Goal: Task Accomplishment & Management: Manage account settings

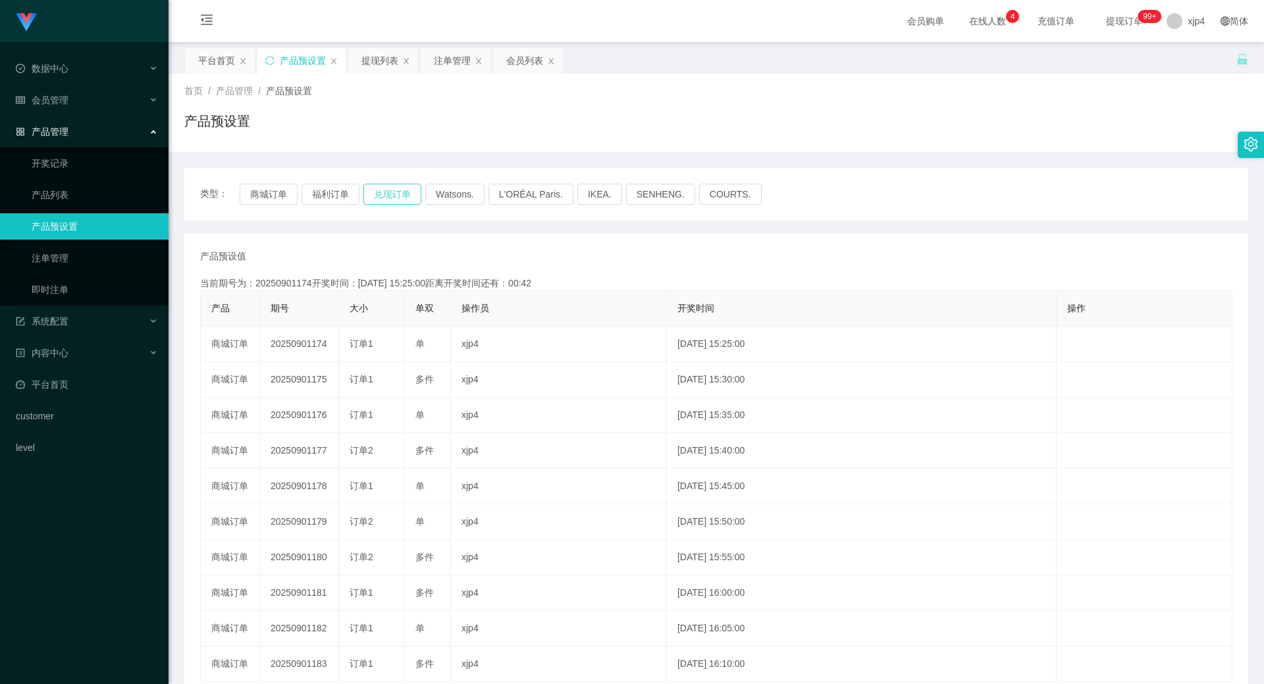
click at [394, 201] on button "兑现订单" at bounding box center [392, 194] width 58 height 21
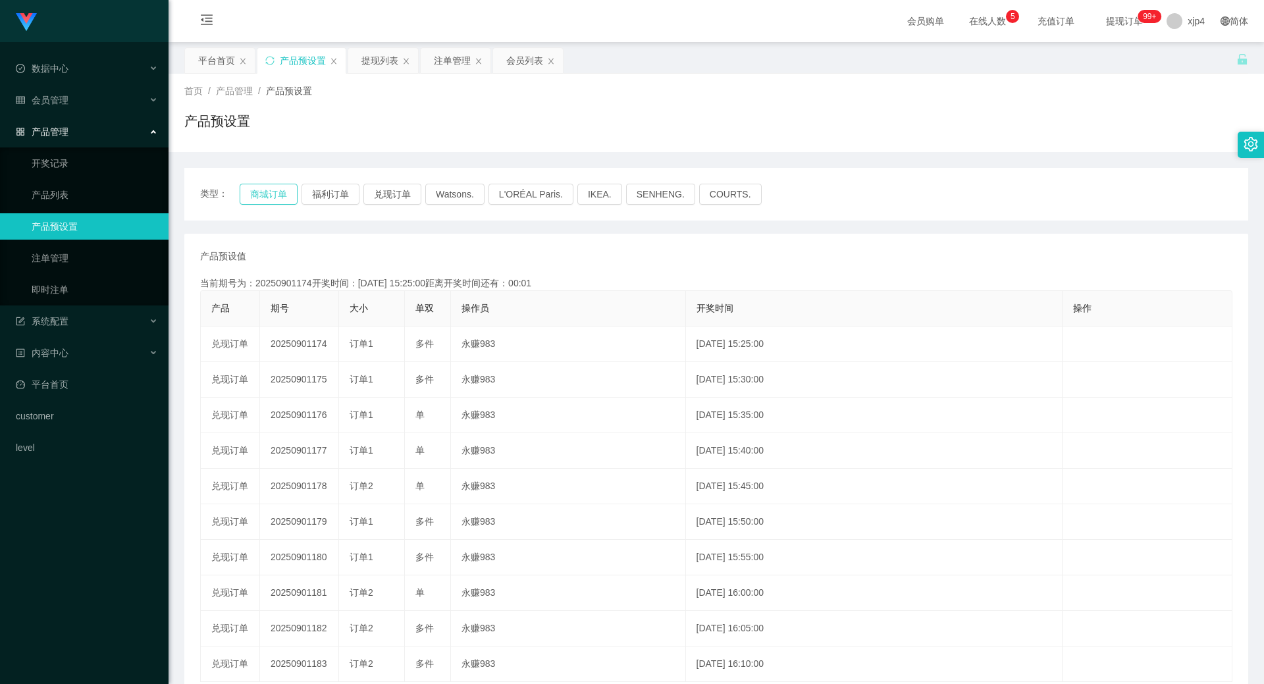
click at [256, 196] on button "商城订单" at bounding box center [269, 194] width 58 height 21
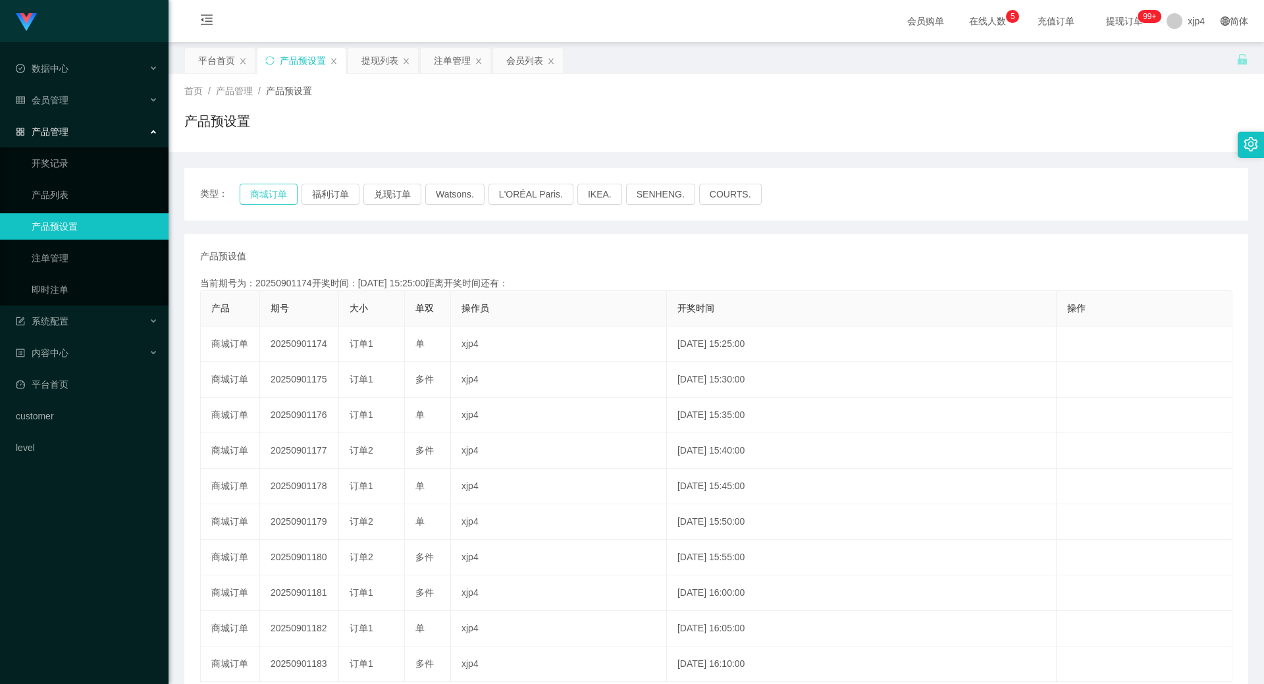
click at [256, 196] on button "商城订单" at bounding box center [269, 194] width 58 height 21
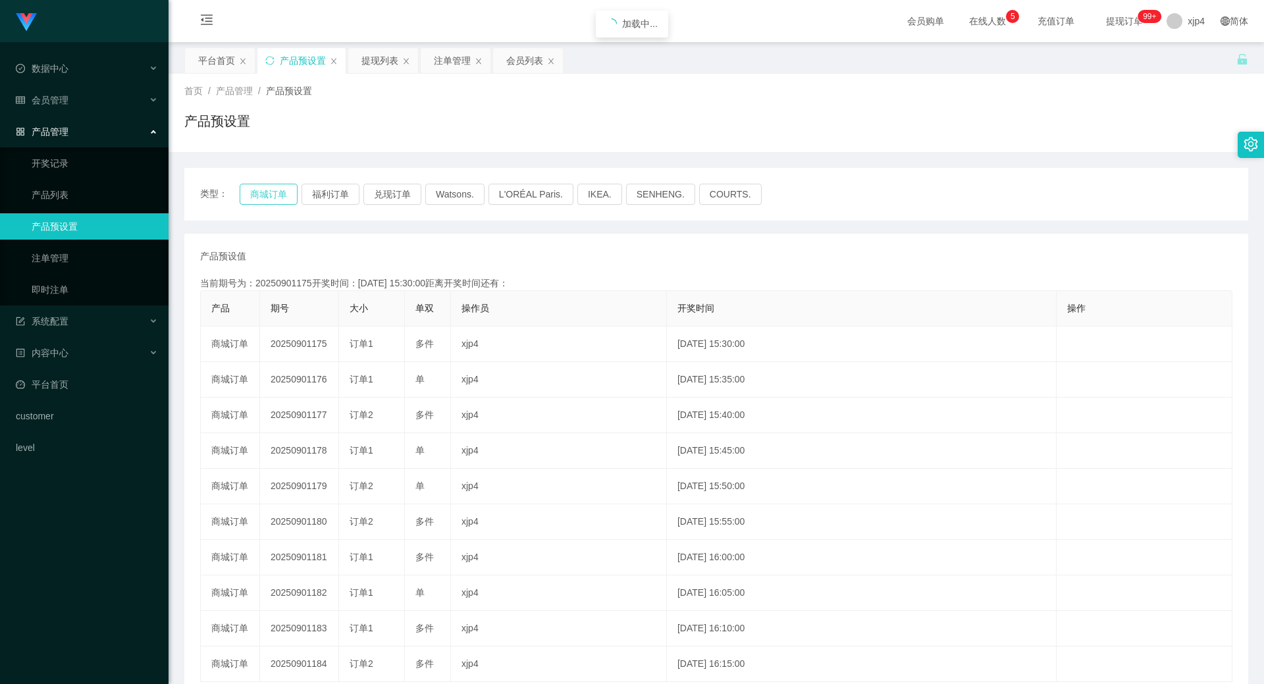
click at [256, 196] on button "商城订单" at bounding box center [269, 194] width 58 height 21
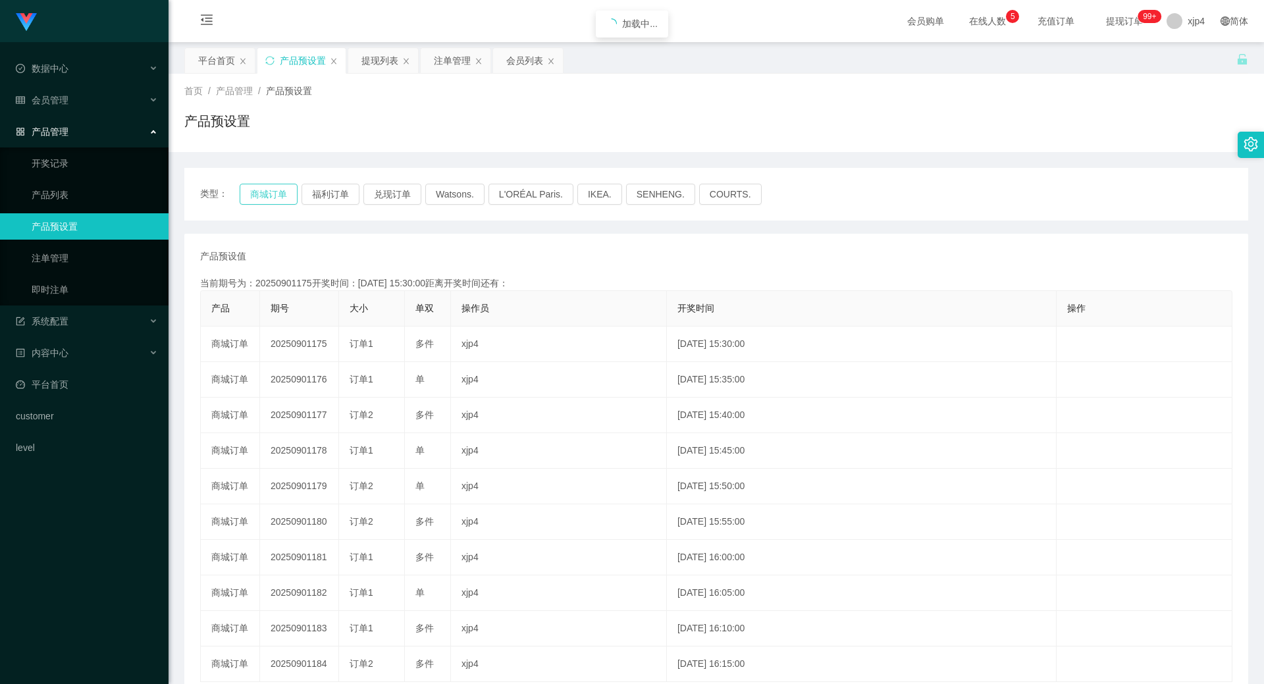
click at [256, 196] on button "商城订单" at bounding box center [269, 194] width 58 height 21
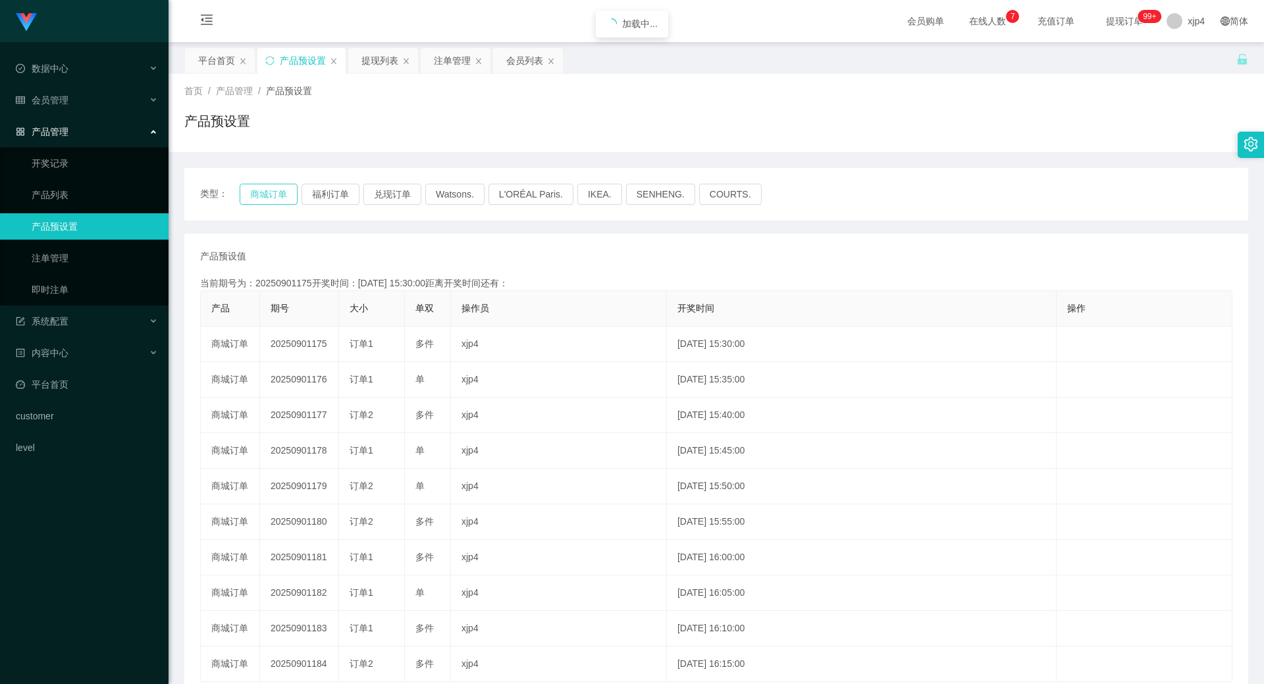
click at [256, 196] on button "商城订单" at bounding box center [269, 194] width 58 height 21
click at [810, 57] on span "退出登录" at bounding box center [1188, 58] width 37 height 11
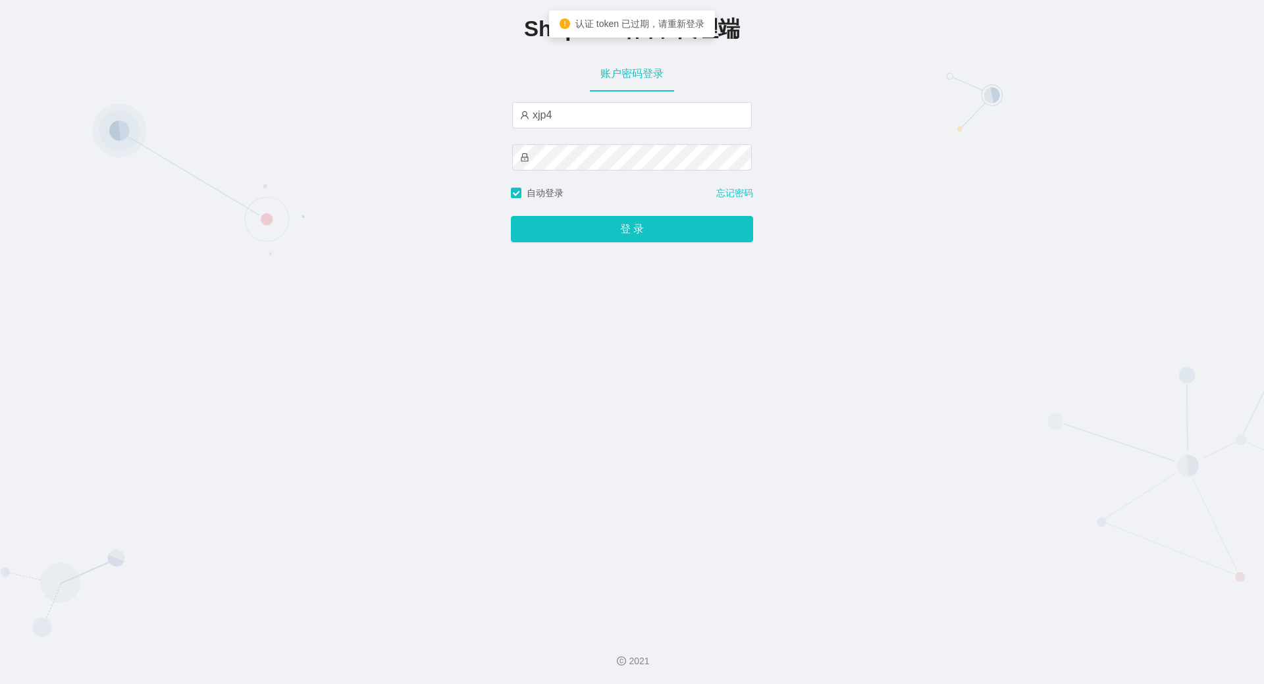
click at [573, 130] on div "xjp4" at bounding box center [632, 144] width 240 height 84
click at [572, 124] on input "xjp4" at bounding box center [632, 115] width 240 height 26
type input "xjp2"
click at [511, 216] on button "登 录" at bounding box center [632, 229] width 242 height 26
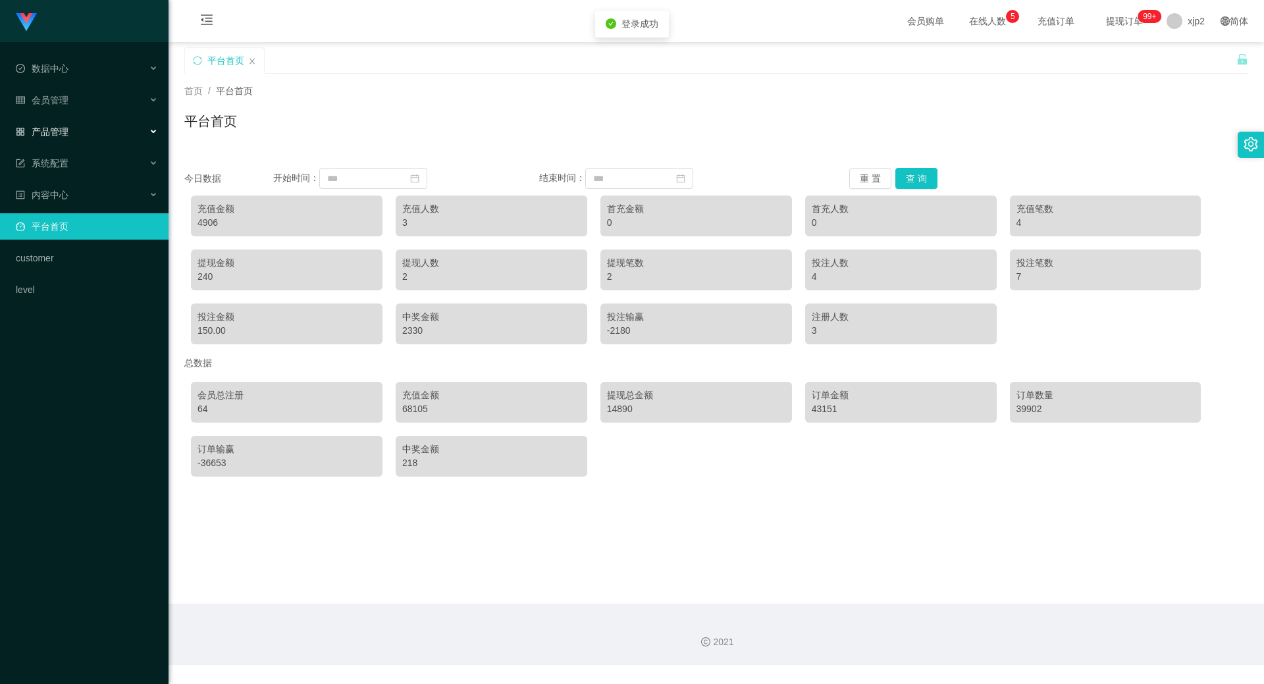
click at [68, 130] on div "产品管理" at bounding box center [84, 132] width 169 height 26
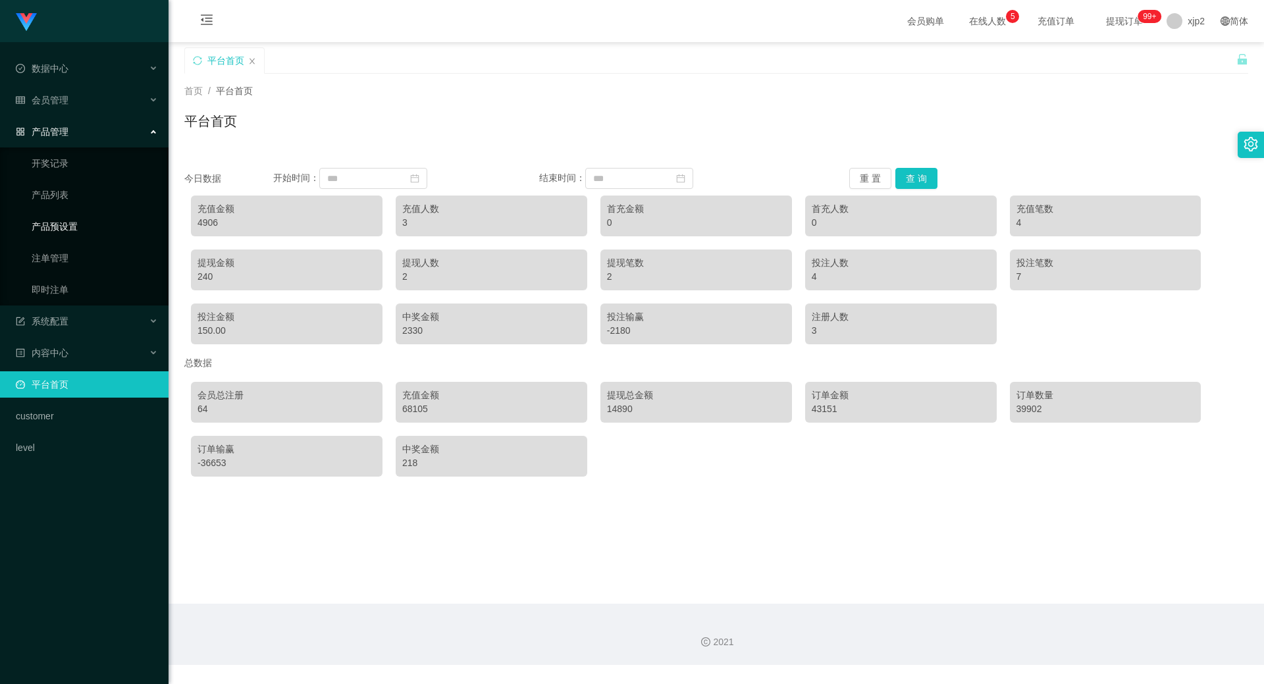
click at [58, 223] on link "产品预设置" at bounding box center [95, 226] width 126 height 26
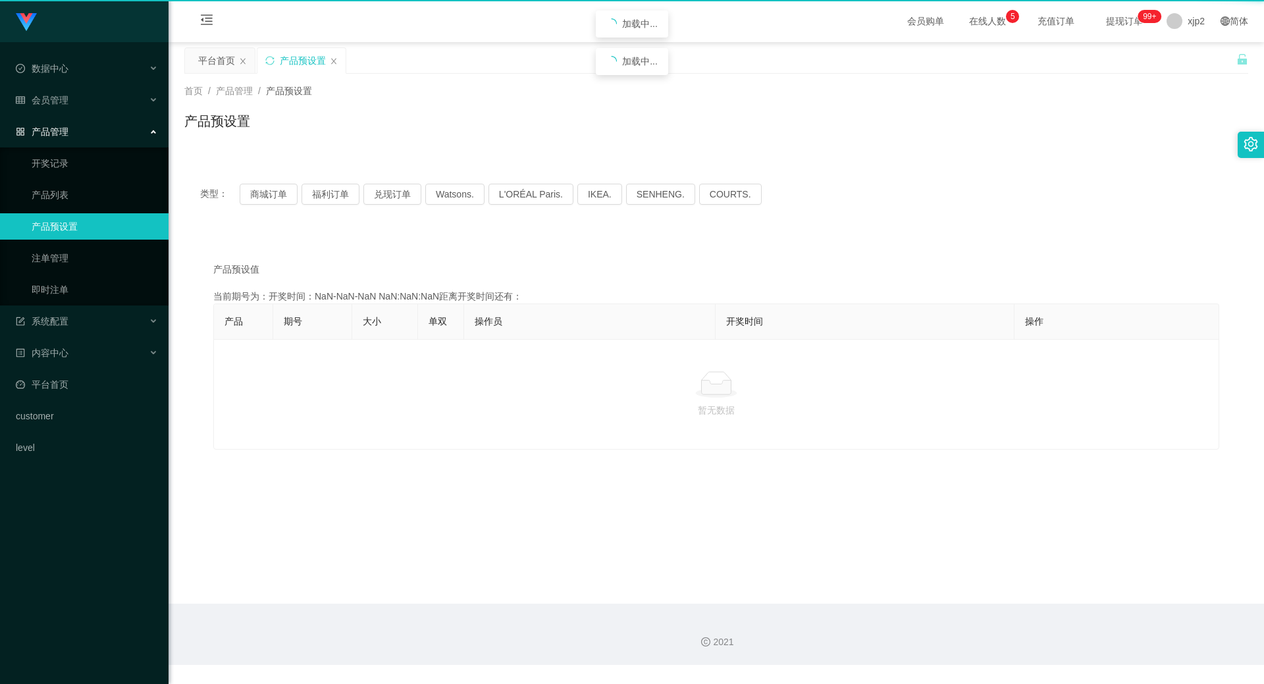
click at [58, 223] on link "产品预设置" at bounding box center [95, 226] width 126 height 26
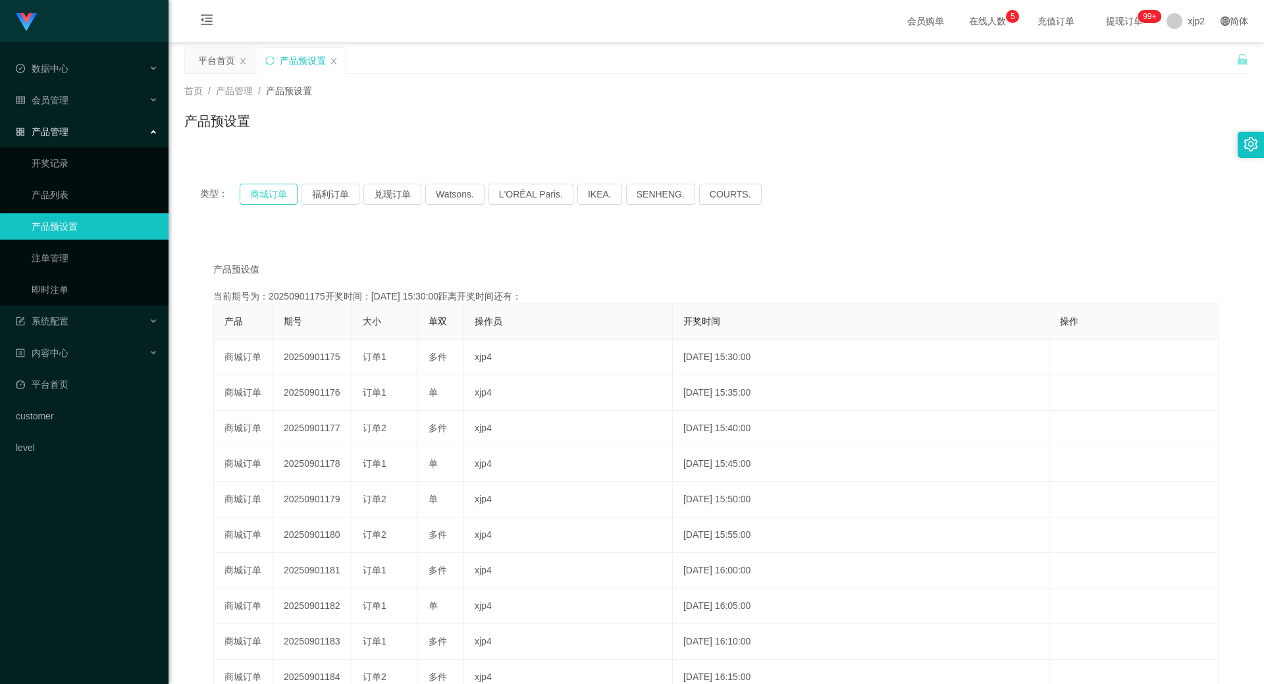
click at [261, 196] on button "商城订单" at bounding box center [269, 194] width 58 height 21
click at [57, 255] on link "注单管理" at bounding box center [95, 258] width 126 height 26
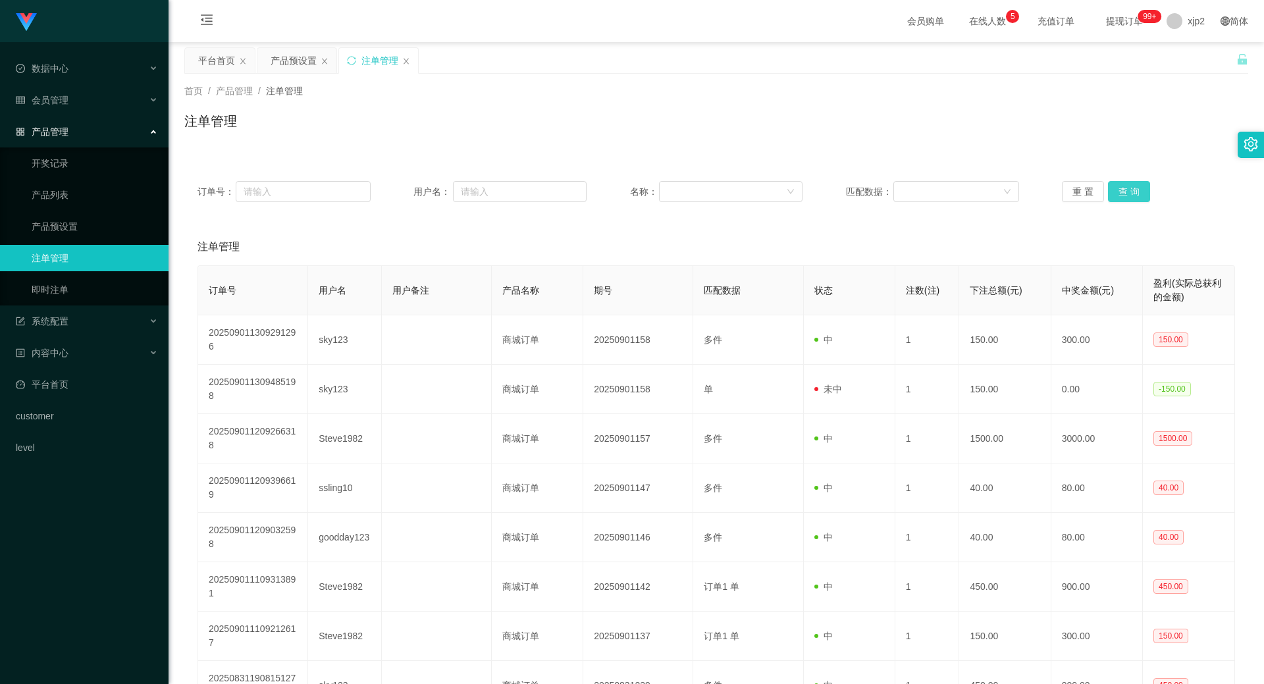
click at [810, 188] on button "查 询" at bounding box center [1129, 191] width 42 height 21
click at [810, 188] on div "重 置 查 询" at bounding box center [1148, 191] width 173 height 21
click at [810, 188] on button "查 询" at bounding box center [1129, 191] width 42 height 21
click at [810, 193] on button "查 询" at bounding box center [1129, 191] width 42 height 21
click at [810, 193] on div "重 置 查 询" at bounding box center [1148, 191] width 173 height 21
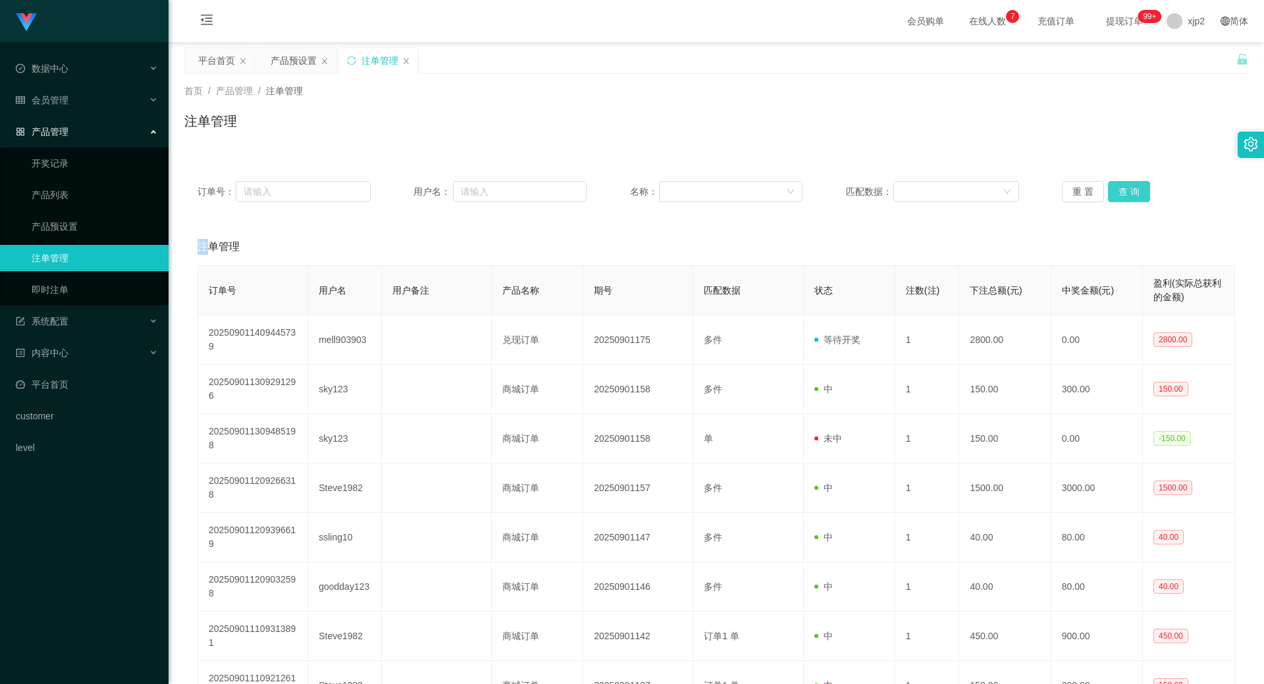
click at [810, 184] on button "查 询" at bounding box center [1129, 191] width 42 height 21
click at [810, 184] on div "重 置 查 询" at bounding box center [1148, 191] width 173 height 21
click at [810, 184] on button "查 询" at bounding box center [1129, 191] width 42 height 21
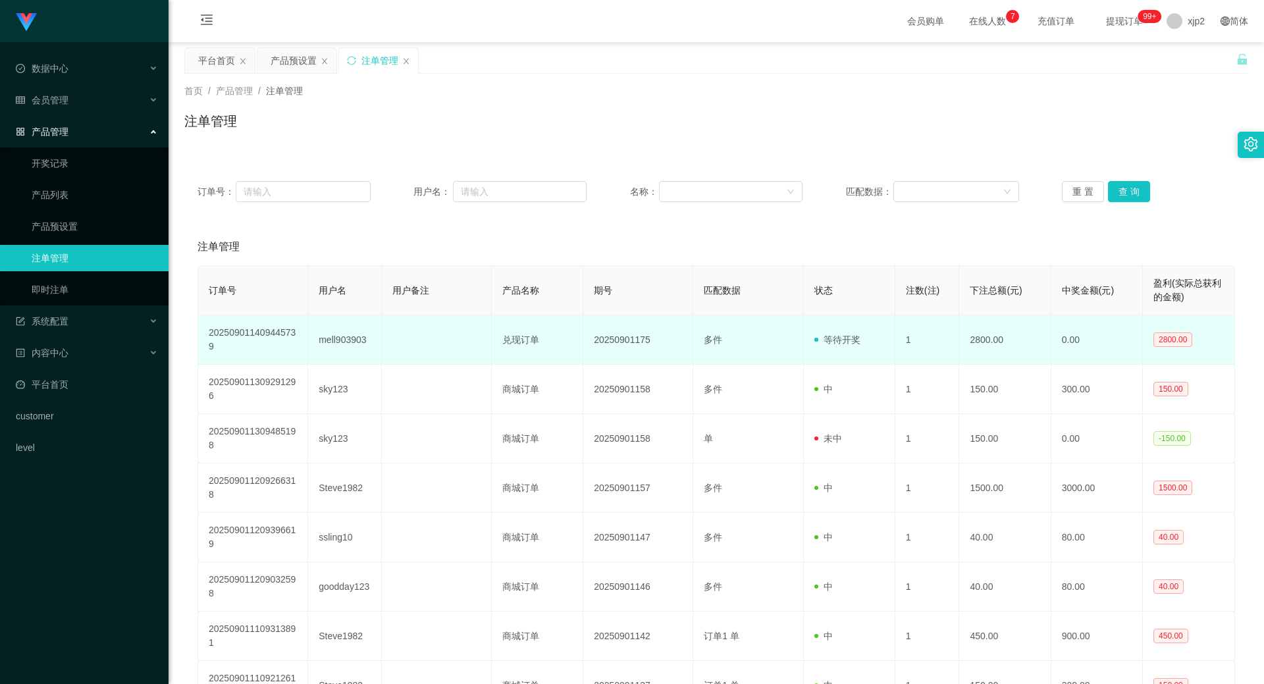
click at [346, 346] on td "mell903903" at bounding box center [344, 339] width 73 height 49
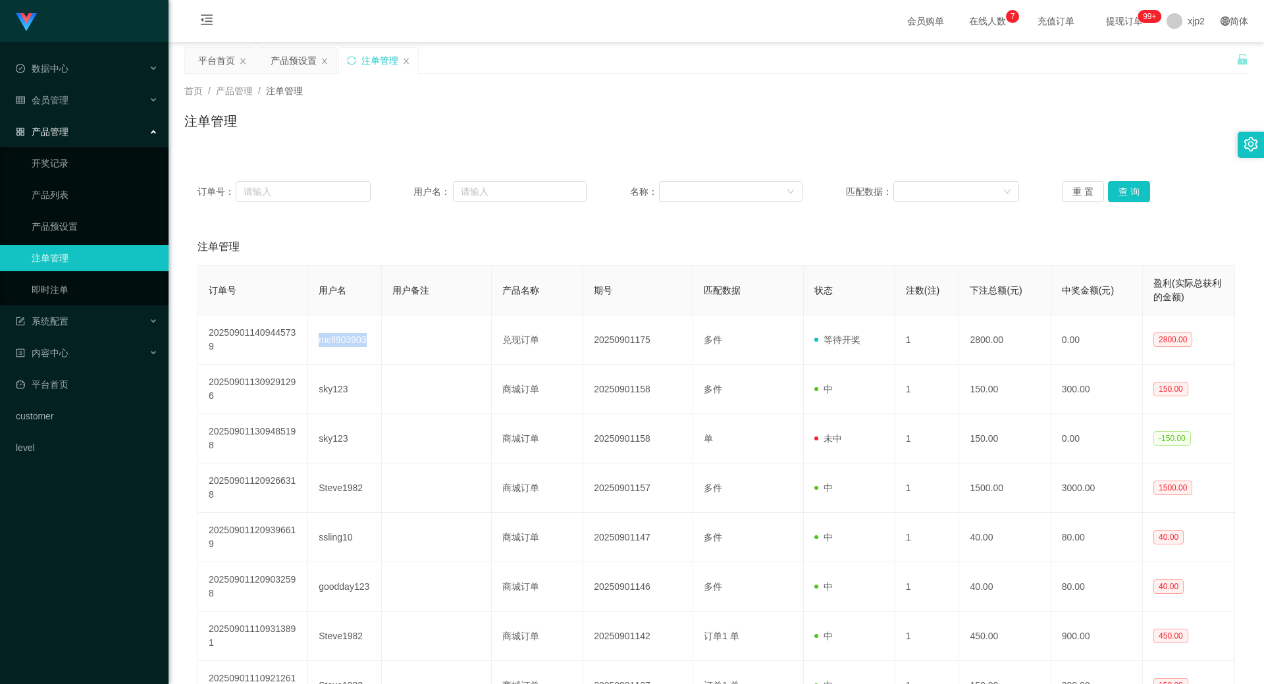
copy td "mell903903"
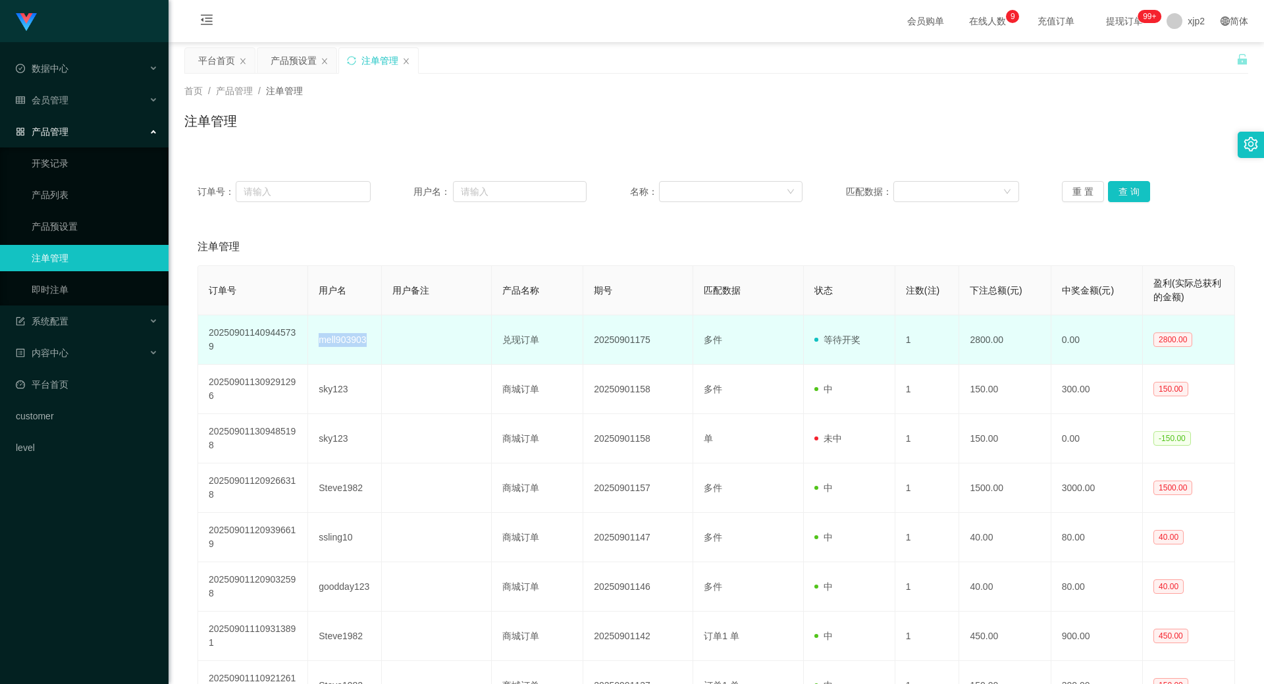
click at [349, 336] on td "mell903903" at bounding box center [344, 339] width 73 height 49
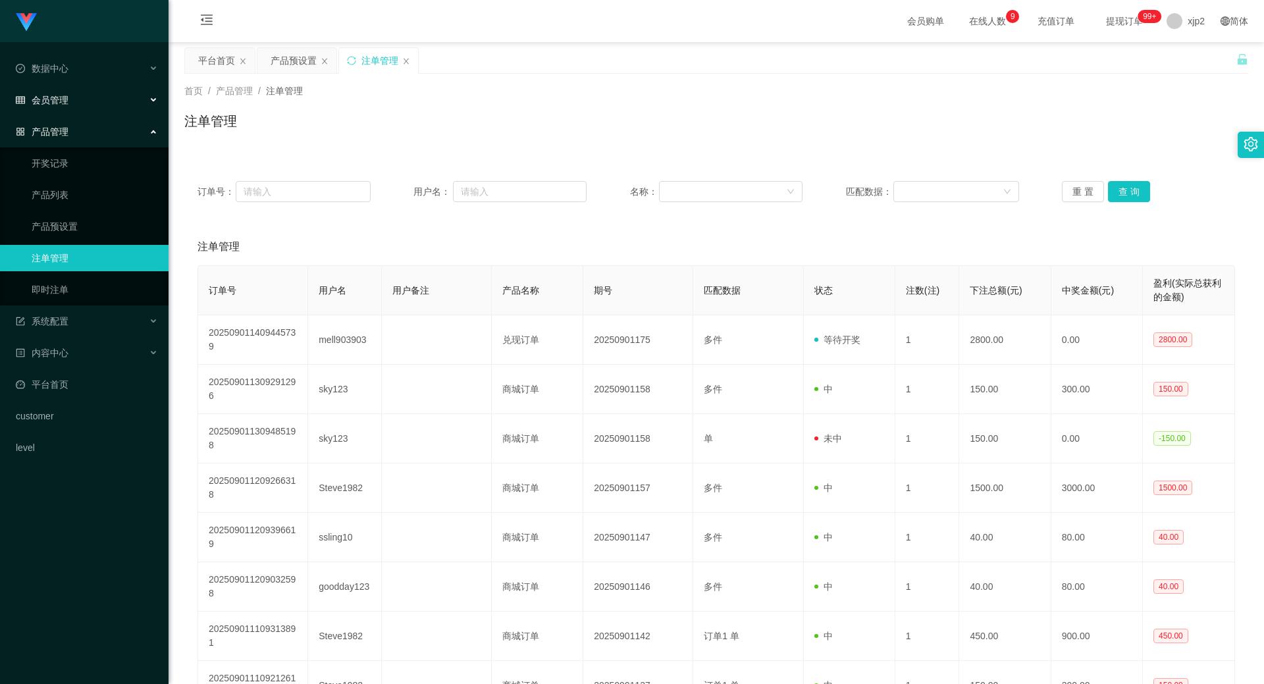
click at [81, 101] on div "会员管理" at bounding box center [84, 100] width 169 height 26
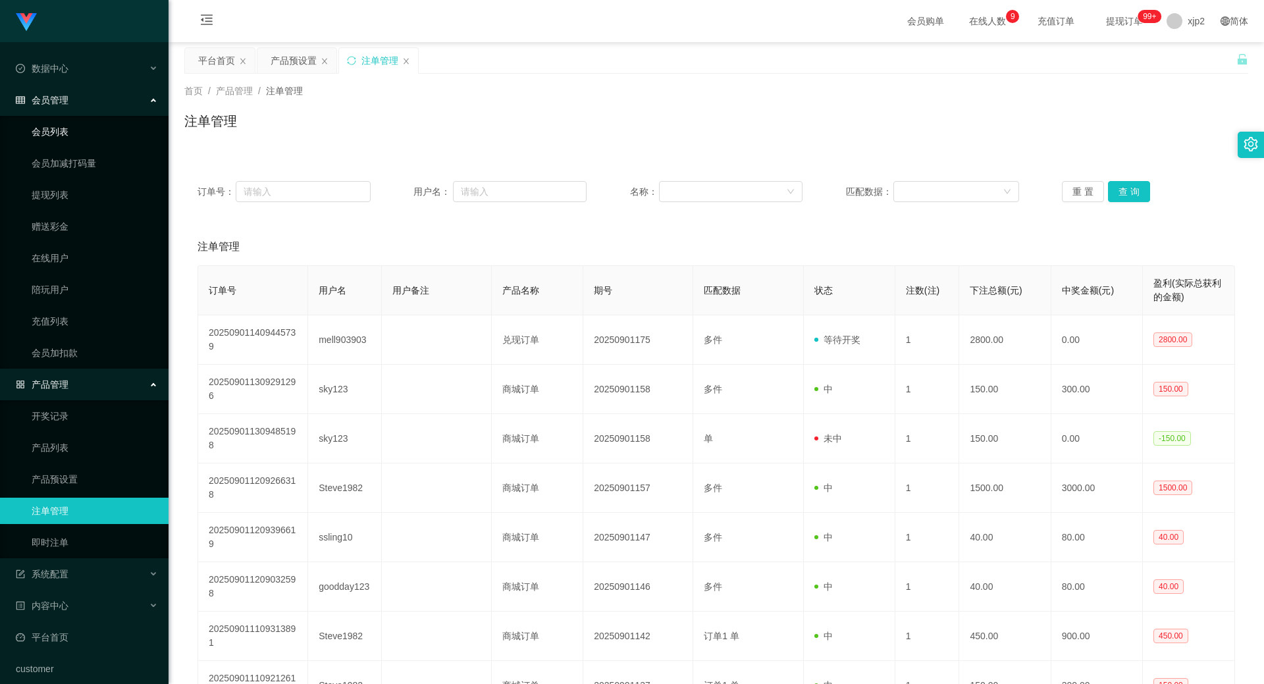
click at [88, 130] on link "会员列表" at bounding box center [95, 132] width 126 height 26
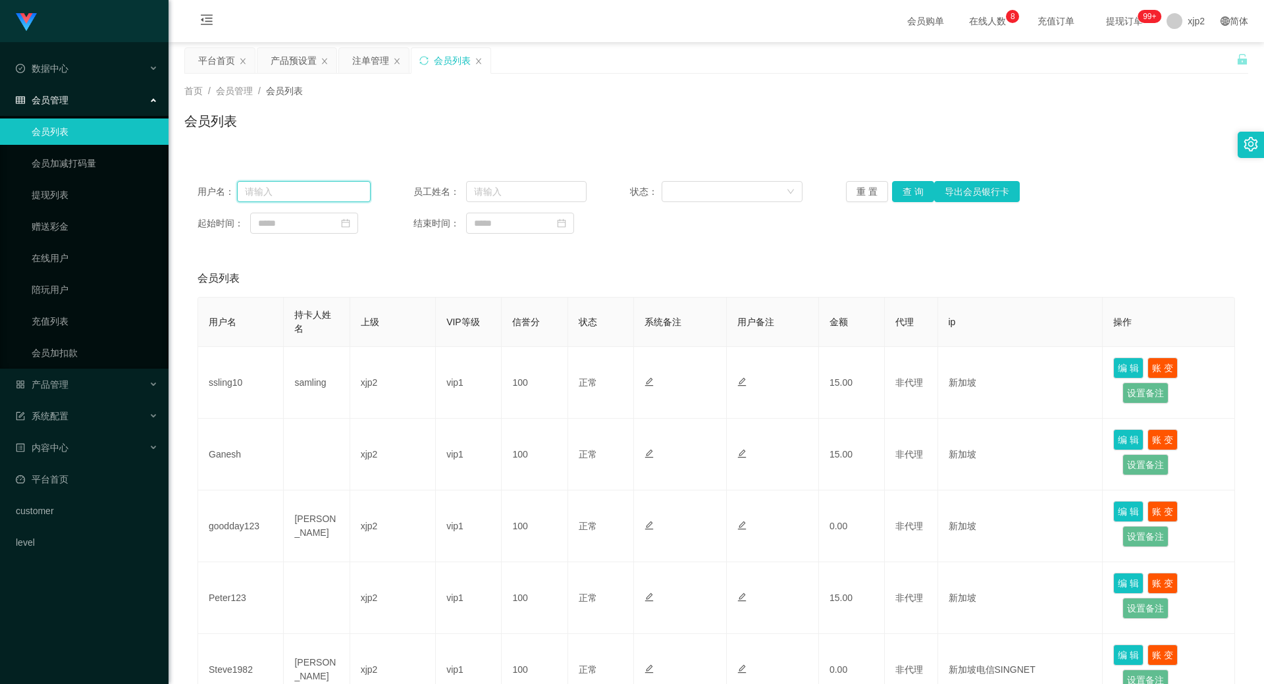
click at [327, 197] on input "text" at bounding box center [304, 191] width 134 height 21
paste input "mell903903"
type input "mell903903"
click at [810, 190] on button "查 询" at bounding box center [913, 191] width 42 height 21
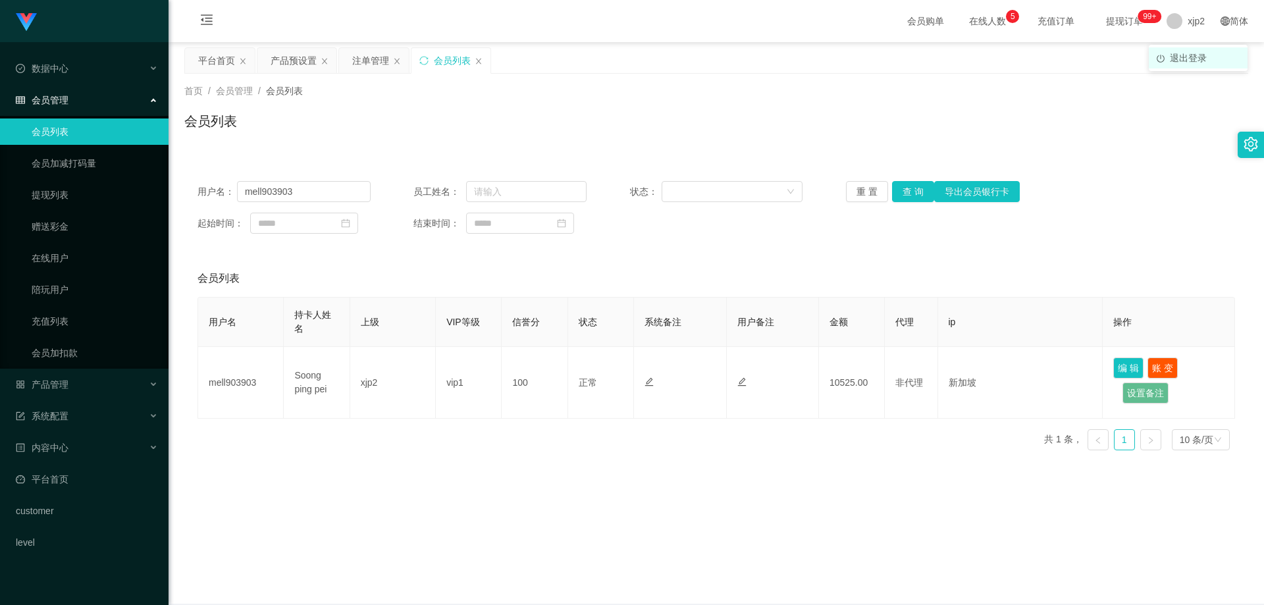
click at [810, 61] on span "退出登录" at bounding box center [1188, 58] width 37 height 11
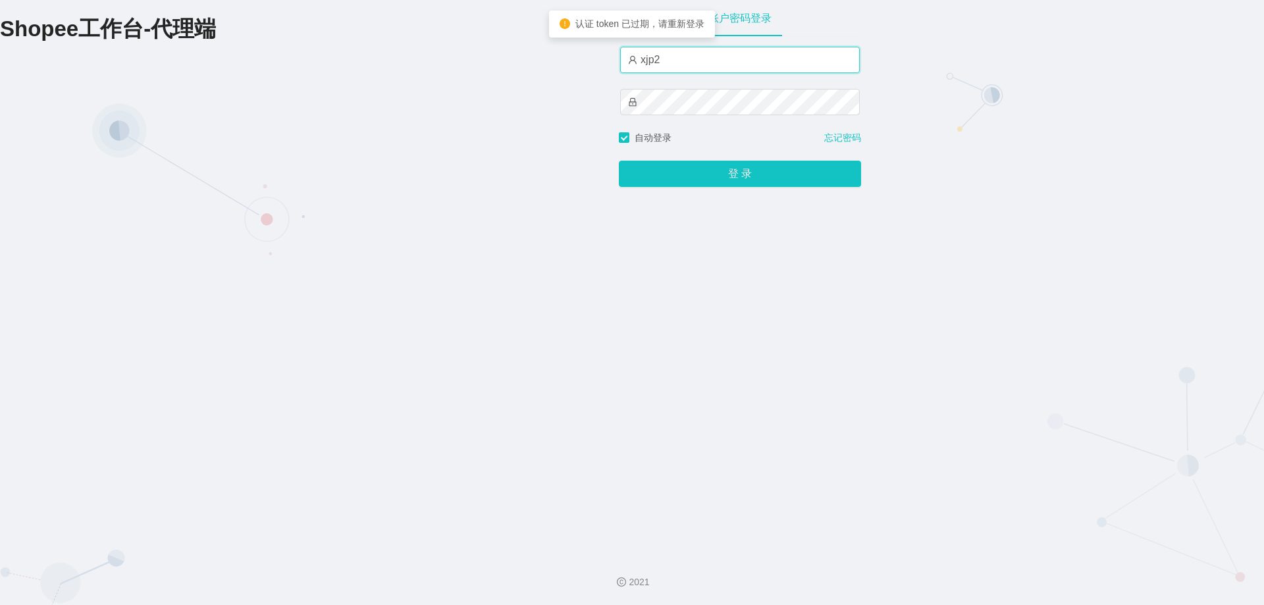
click at [695, 56] on input "xjp2" at bounding box center [740, 60] width 240 height 26
type input "xjp4"
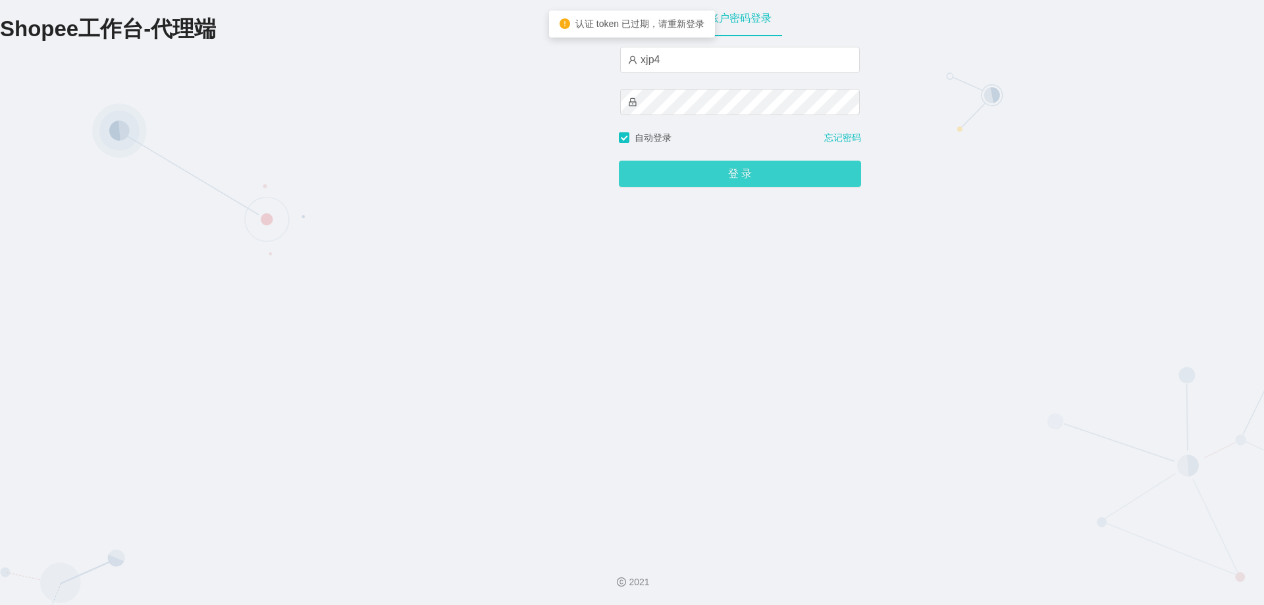
click at [690, 187] on button "登 录" at bounding box center [740, 174] width 242 height 26
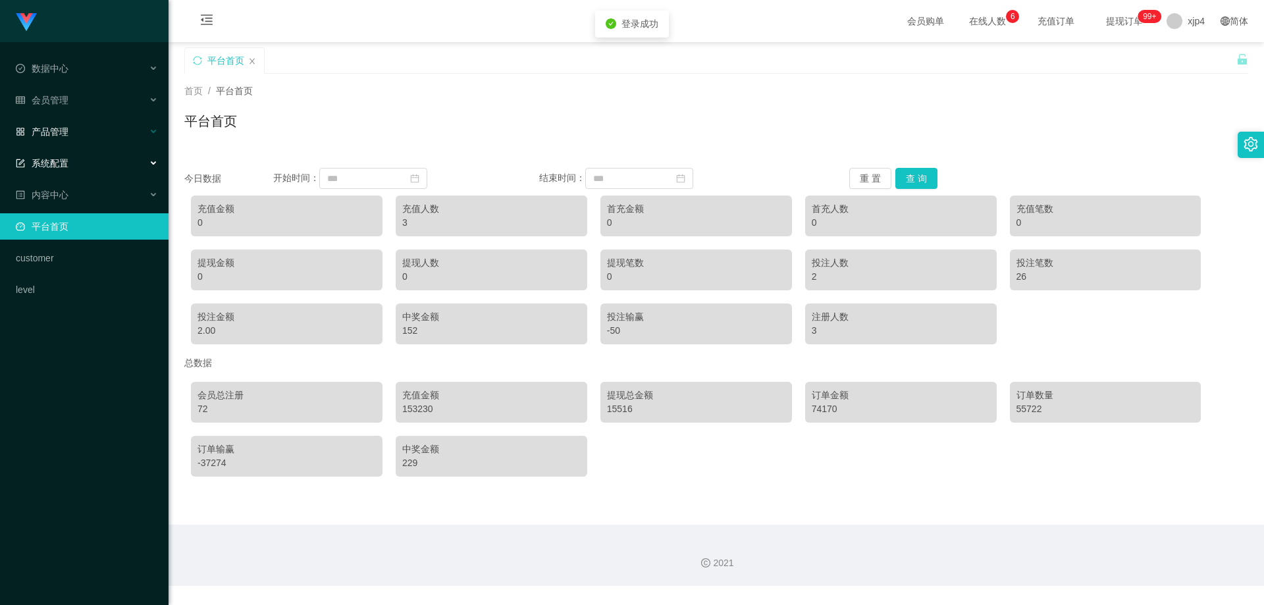
click at [63, 136] on span "产品管理" at bounding box center [42, 131] width 53 height 11
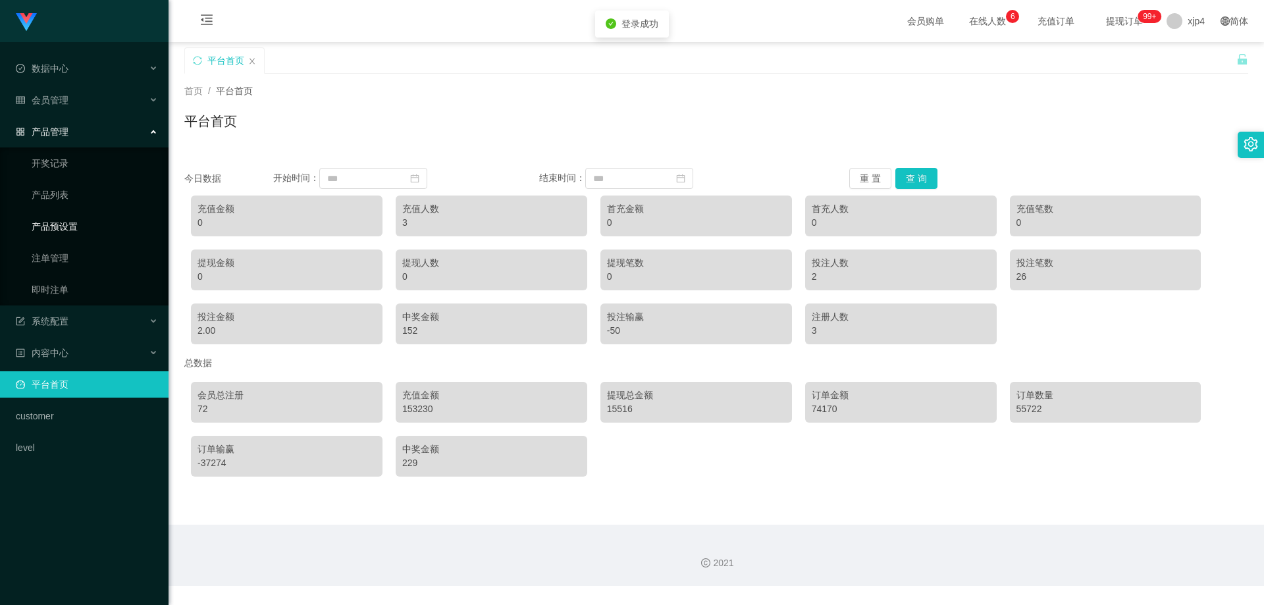
click at [69, 220] on link "产品预设置" at bounding box center [95, 226] width 126 height 26
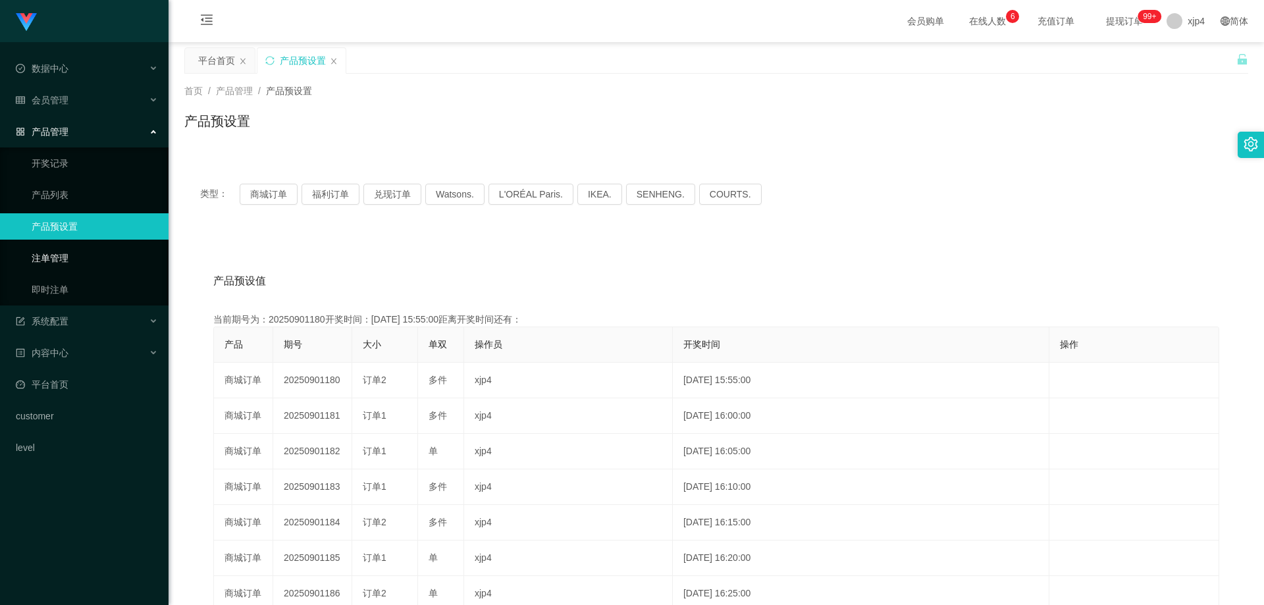
click at [62, 253] on link "注单管理" at bounding box center [95, 258] width 126 height 26
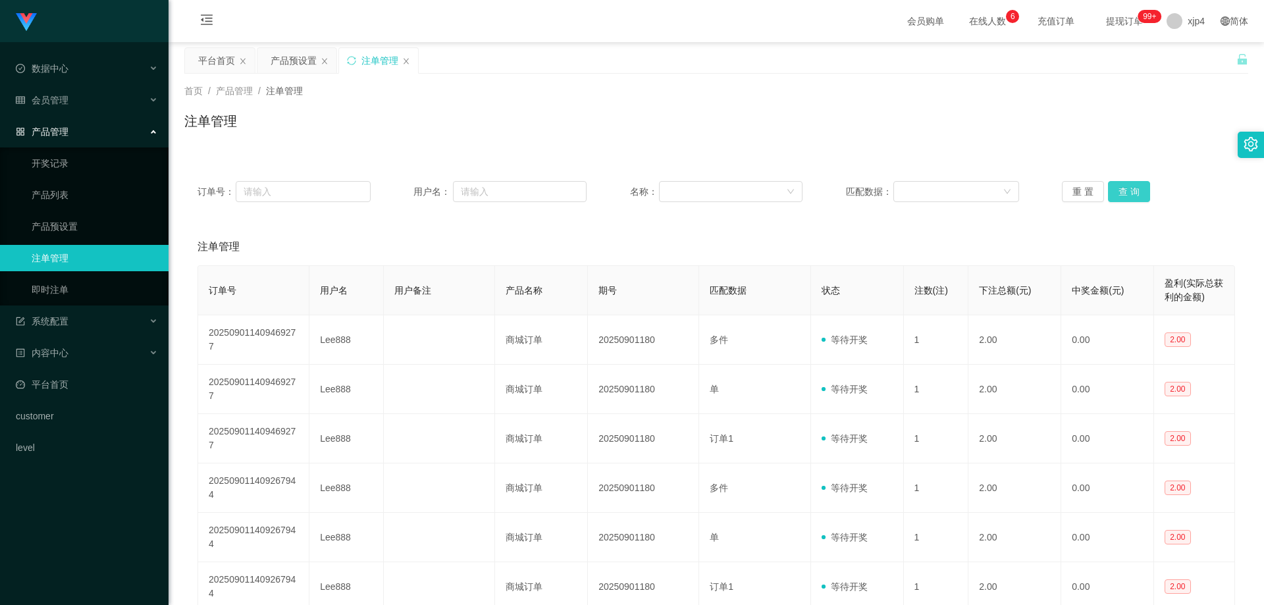
click at [810, 193] on button "查 询" at bounding box center [1129, 191] width 42 height 21
click at [810, 193] on div "重 置 查 询" at bounding box center [1148, 191] width 173 height 21
click at [810, 193] on button "查 询" at bounding box center [1129, 191] width 42 height 21
click at [810, 193] on div "重 置 查 询" at bounding box center [1148, 191] width 173 height 21
click at [810, 193] on button "查 询" at bounding box center [1129, 191] width 42 height 21
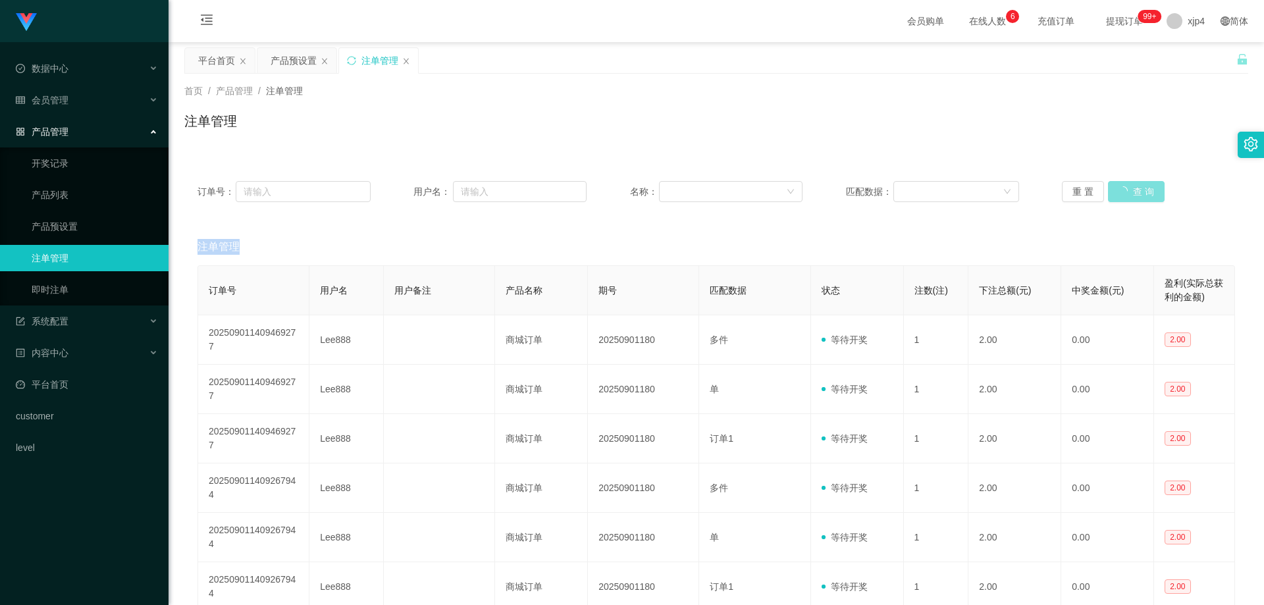
click at [810, 193] on div "重 置 查 询" at bounding box center [1148, 191] width 173 height 21
click at [810, 193] on button "查 询" at bounding box center [1129, 191] width 42 height 21
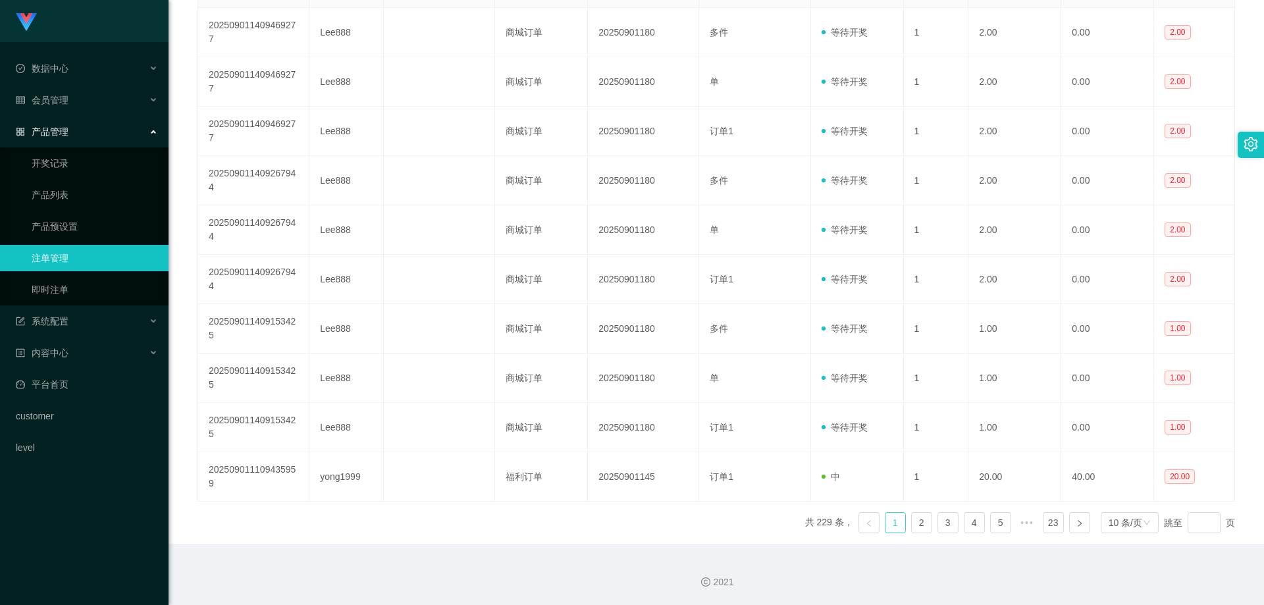
scroll to position [110, 0]
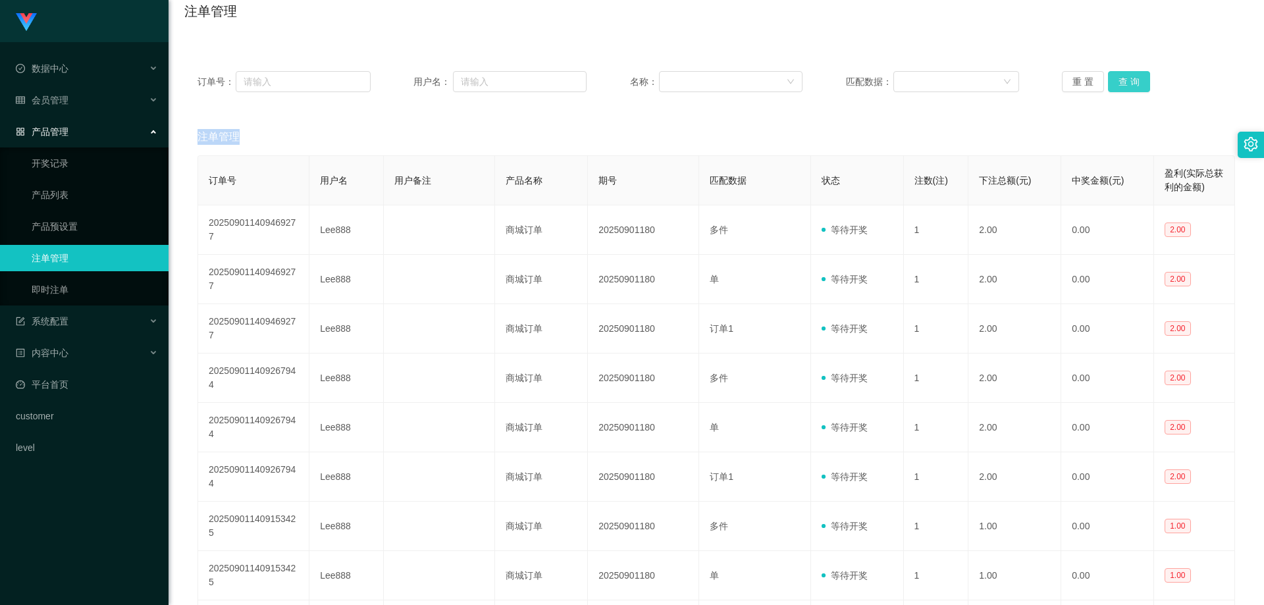
click at [810, 85] on button "查 询" at bounding box center [1129, 81] width 42 height 21
click at [810, 85] on div "重 置 查 询" at bounding box center [1148, 81] width 173 height 21
click at [810, 85] on button "查 询" at bounding box center [1129, 81] width 42 height 21
click at [810, 85] on div "重 置 查 询" at bounding box center [1148, 81] width 173 height 21
click at [810, 85] on button "查 询" at bounding box center [1129, 81] width 42 height 21
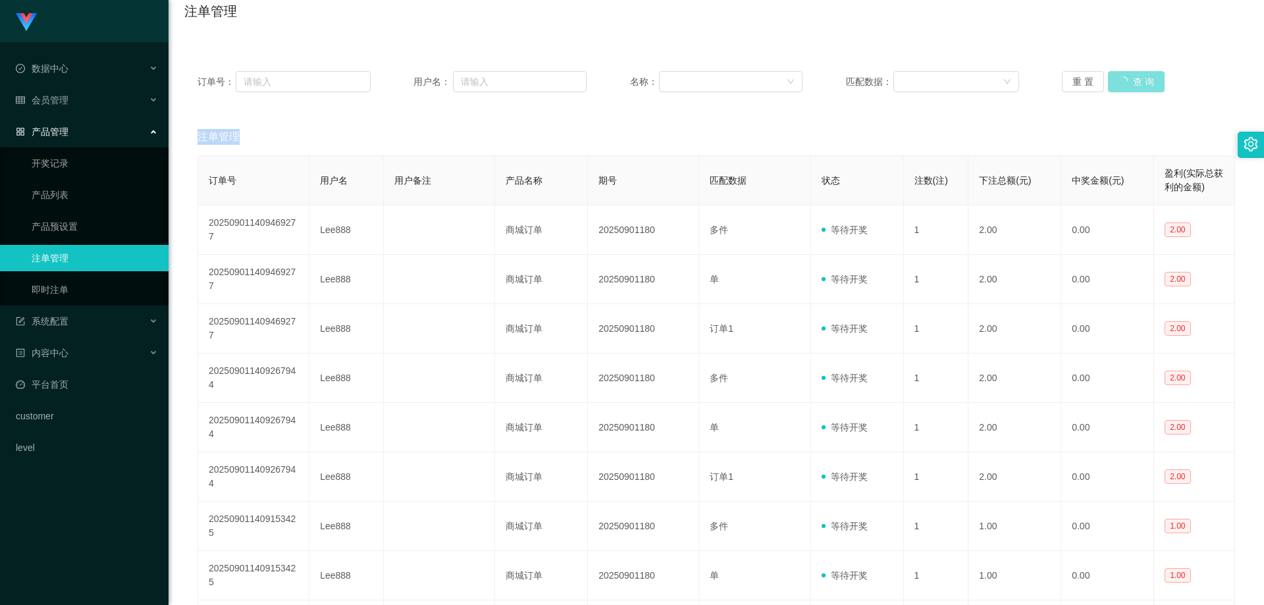
click at [810, 85] on div "重 置 查 询" at bounding box center [1148, 81] width 173 height 21
click at [810, 83] on button "查 询" at bounding box center [1129, 81] width 42 height 21
click at [810, 83] on div "重 置 查 询" at bounding box center [1148, 81] width 173 height 21
click at [810, 83] on button "查 询" at bounding box center [1129, 81] width 42 height 21
click at [810, 83] on div "重 置 查 询" at bounding box center [1148, 81] width 173 height 21
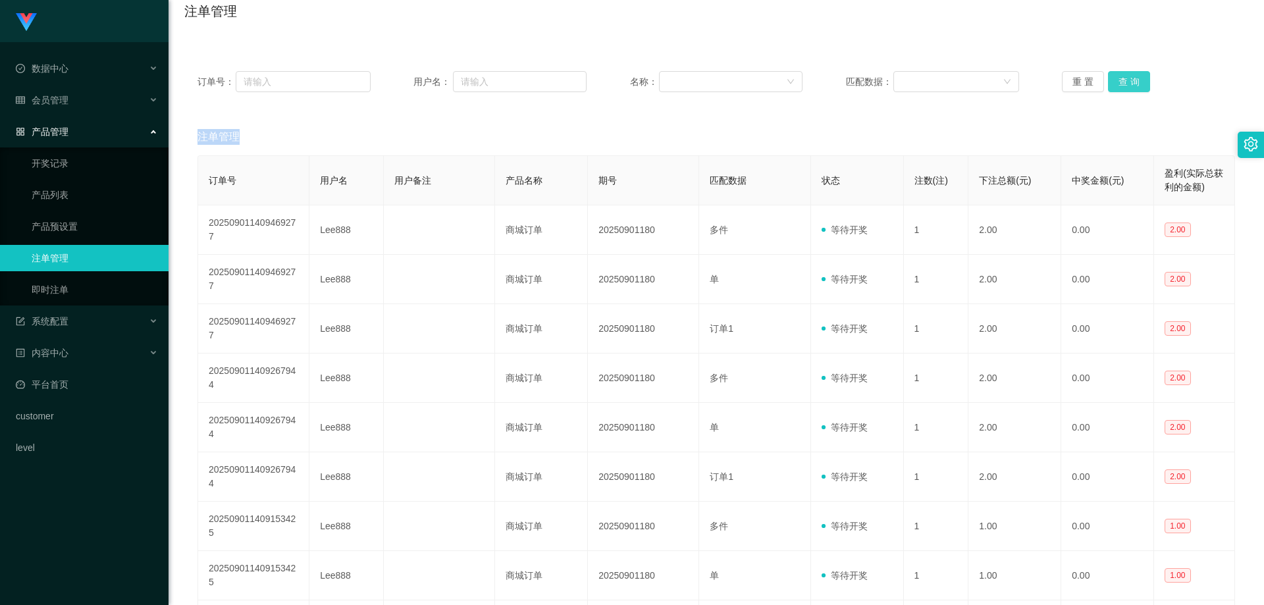
click at [810, 83] on button "查 询" at bounding box center [1129, 81] width 42 height 21
click at [810, 83] on div "重 置 查 询" at bounding box center [1148, 81] width 173 height 21
click at [810, 83] on button "查 询" at bounding box center [1129, 81] width 42 height 21
click at [810, 83] on div "重 置 查 询" at bounding box center [1148, 81] width 173 height 21
click at [810, 83] on button "查 询" at bounding box center [1129, 81] width 42 height 21
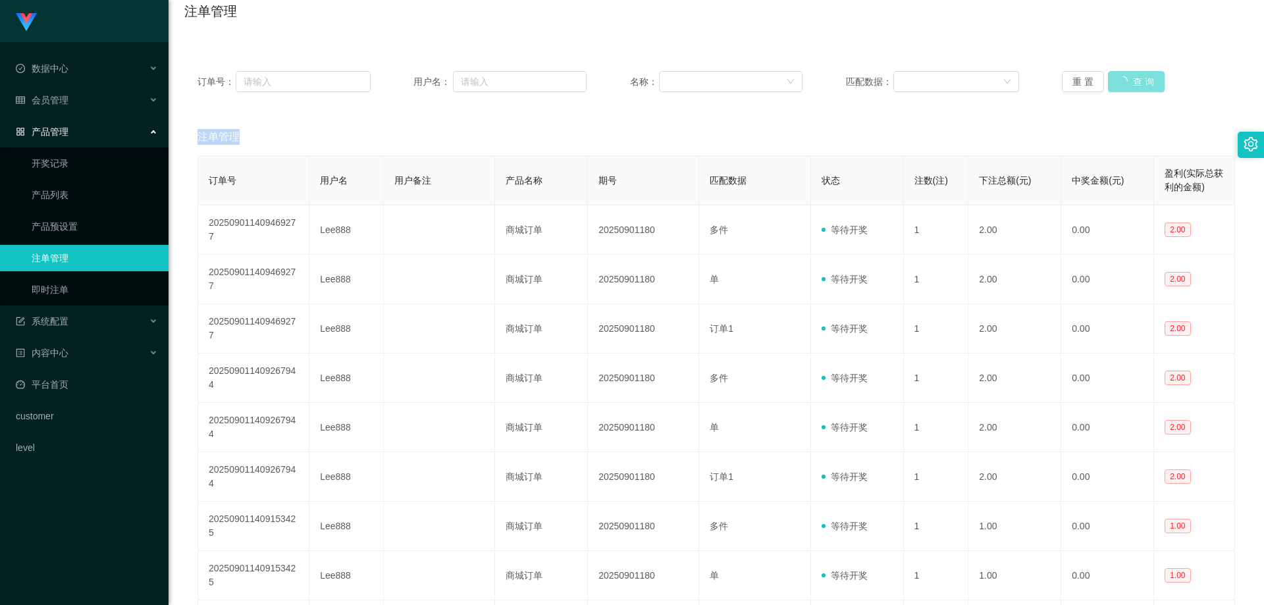
click at [810, 83] on div "重 置 查 询" at bounding box center [1148, 81] width 173 height 21
click at [810, 68] on div "订单号： 用户名： 名称： 匹配数据： 重 置 查 询" at bounding box center [716, 81] width 1064 height 47
click at [810, 70] on div "订单号： 用户名： 名称： 匹配数据： 重 置 查 询" at bounding box center [716, 81] width 1064 height 47
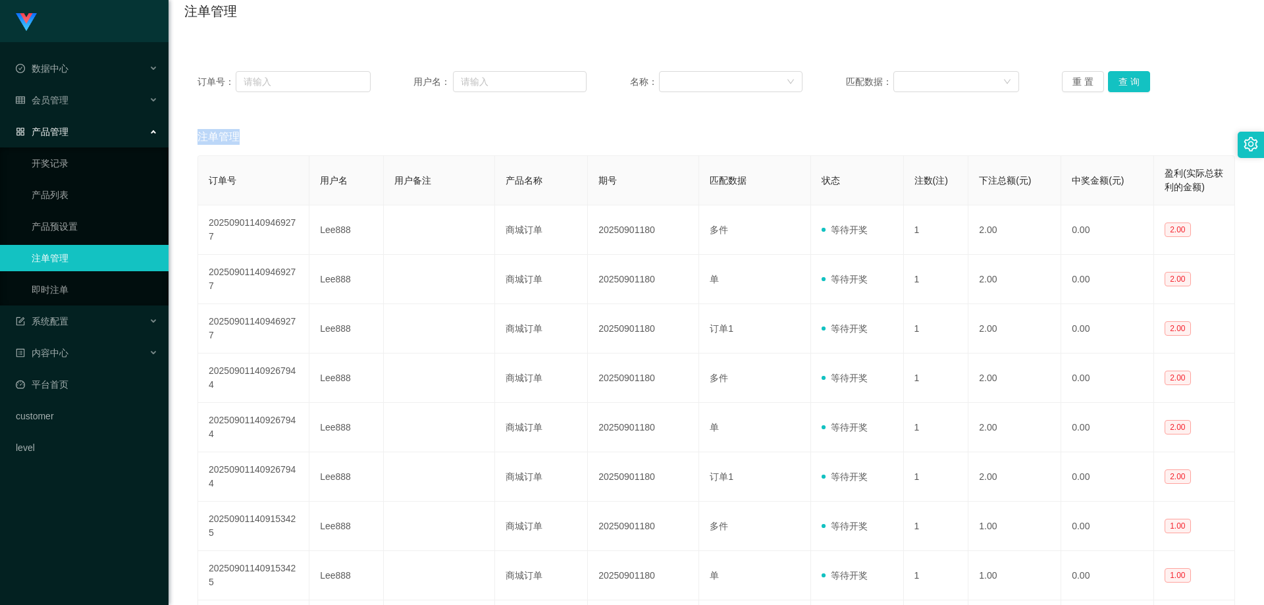
click at [810, 70] on div "订单号： 用户名： 名称： 匹配数据： 重 置 查 询" at bounding box center [716, 81] width 1064 height 47
click at [89, 223] on link "产品预设置" at bounding box center [95, 226] width 126 height 26
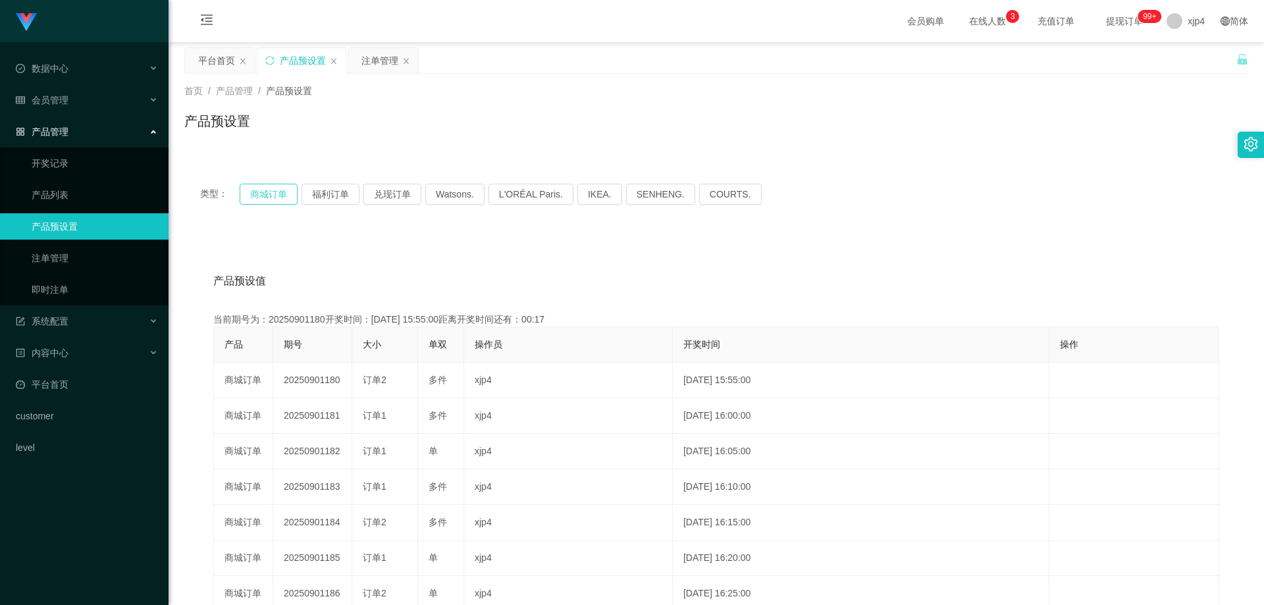
click at [289, 198] on button "商城订单" at bounding box center [269, 194] width 58 height 21
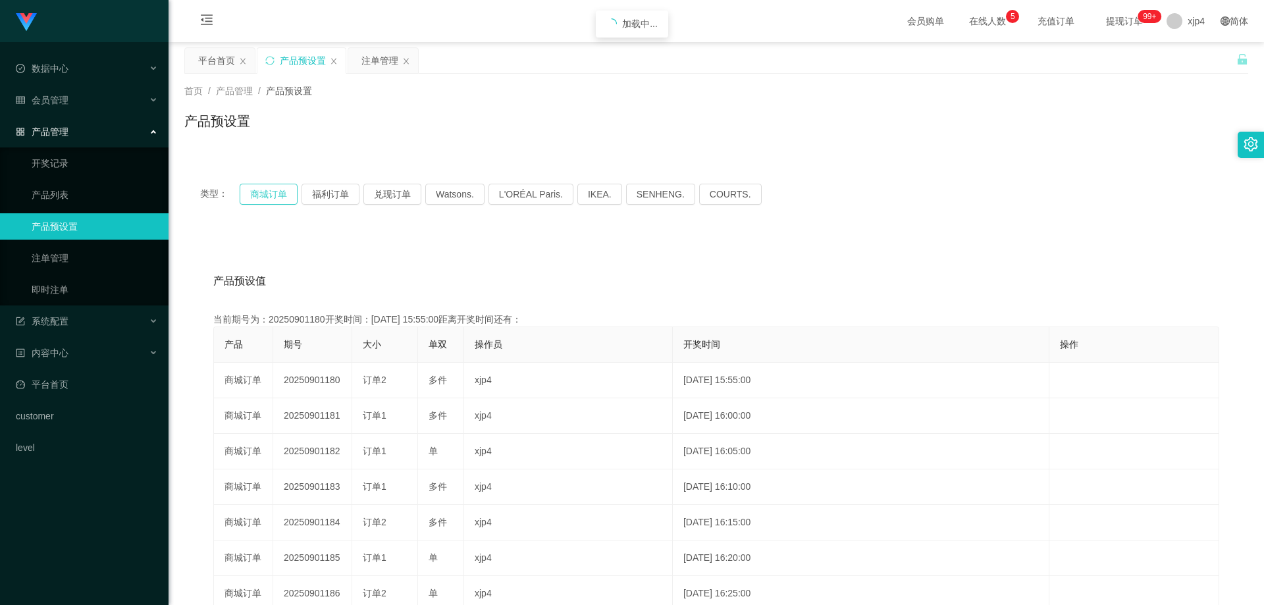
click at [289, 198] on button "商城订单" at bounding box center [269, 194] width 58 height 21
click at [269, 192] on button "商城订单" at bounding box center [269, 194] width 58 height 21
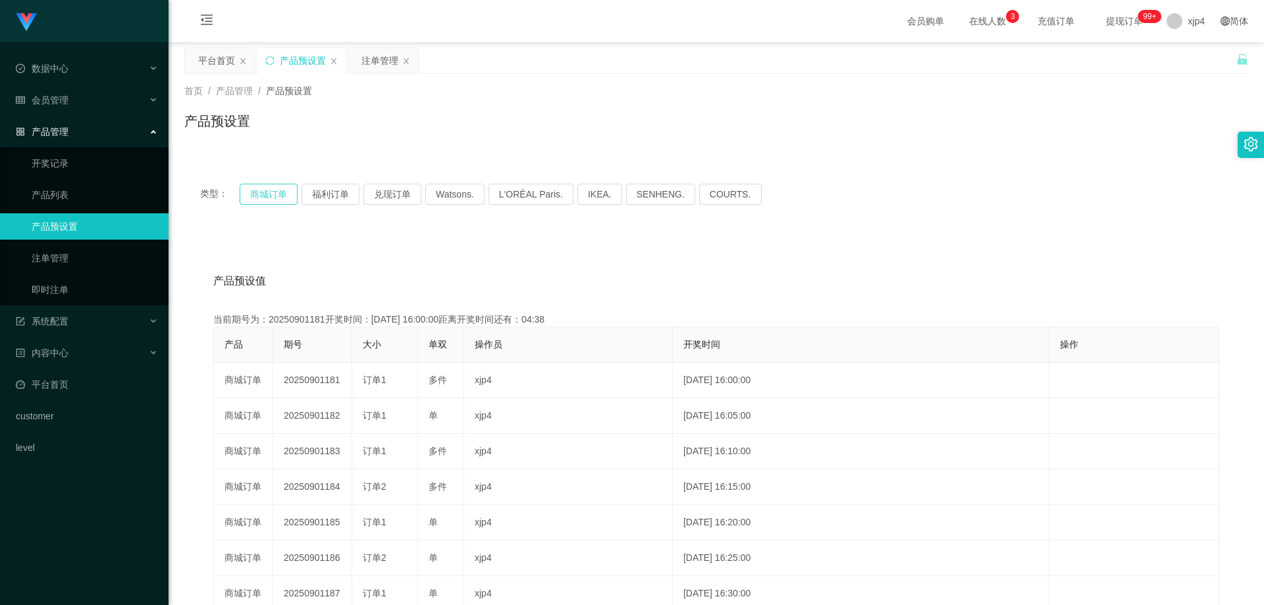
click at [269, 192] on button "商城订单" at bounding box center [269, 194] width 58 height 21
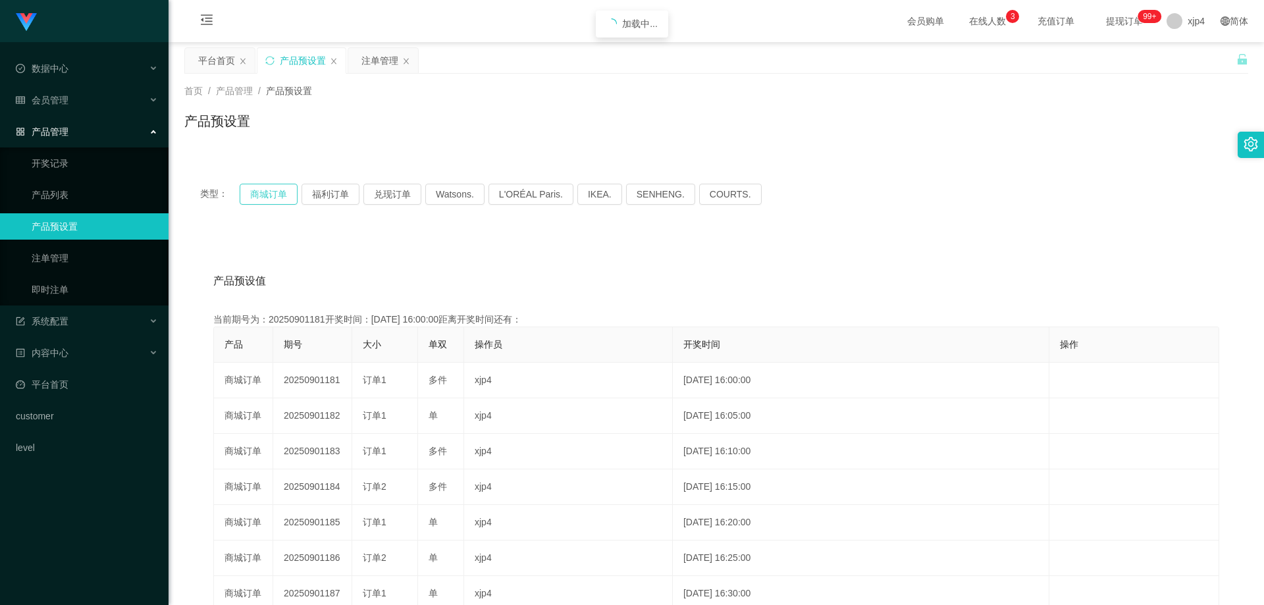
click at [269, 192] on button "商城订单" at bounding box center [269, 194] width 58 height 21
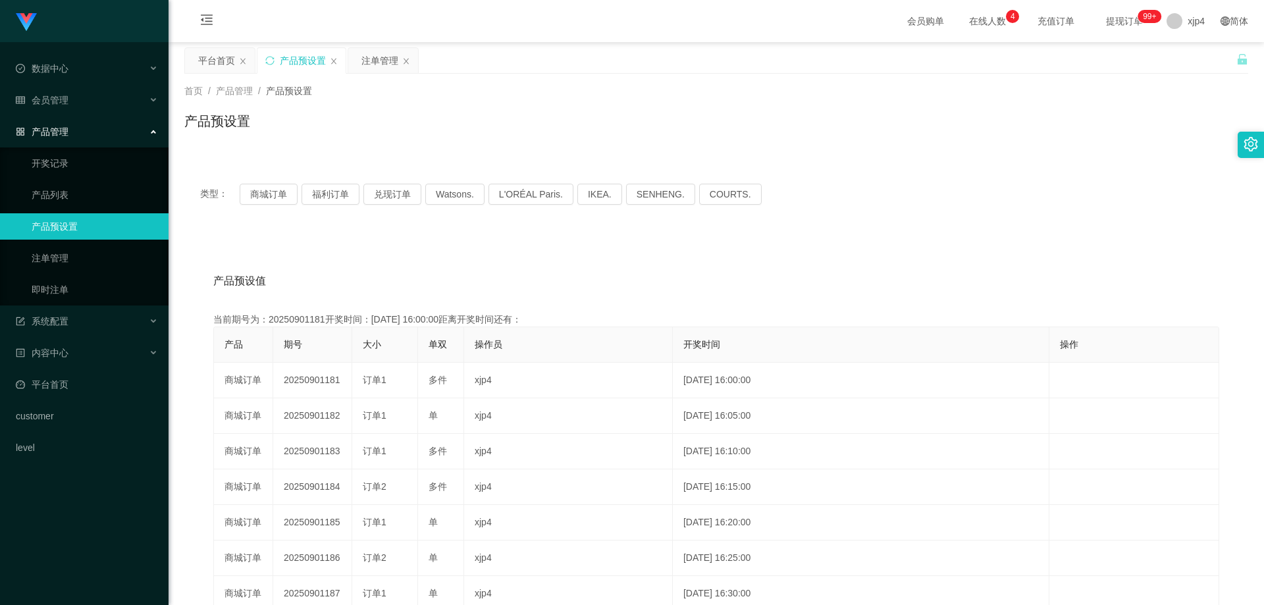
click at [132, 222] on link "产品预设置" at bounding box center [95, 226] width 126 height 26
click at [86, 101] on div "会员管理" at bounding box center [84, 100] width 169 height 26
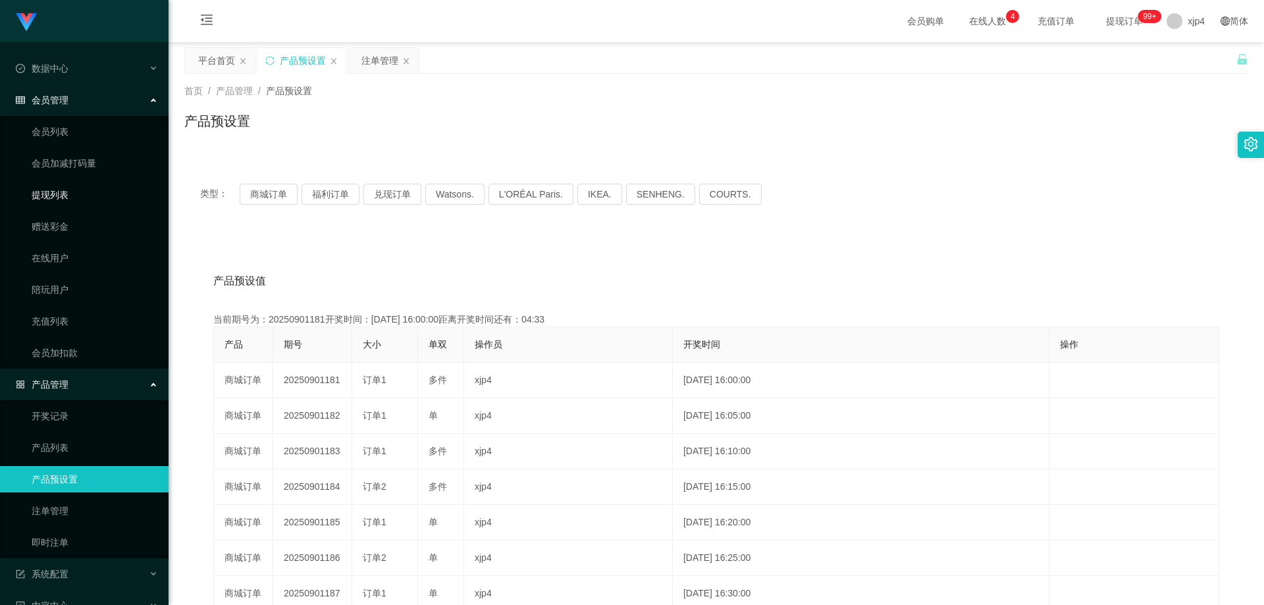
click at [70, 194] on link "提现列表" at bounding box center [95, 195] width 126 height 26
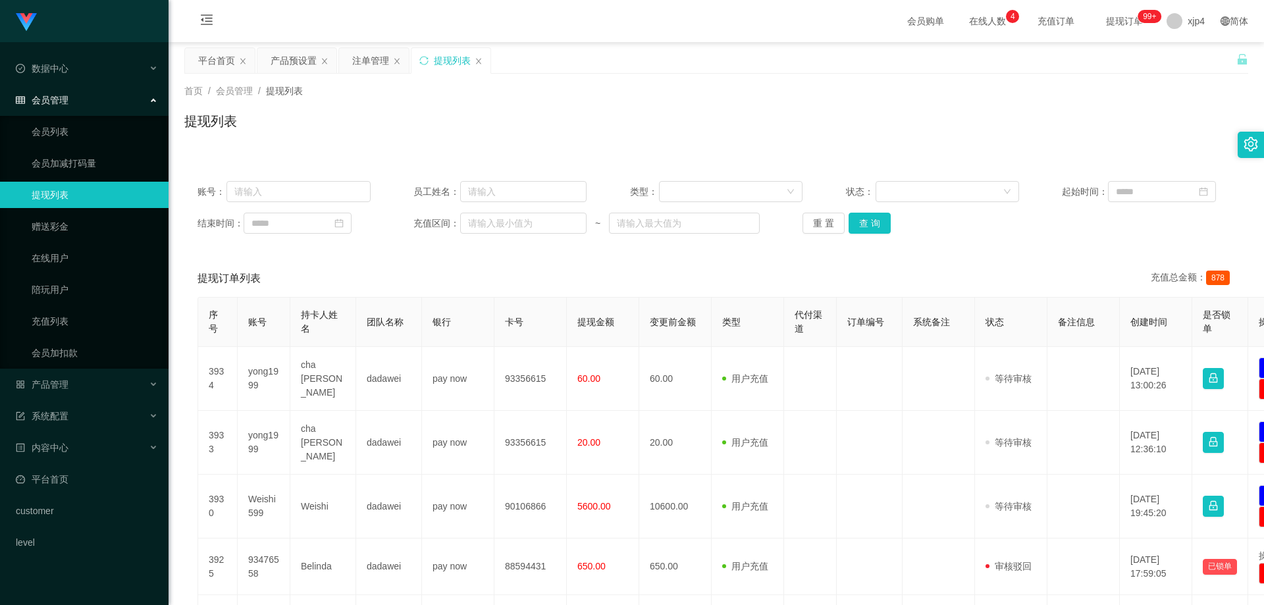
click at [810, 211] on div "账号： 员工姓名： 类型： 状态： 起始时间： 结束时间： 充值区间： ~ 重 置 查 询" at bounding box center [716, 207] width 1064 height 79
click at [810, 223] on button "查 询" at bounding box center [870, 223] width 42 height 21
click at [810, 223] on div "重 置 查 询" at bounding box center [889, 223] width 173 height 21
click at [810, 223] on button "查 询" at bounding box center [870, 223] width 42 height 21
click at [810, 223] on div "重 置 查 询" at bounding box center [889, 223] width 173 height 21
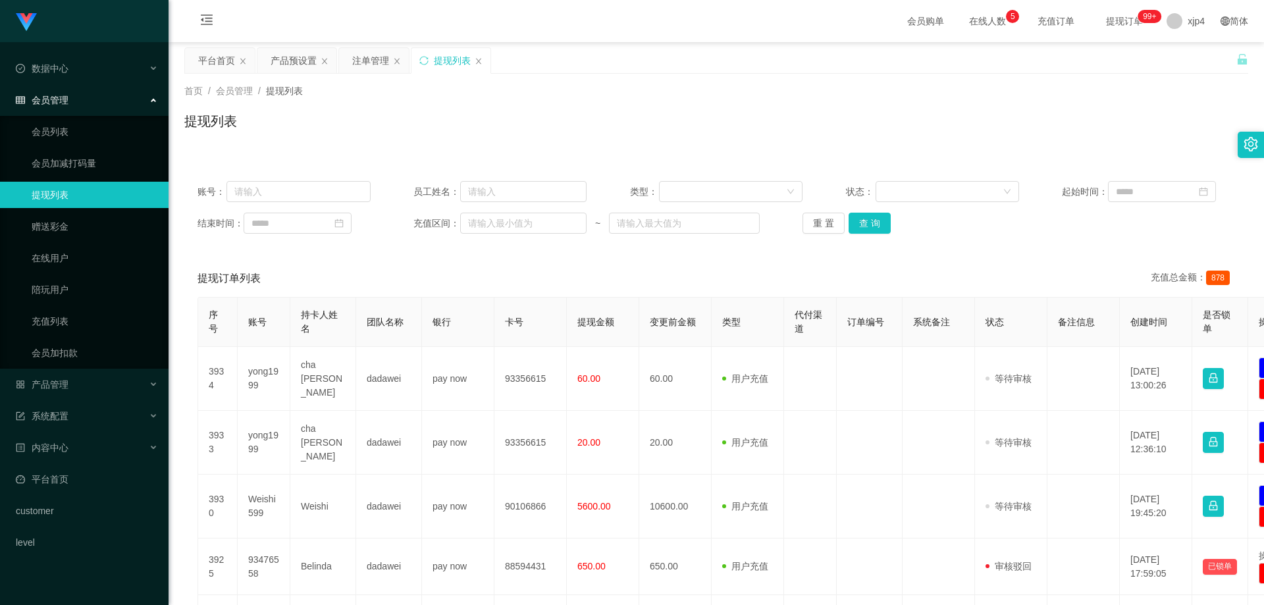
click at [810, 203] on div "账号： 员工姓名： 类型： 状态： 起始时间： 结束时间： 充值区间： ~ 重 置 查 询" at bounding box center [716, 207] width 1064 height 79
click at [810, 218] on button "查 询" at bounding box center [870, 223] width 42 height 21
click at [810, 218] on div "重 置 查 询" at bounding box center [889, 223] width 173 height 21
click at [810, 218] on button "查 询" at bounding box center [870, 223] width 42 height 21
click at [810, 218] on div "重 置 查 询" at bounding box center [889, 223] width 173 height 21
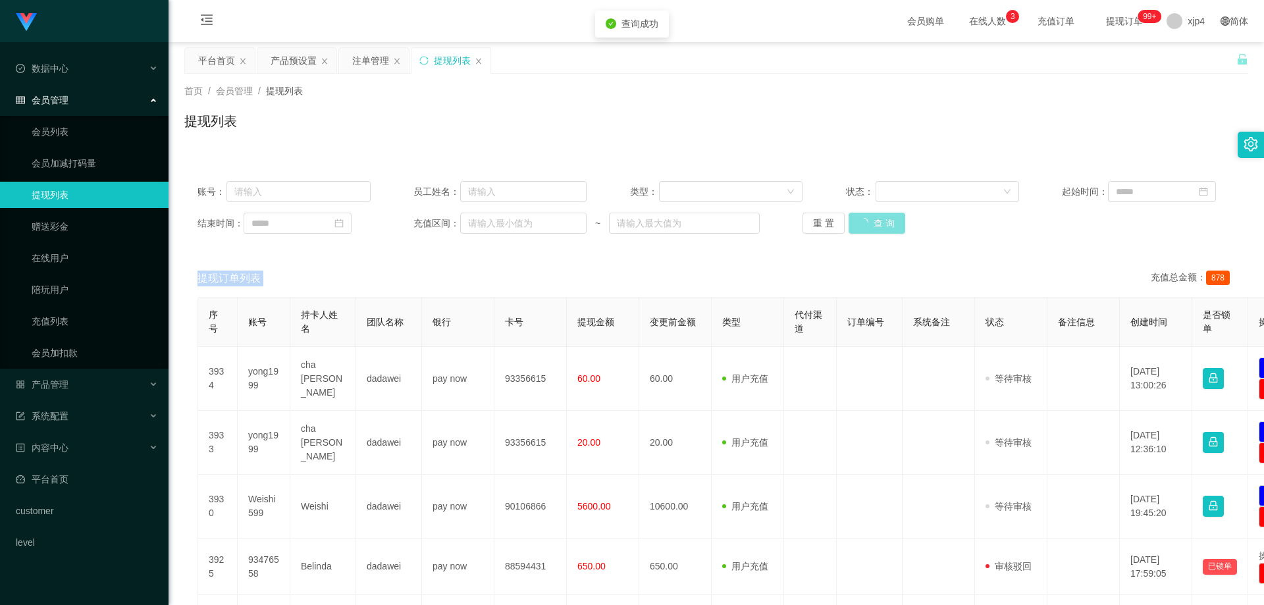
click at [810, 218] on button "查 询" at bounding box center [877, 223] width 57 height 21
click at [63, 319] on link "充值列表" at bounding box center [95, 321] width 126 height 26
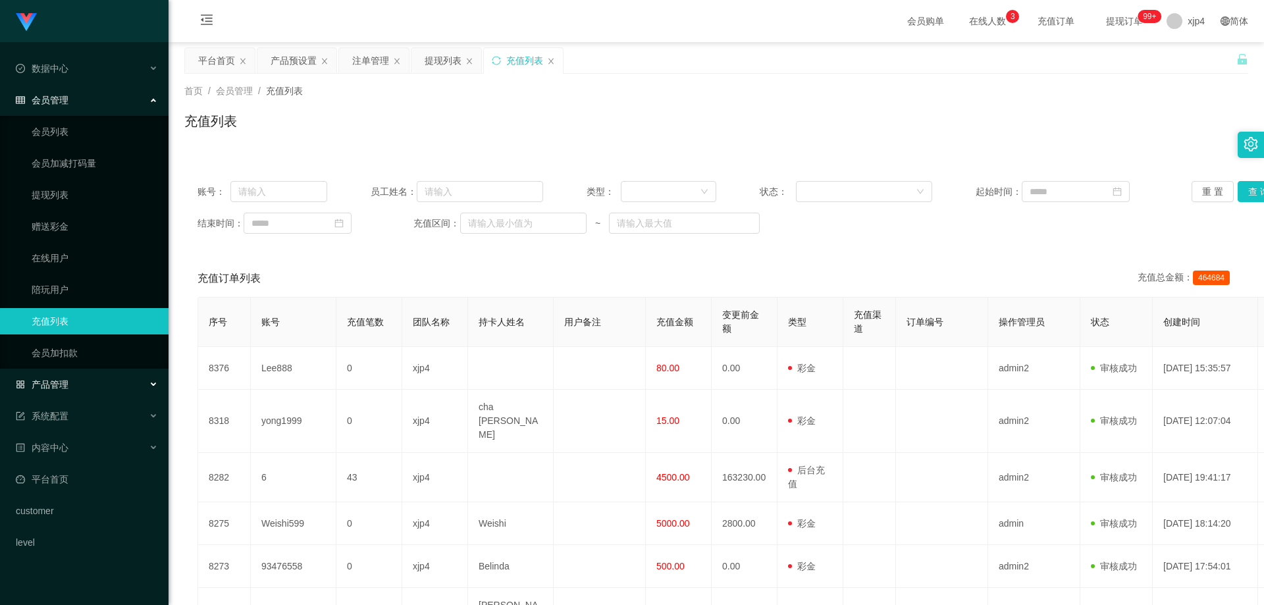
click at [64, 380] on span "产品管理" at bounding box center [42, 384] width 53 height 11
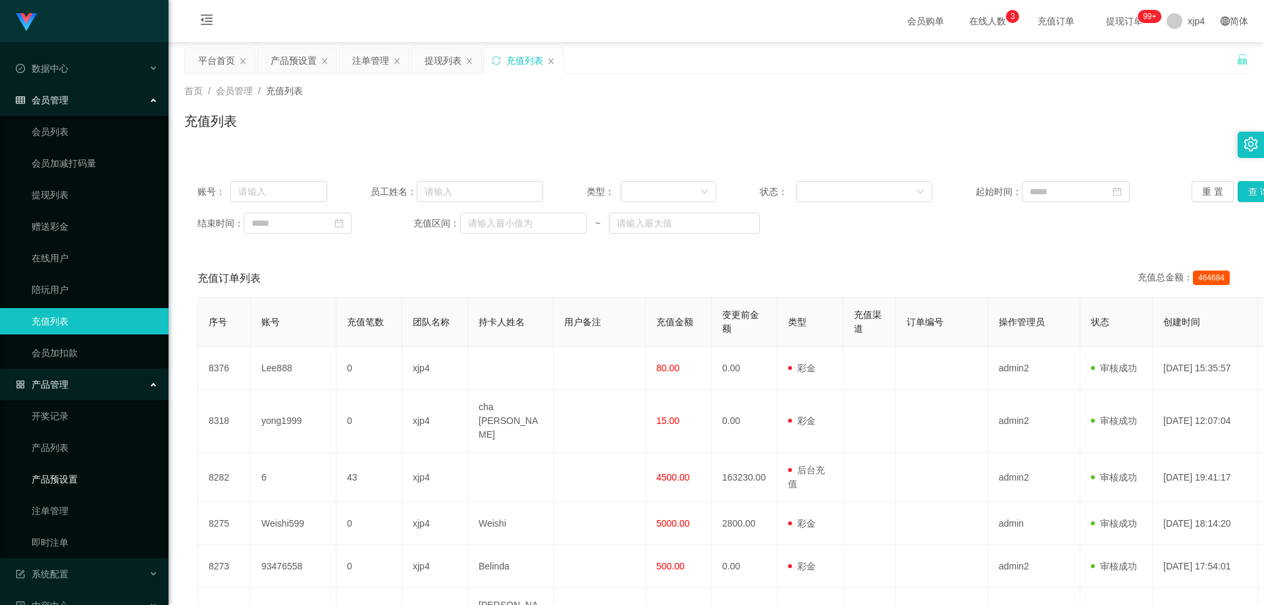
click at [82, 458] on link "产品预设置" at bounding box center [95, 479] width 126 height 26
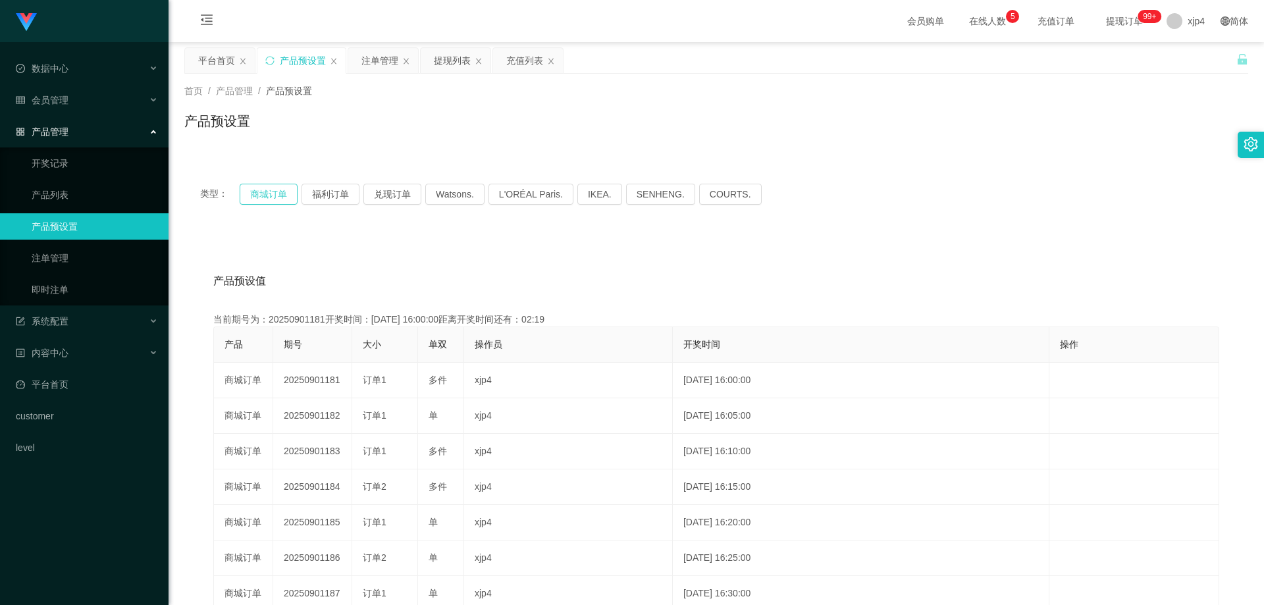
click at [263, 194] on button "商城订单" at bounding box center [269, 194] width 58 height 21
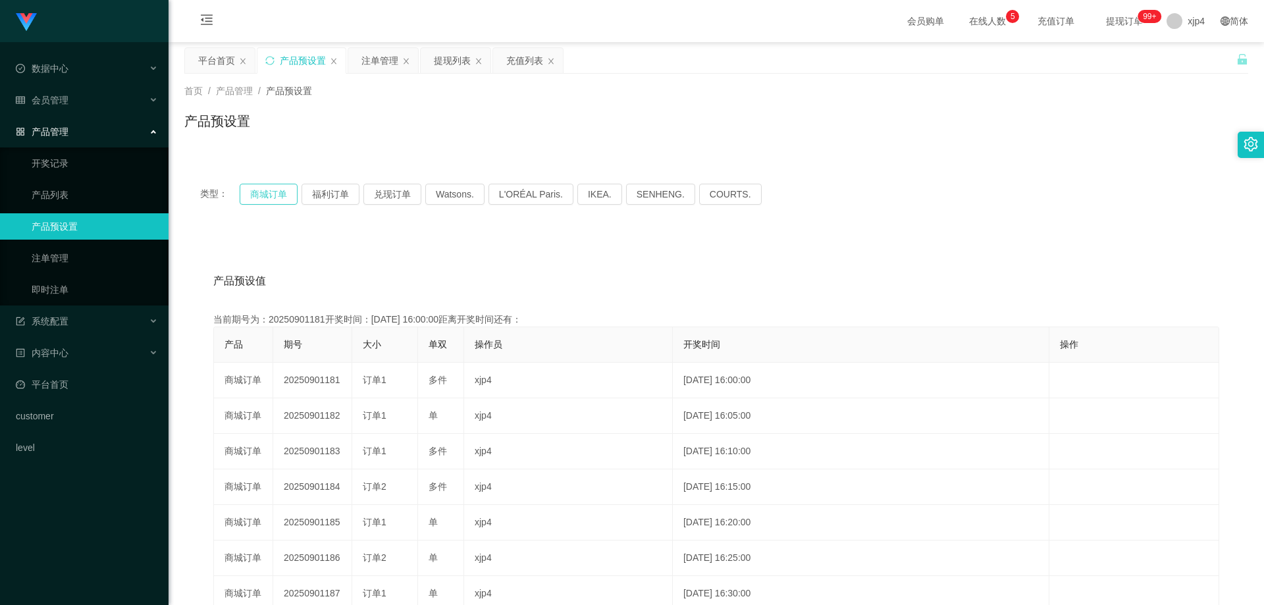
click at [263, 194] on button "商城订单" at bounding box center [269, 194] width 58 height 21
click at [103, 261] on link "注单管理" at bounding box center [95, 258] width 126 height 26
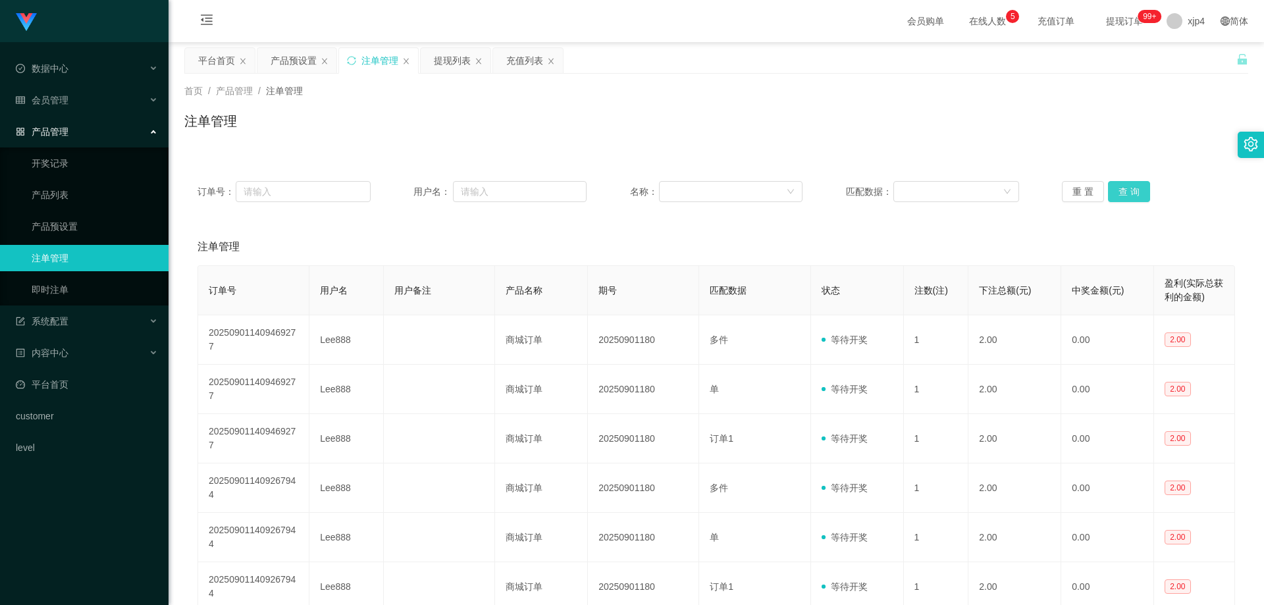
click at [810, 195] on button "查 询" at bounding box center [1129, 191] width 42 height 21
click at [810, 195] on div "重 置 查 询" at bounding box center [1148, 191] width 173 height 21
click at [810, 195] on button "查 询" at bounding box center [1129, 191] width 42 height 21
click at [810, 195] on div "重 置 查 询" at bounding box center [1148, 191] width 173 height 21
click at [810, 195] on button "查 询" at bounding box center [1129, 191] width 42 height 21
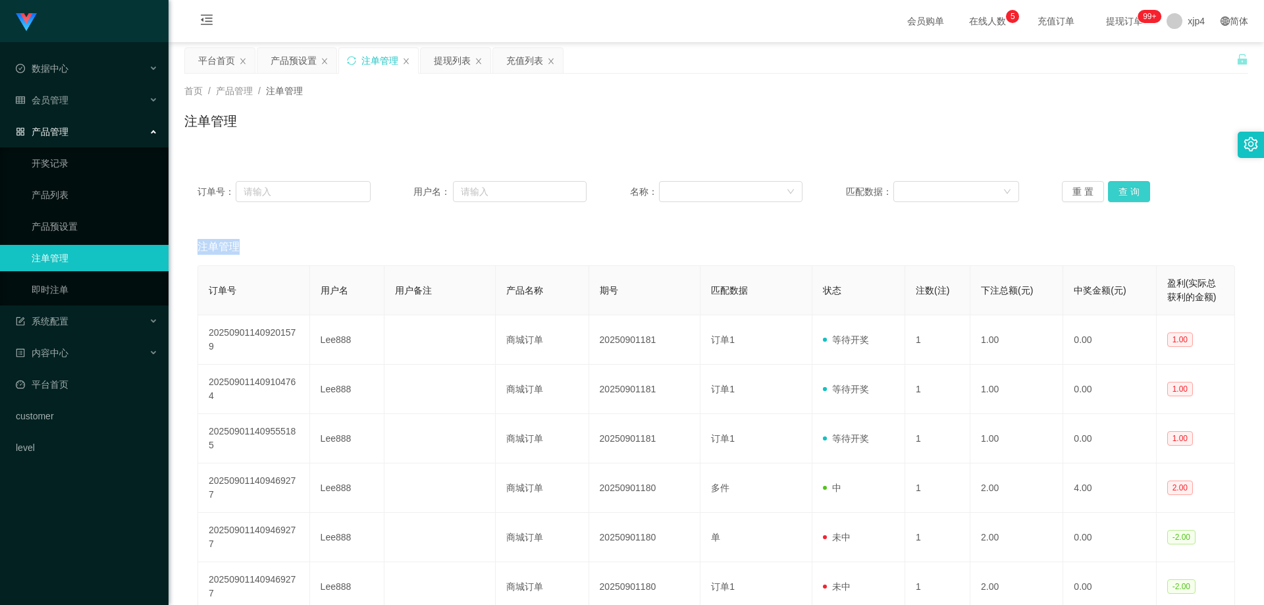
click at [810, 195] on div "重 置 查 询" at bounding box center [1148, 191] width 173 height 21
click at [810, 195] on button "查 询" at bounding box center [1129, 191] width 42 height 21
click at [810, 195] on div "重 置 查 询" at bounding box center [1148, 191] width 173 height 21
click at [810, 195] on button "查 询" at bounding box center [1129, 191] width 42 height 21
click at [810, 195] on div "重 置 查 询" at bounding box center [1148, 191] width 173 height 21
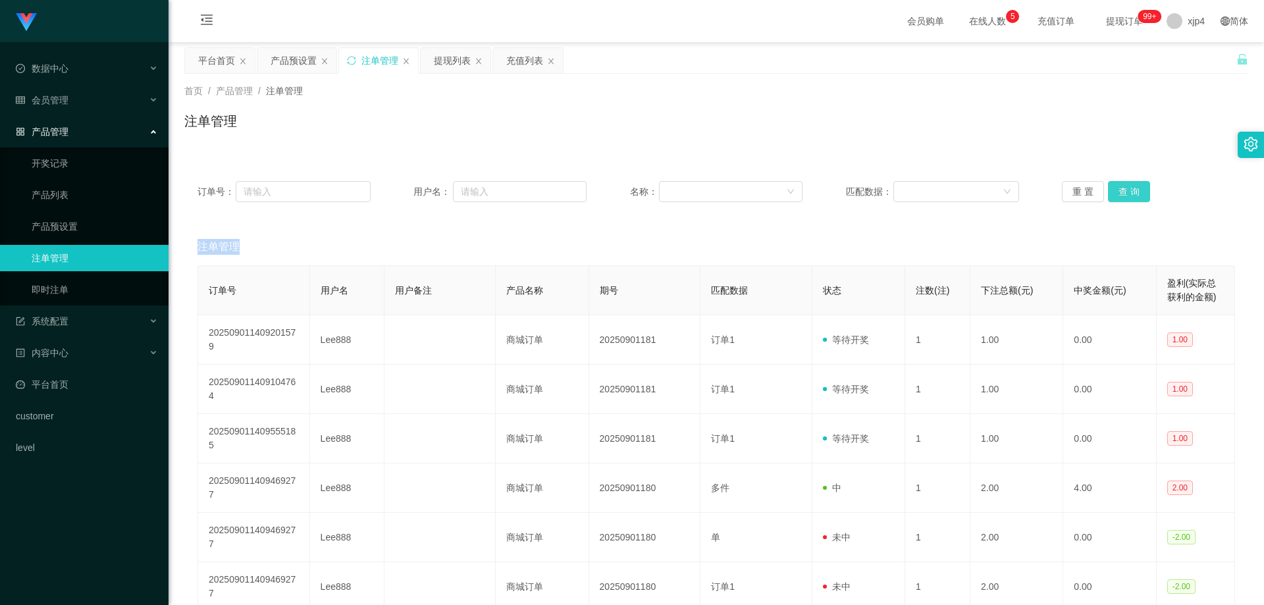
click at [810, 195] on button "查 询" at bounding box center [1129, 191] width 42 height 21
click at [810, 195] on div "重 置 查 询" at bounding box center [1148, 191] width 173 height 21
click at [810, 195] on button "查 询" at bounding box center [1129, 191] width 42 height 21
click at [810, 195] on div "重 置 查 询" at bounding box center [1148, 191] width 173 height 21
click at [810, 195] on button "查 询" at bounding box center [1129, 191] width 42 height 21
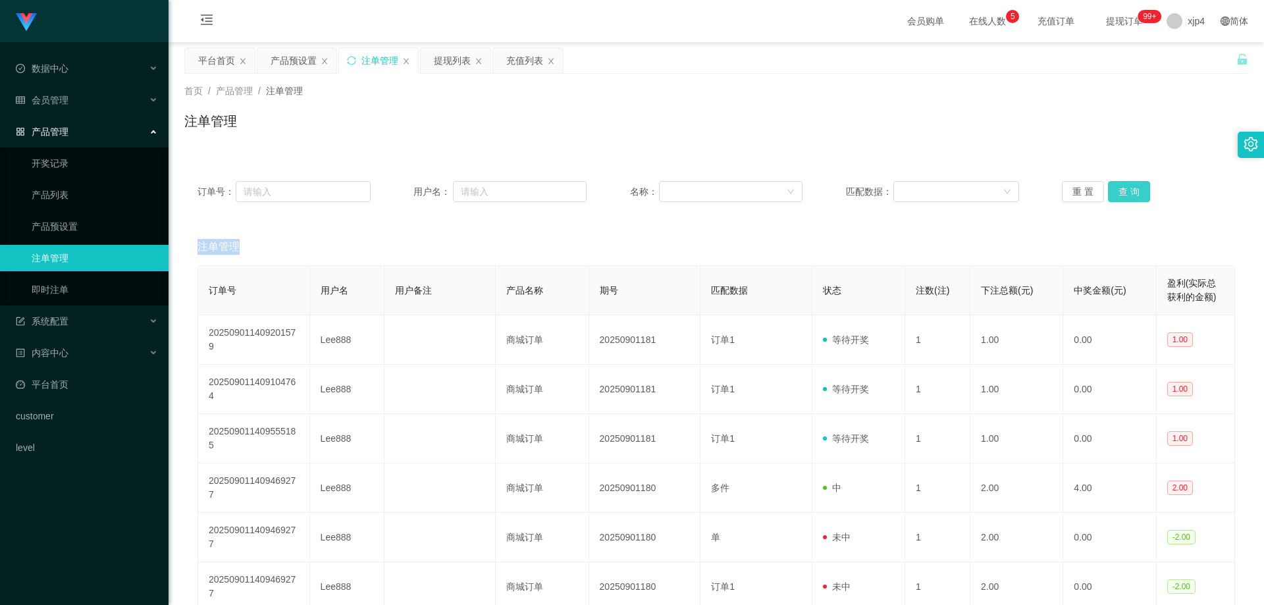
click at [810, 195] on div "重 置 查 询" at bounding box center [1148, 191] width 173 height 21
click at [810, 195] on button "查 询" at bounding box center [1129, 191] width 42 height 21
click at [810, 195] on div "重 置 查 询" at bounding box center [1148, 191] width 173 height 21
click at [810, 195] on button "查 询" at bounding box center [1129, 191] width 42 height 21
click at [810, 195] on div "重 置 查 询" at bounding box center [1148, 191] width 173 height 21
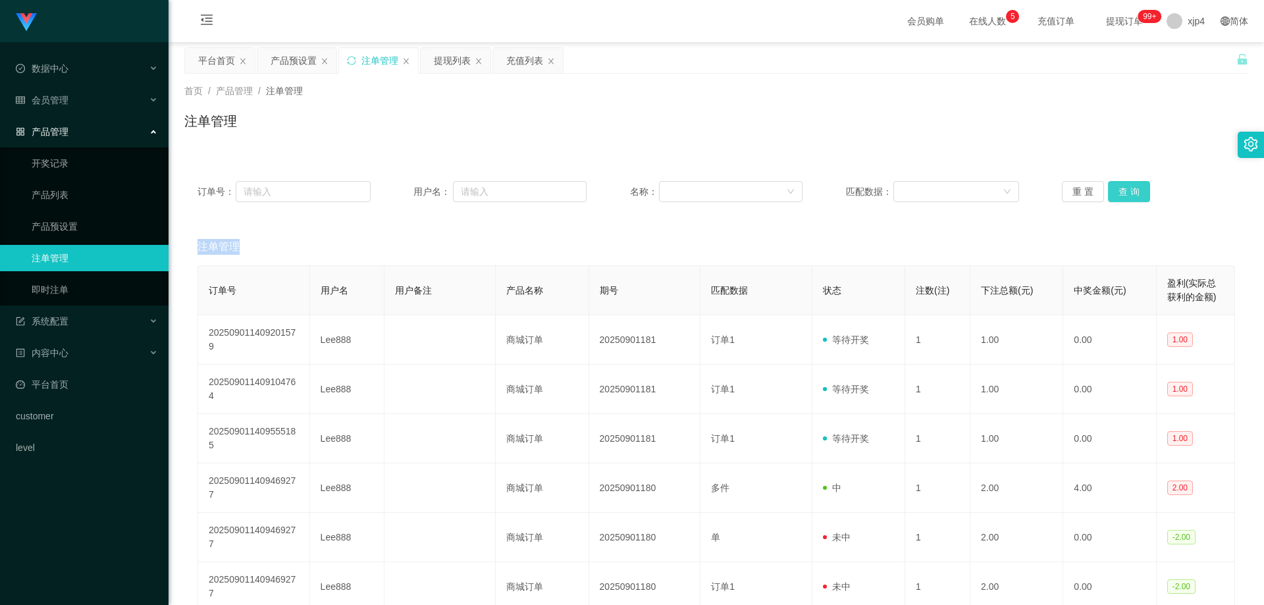
click at [810, 195] on button "查 询" at bounding box center [1129, 191] width 42 height 21
click at [810, 192] on button "查 询" at bounding box center [1129, 191] width 42 height 21
click at [810, 192] on div "重 置 查 询" at bounding box center [1148, 191] width 173 height 21
click at [810, 192] on button "查 询" at bounding box center [1136, 191] width 57 height 21
click at [810, 192] on div "重 置 查 询" at bounding box center [1148, 191] width 173 height 21
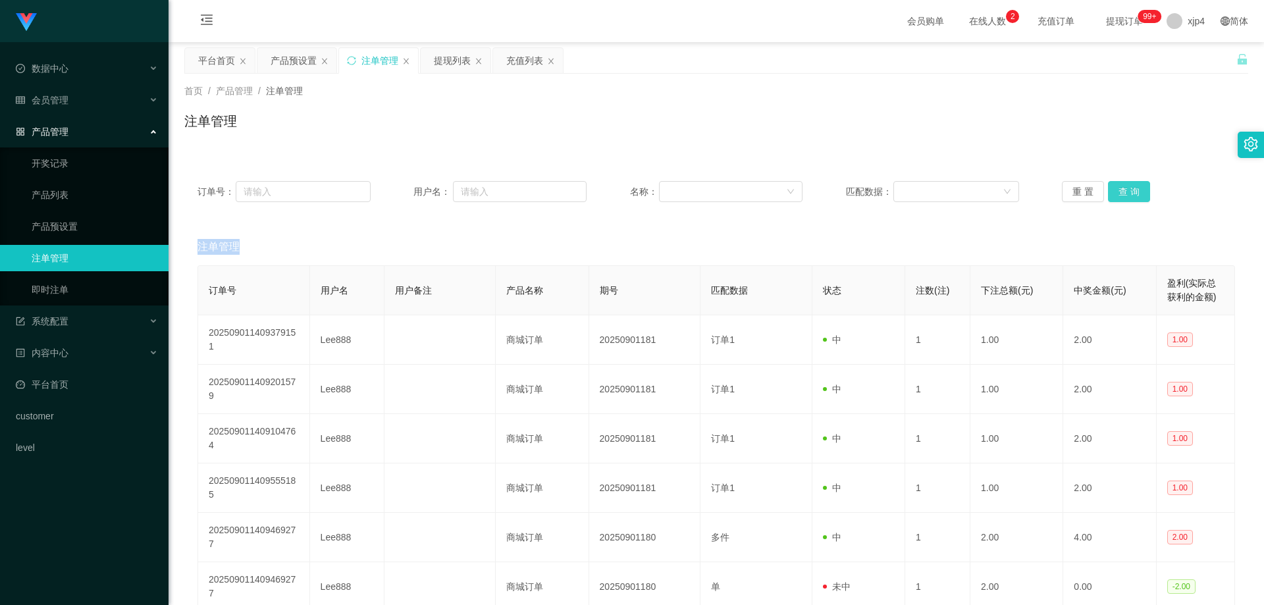
click at [810, 192] on button "查 询" at bounding box center [1129, 191] width 42 height 21
click at [810, 192] on div "重 置 查 询" at bounding box center [1148, 191] width 173 height 21
click at [810, 191] on button "查 询" at bounding box center [1129, 191] width 42 height 21
click at [810, 191] on div "重 置 查 询" at bounding box center [1148, 191] width 173 height 21
click at [810, 191] on button "查 询" at bounding box center [1129, 191] width 42 height 21
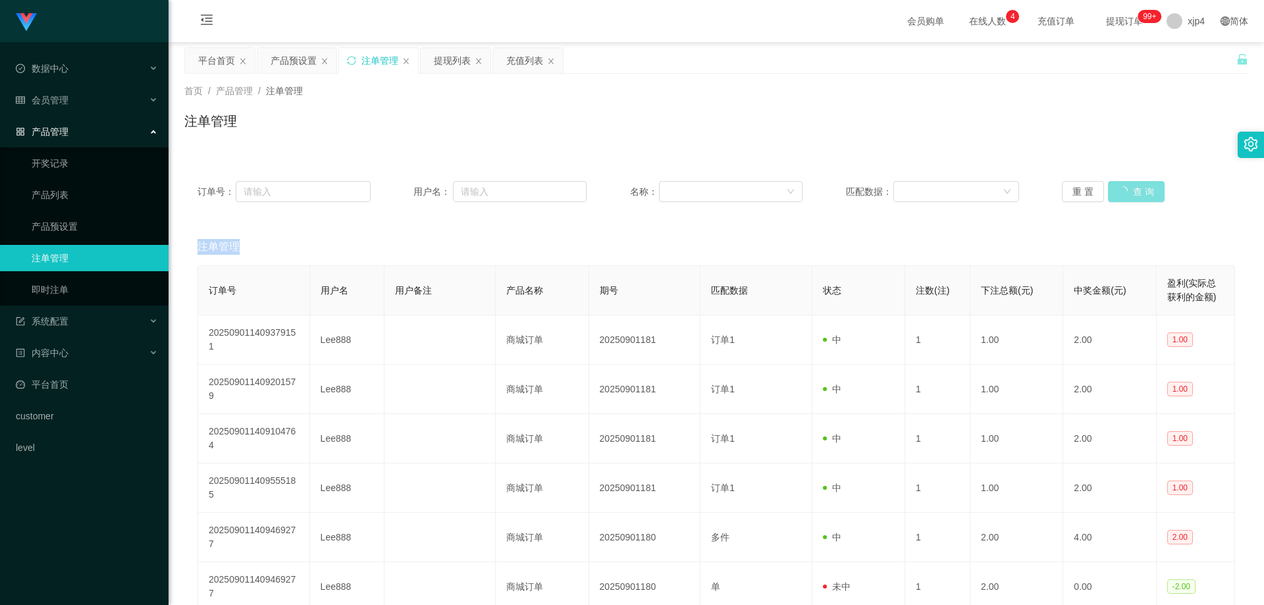
click at [810, 191] on div "重 置 查 询" at bounding box center [1148, 191] width 173 height 21
click at [810, 191] on button "查 询" at bounding box center [1129, 191] width 42 height 21
click at [810, 191] on div "重 置 查 询" at bounding box center [1148, 191] width 173 height 21
click at [810, 191] on button "查 询" at bounding box center [1129, 191] width 42 height 21
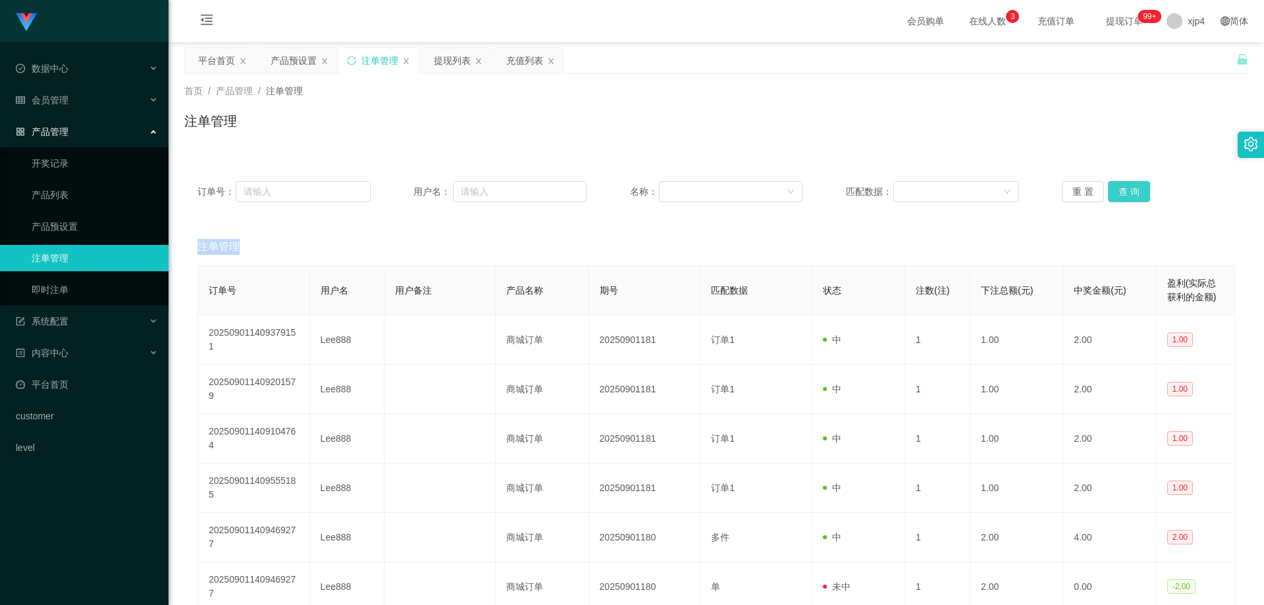
click at [810, 191] on div "重 置 查 询" at bounding box center [1148, 191] width 173 height 21
click at [810, 191] on button "查 询" at bounding box center [1129, 191] width 42 height 21
click at [810, 191] on div "重 置 查 询" at bounding box center [1148, 191] width 173 height 21
click at [810, 191] on button "查 询" at bounding box center [1129, 191] width 42 height 21
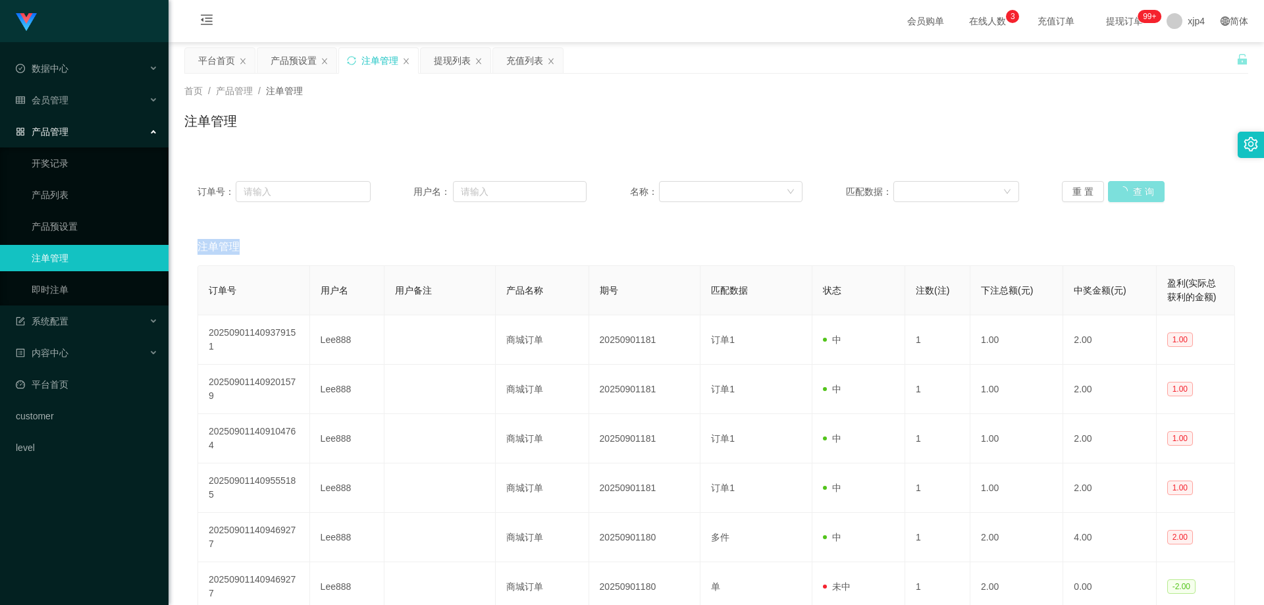
click at [810, 191] on div "重 置 查 询" at bounding box center [1148, 191] width 173 height 21
click at [69, 107] on div "会员管理" at bounding box center [84, 100] width 169 height 26
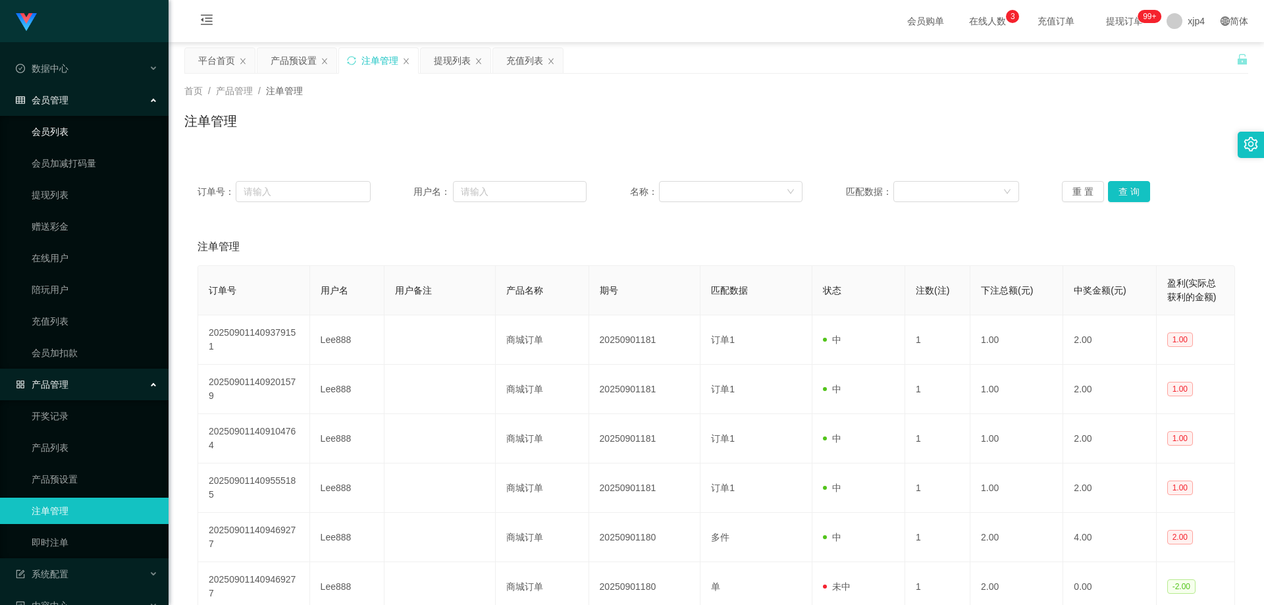
click at [69, 133] on link "会员列表" at bounding box center [95, 132] width 126 height 26
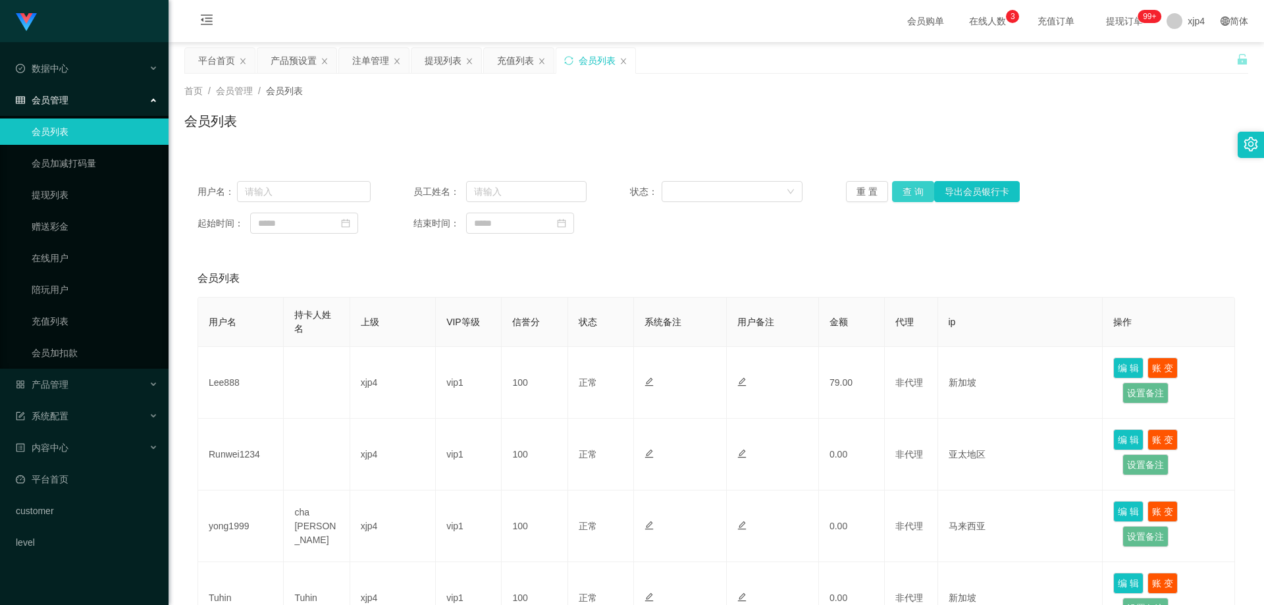
click at [810, 198] on button "查 询" at bounding box center [913, 191] width 42 height 21
click at [810, 197] on div "重 置 查 询 导出会员银行卡" at bounding box center [932, 191] width 173 height 21
click at [810, 195] on button "查 询" at bounding box center [913, 191] width 42 height 21
click at [810, 194] on div "重 置 查 询 导出会员银行卡" at bounding box center [932, 191] width 173 height 21
click at [810, 193] on button "查 询" at bounding box center [913, 191] width 42 height 21
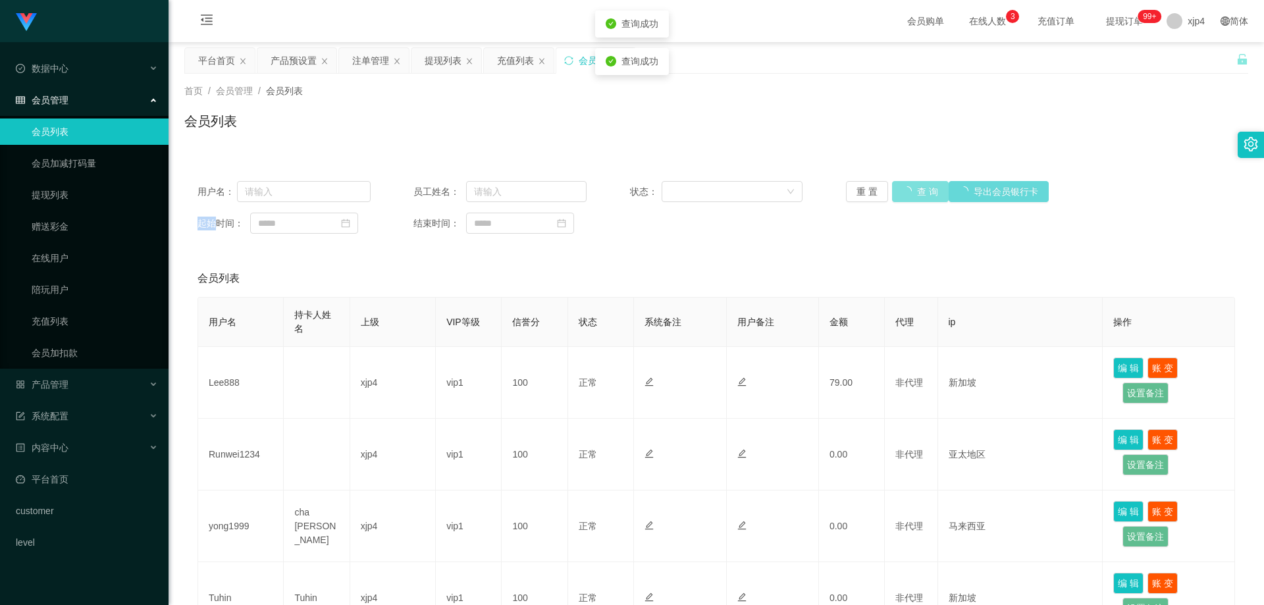
click at [810, 193] on div "重 置 查 询 导出会员银行卡" at bounding box center [932, 191] width 173 height 21
click at [810, 193] on button "查 询" at bounding box center [913, 191] width 42 height 21
click at [810, 190] on button "查 询" at bounding box center [913, 191] width 42 height 21
click at [810, 190] on div "重 置 查 询 导出会员银行卡" at bounding box center [932, 191] width 173 height 21
click at [810, 190] on button "查 询" at bounding box center [920, 191] width 57 height 21
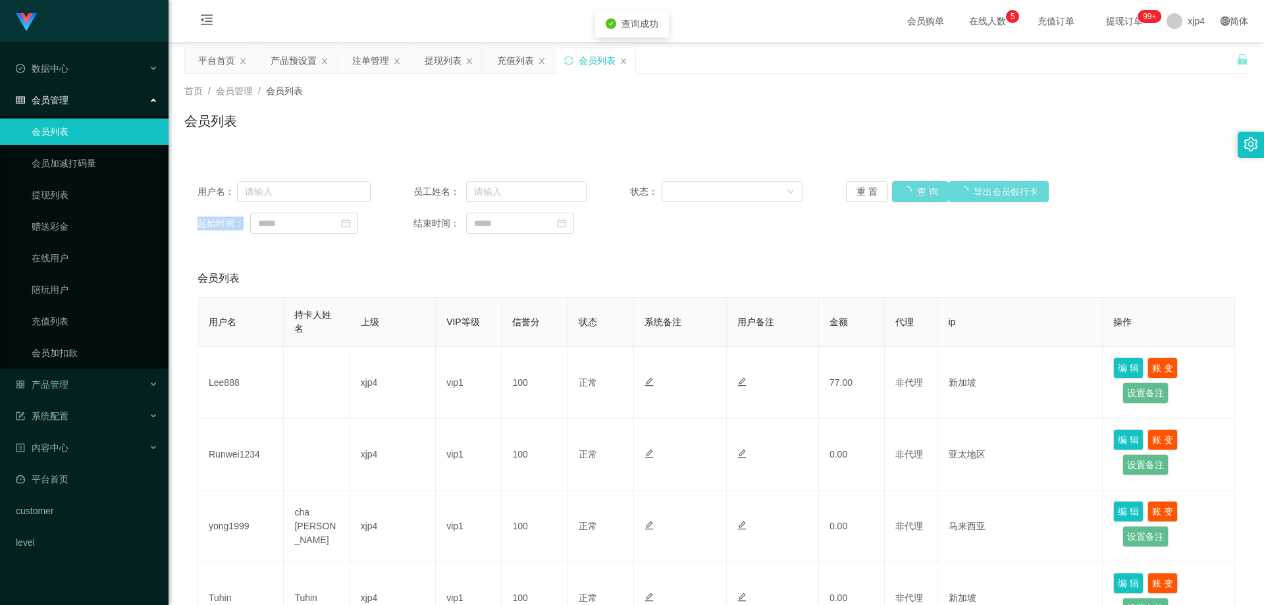
click at [810, 190] on div "重 置 查 询 导出会员银行卡" at bounding box center [932, 191] width 173 height 21
click at [810, 190] on button "查 询" at bounding box center [913, 191] width 42 height 21
click at [810, 190] on div "重 置 查 询 导出会员银行卡" at bounding box center [932, 191] width 173 height 21
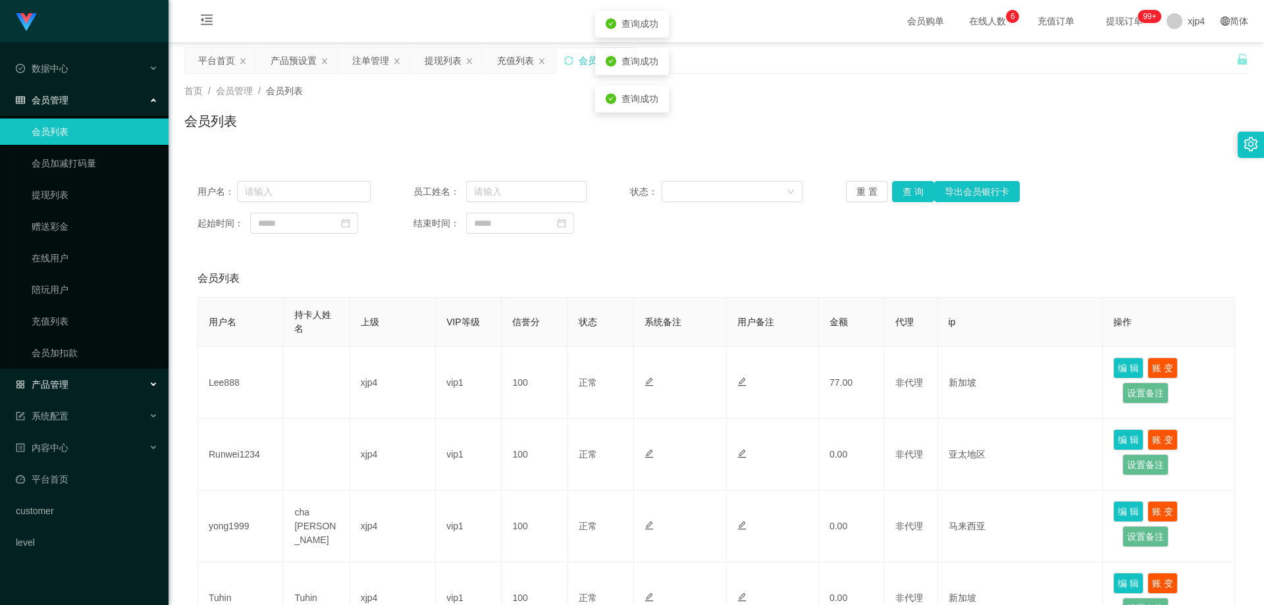
click at [67, 393] on div "产品管理" at bounding box center [84, 384] width 169 height 26
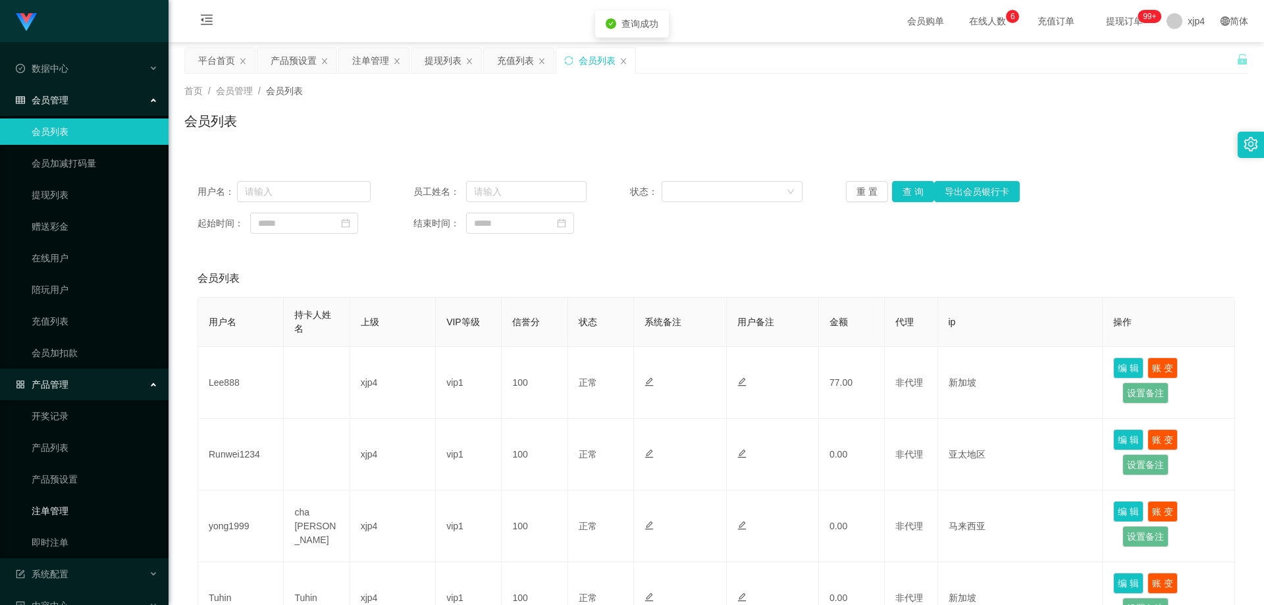
click at [72, 458] on link "注单管理" at bounding box center [95, 511] width 126 height 26
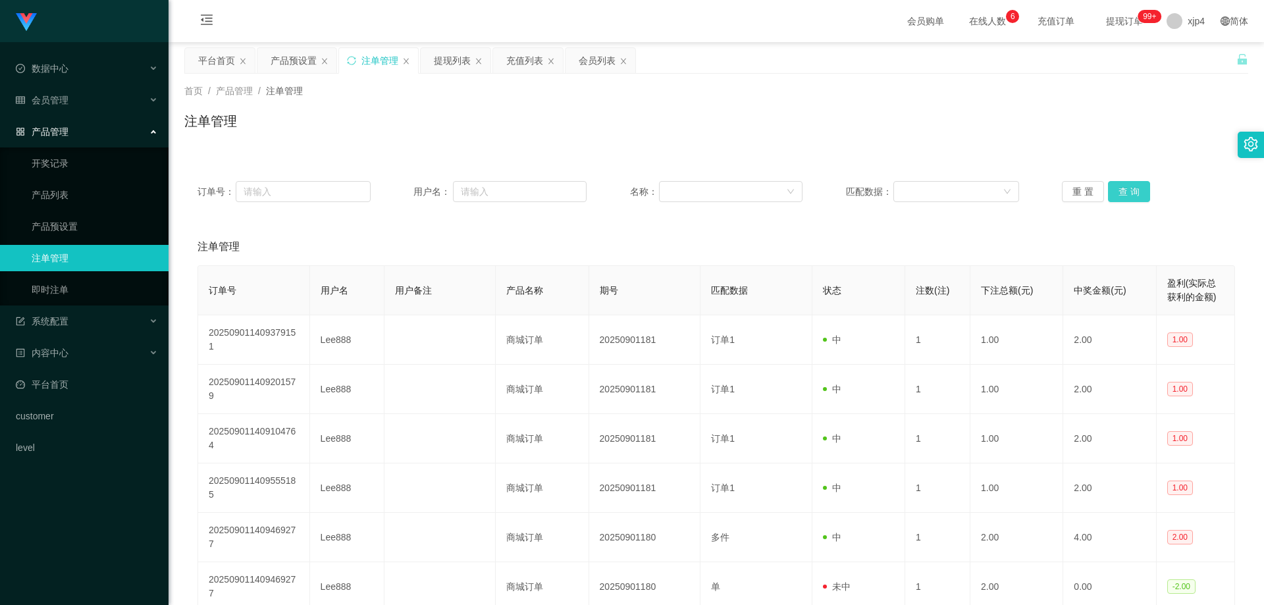
click at [810, 198] on button "查 询" at bounding box center [1129, 191] width 42 height 21
click at [810, 198] on div "重 置 查 询" at bounding box center [1148, 191] width 173 height 21
click at [810, 198] on button "查 询" at bounding box center [1129, 191] width 42 height 21
click at [72, 104] on div "会员管理" at bounding box center [84, 100] width 169 height 26
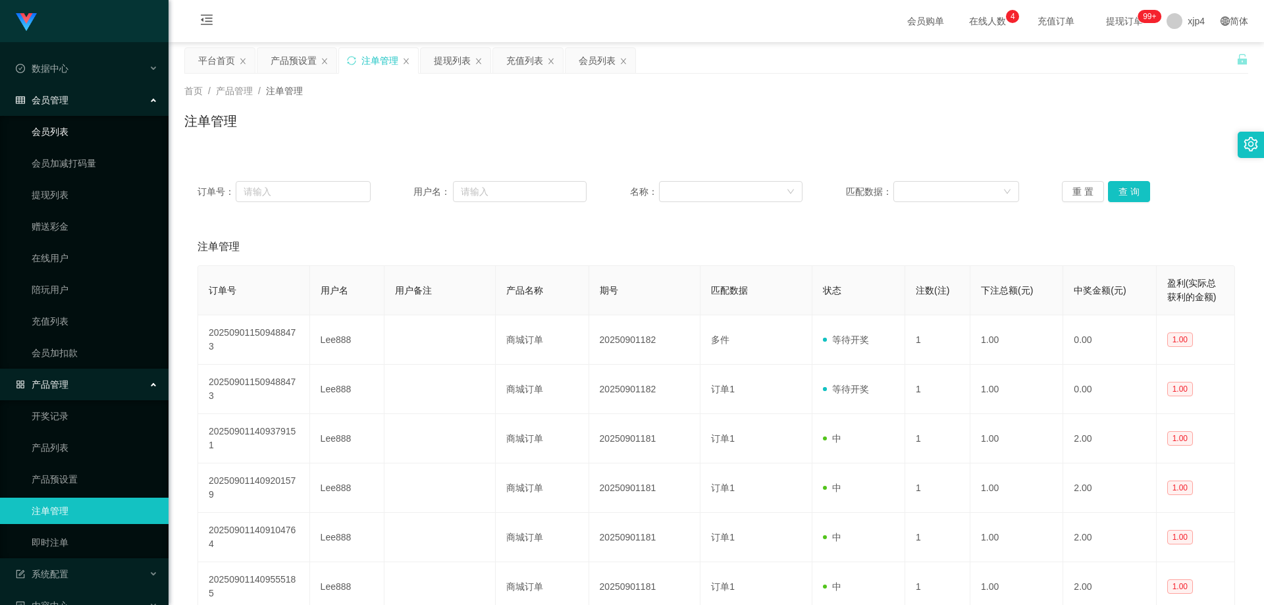
click at [70, 139] on link "会员列表" at bounding box center [95, 132] width 126 height 26
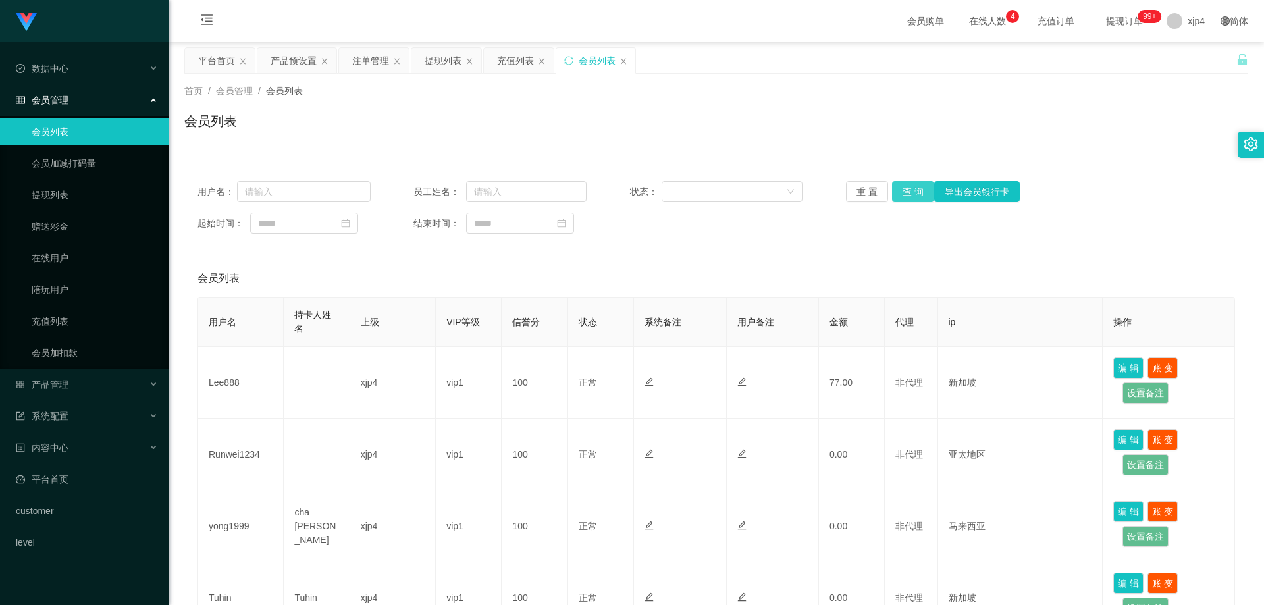
click at [810, 195] on button "查 询" at bounding box center [913, 191] width 42 height 21
click at [810, 195] on div "重 置 查 询 导出会员银行卡" at bounding box center [932, 191] width 173 height 21
click at [810, 195] on button "查 询" at bounding box center [913, 191] width 42 height 21
click at [810, 195] on div "重 置 查 询 导出会员银行卡" at bounding box center [932, 191] width 173 height 21
click at [810, 195] on button "查 询" at bounding box center [913, 191] width 42 height 21
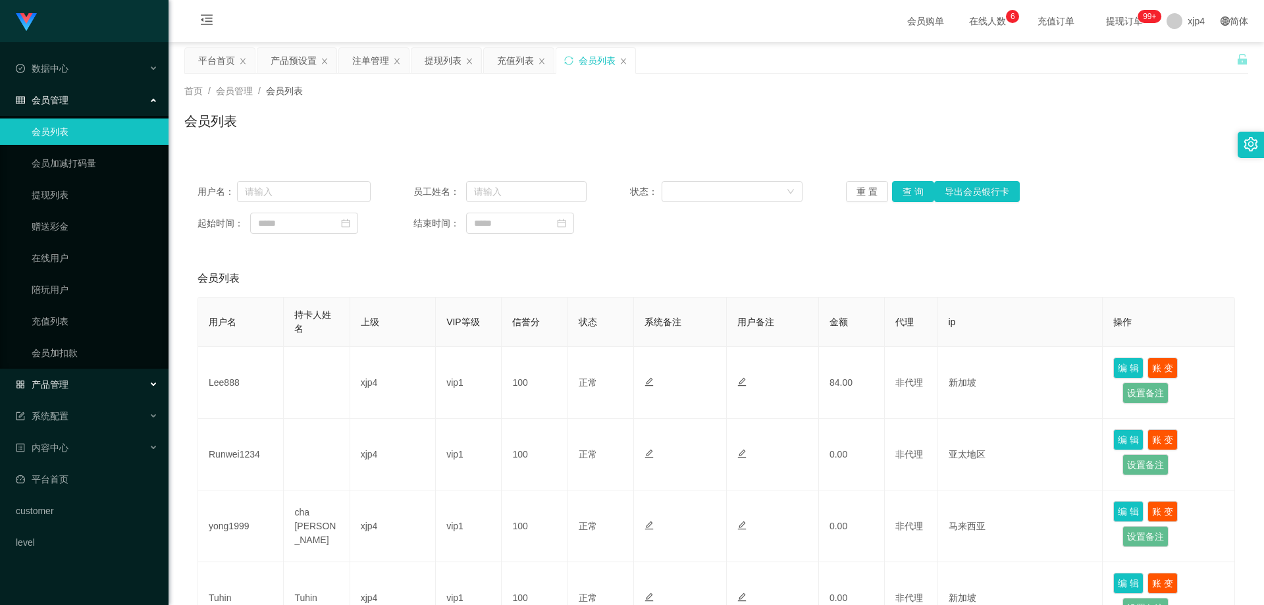
click at [59, 381] on span "产品管理" at bounding box center [42, 384] width 53 height 11
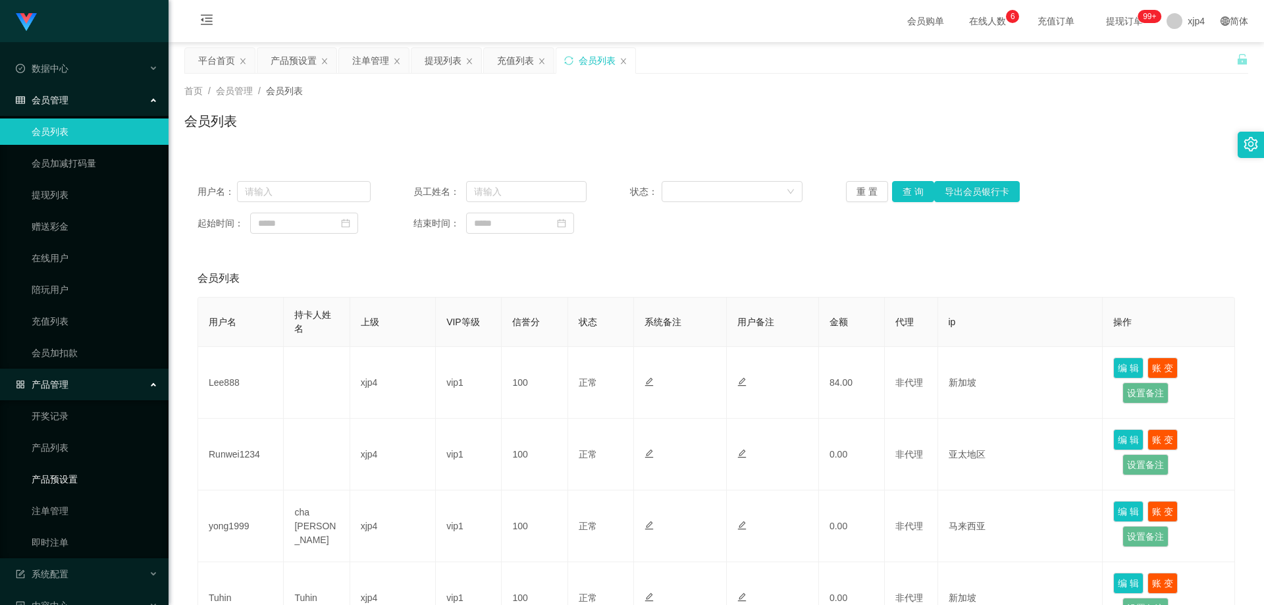
click at [74, 458] on link "产品预设置" at bounding box center [95, 479] width 126 height 26
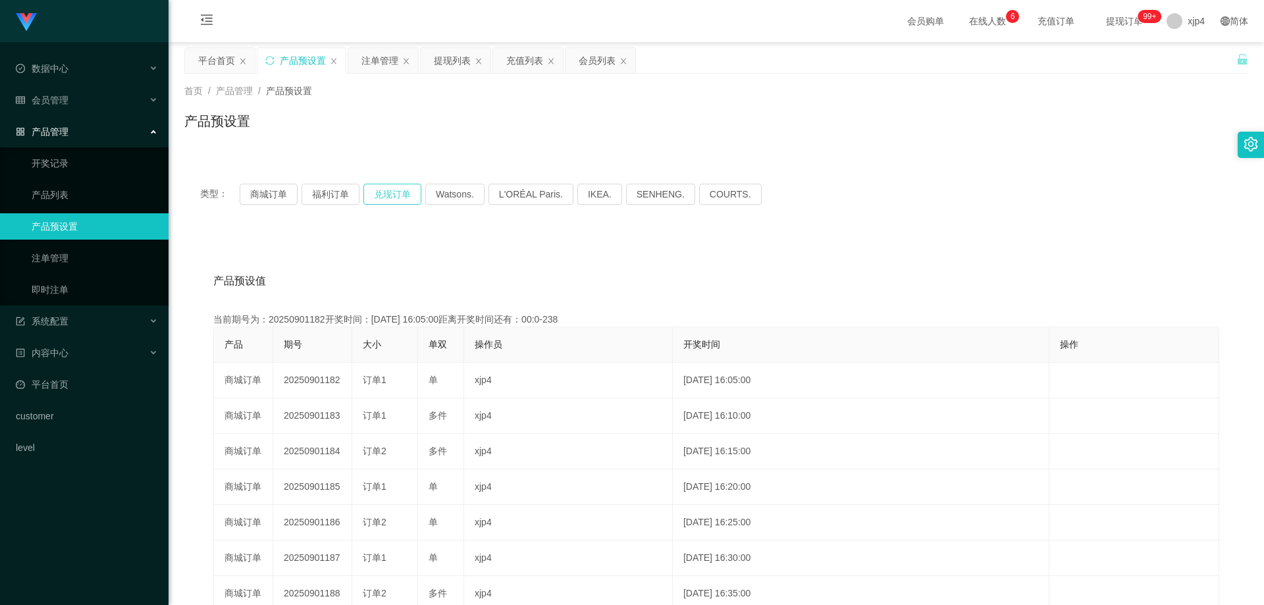
click at [396, 195] on button "兑现订单" at bounding box center [392, 194] width 58 height 21
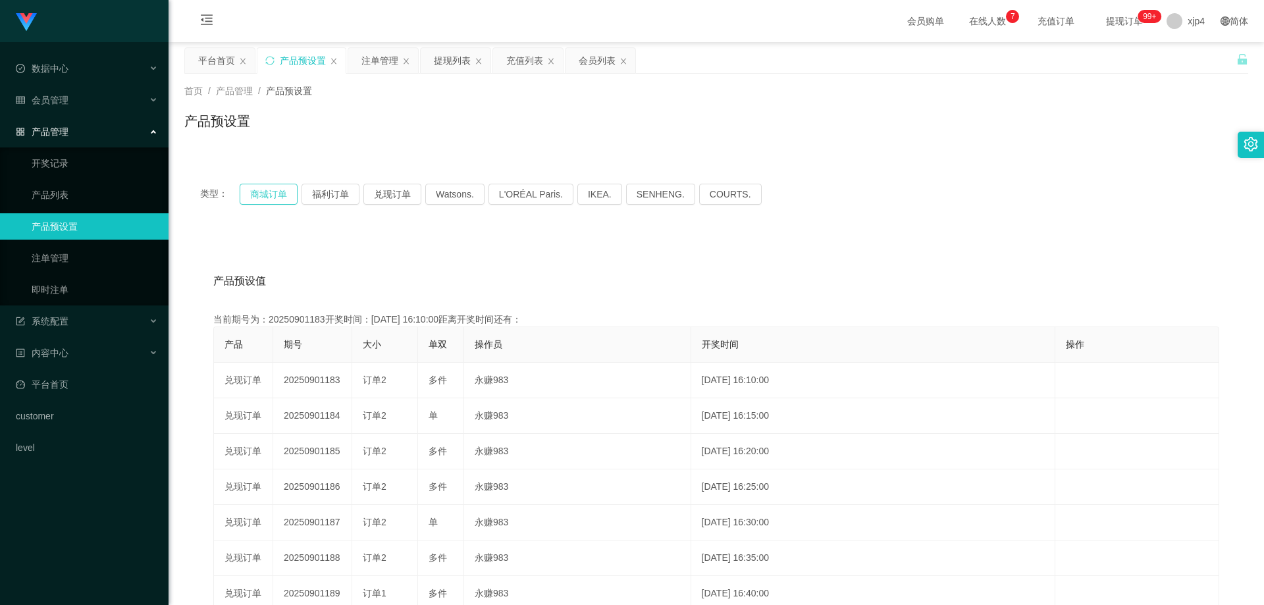
click at [280, 190] on button "商城订单" at bounding box center [269, 194] width 58 height 21
click at [81, 221] on link "产品预设置" at bounding box center [95, 226] width 126 height 26
click at [65, 111] on div "会员管理" at bounding box center [84, 100] width 169 height 26
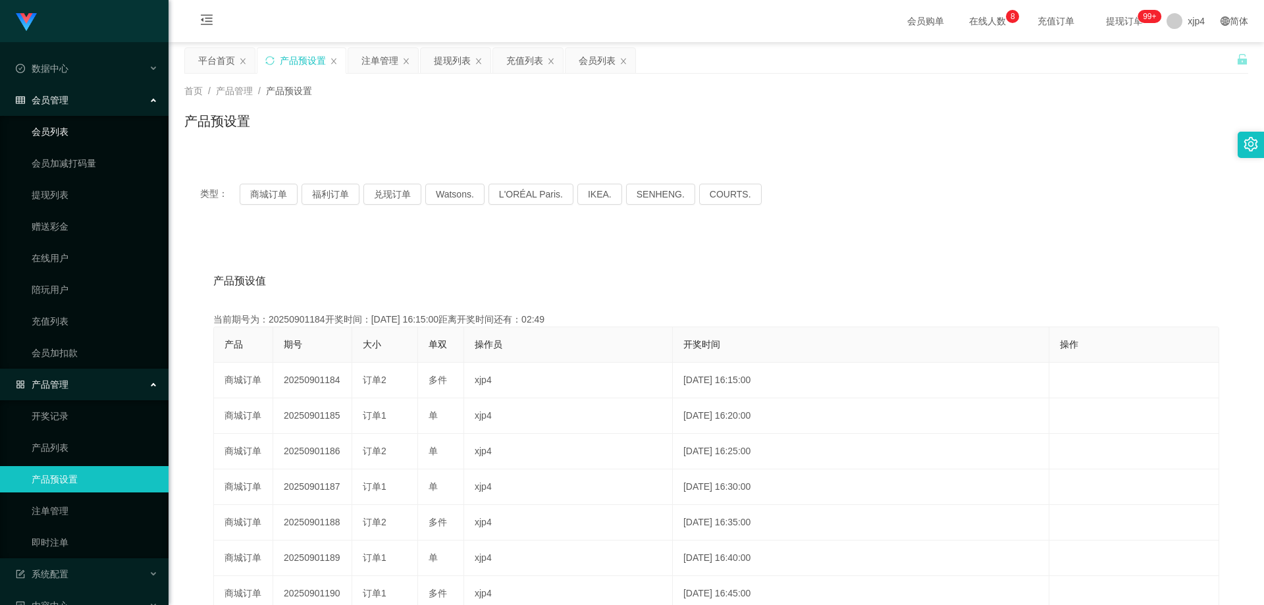
click at [82, 143] on link "会员列表" at bounding box center [95, 132] width 126 height 26
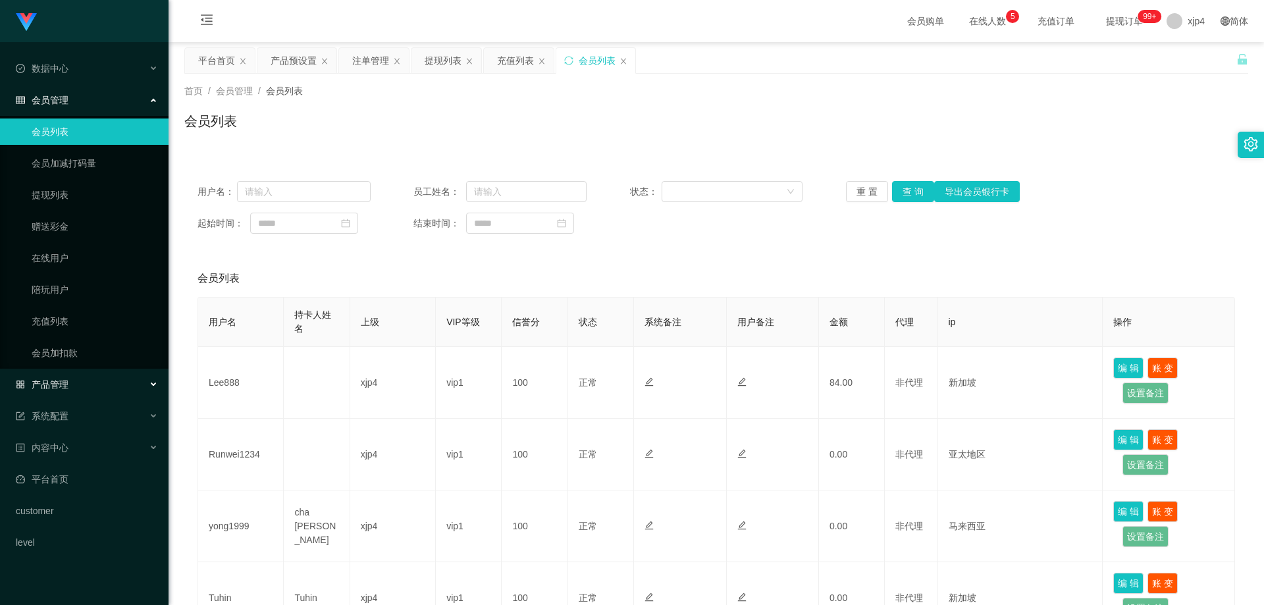
click at [74, 377] on div "产品管理" at bounding box center [84, 384] width 169 height 26
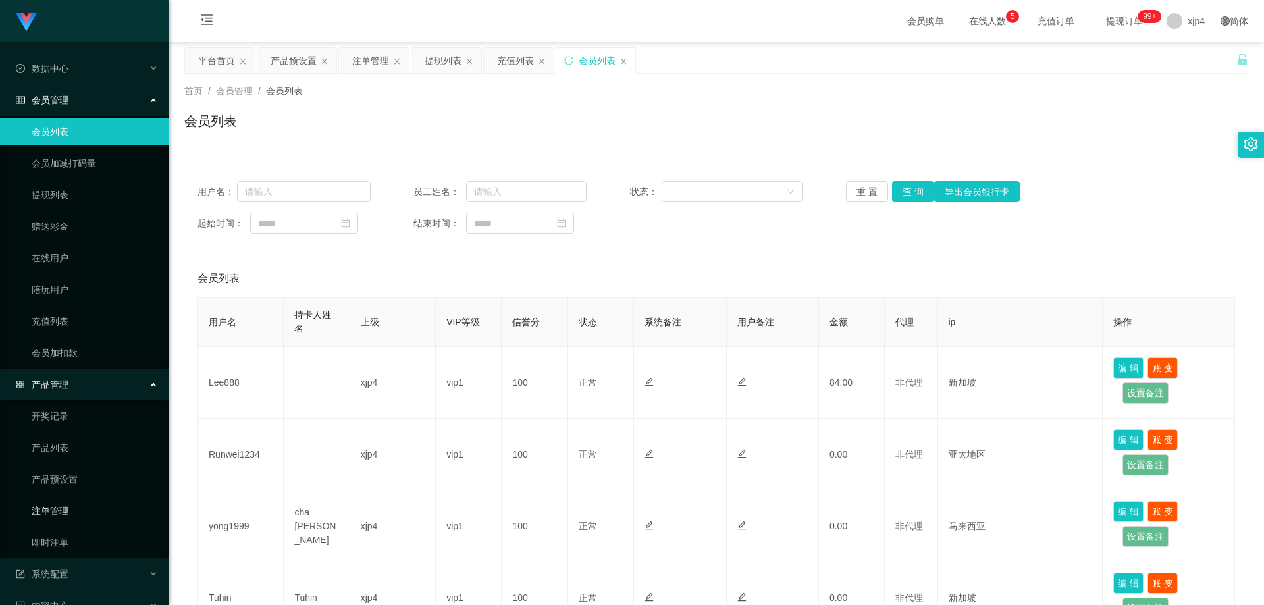
click at [69, 458] on link "注单管理" at bounding box center [95, 511] width 126 height 26
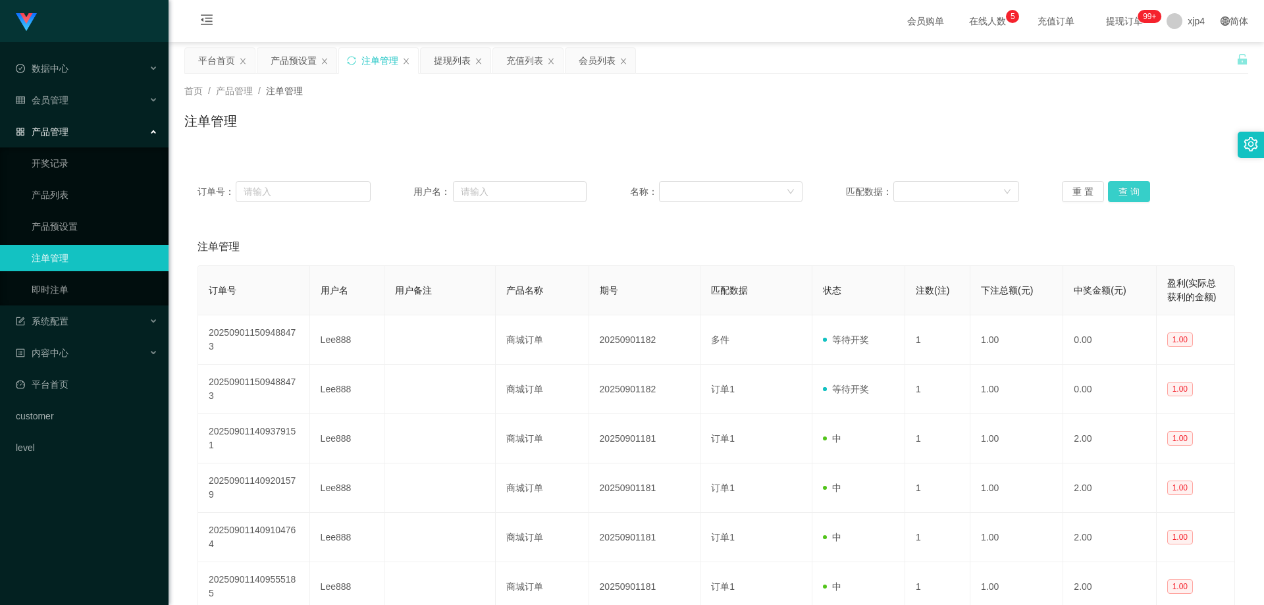
click at [810, 194] on button "查 询" at bounding box center [1129, 191] width 42 height 21
click at [810, 194] on div "重 置 查 询" at bounding box center [1148, 191] width 173 height 21
click at [810, 194] on button "查 询" at bounding box center [1129, 191] width 42 height 21
click at [810, 194] on div "重 置 查 询" at bounding box center [1148, 191] width 173 height 21
click at [810, 194] on button "查 询" at bounding box center [1129, 191] width 42 height 21
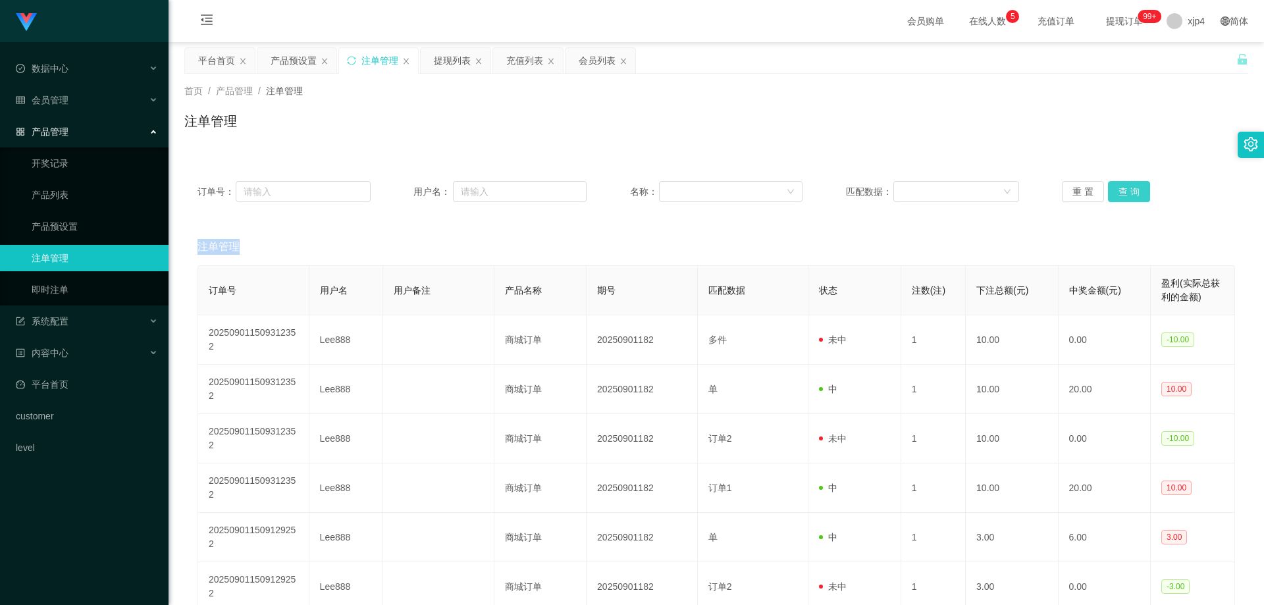
click at [810, 194] on div "重 置 查 询" at bounding box center [1148, 191] width 173 height 21
click at [810, 194] on button "查 询" at bounding box center [1129, 191] width 42 height 21
click at [810, 194] on div "重 置 查 询" at bounding box center [1148, 191] width 173 height 21
click at [67, 95] on span "会员管理" at bounding box center [42, 100] width 53 height 11
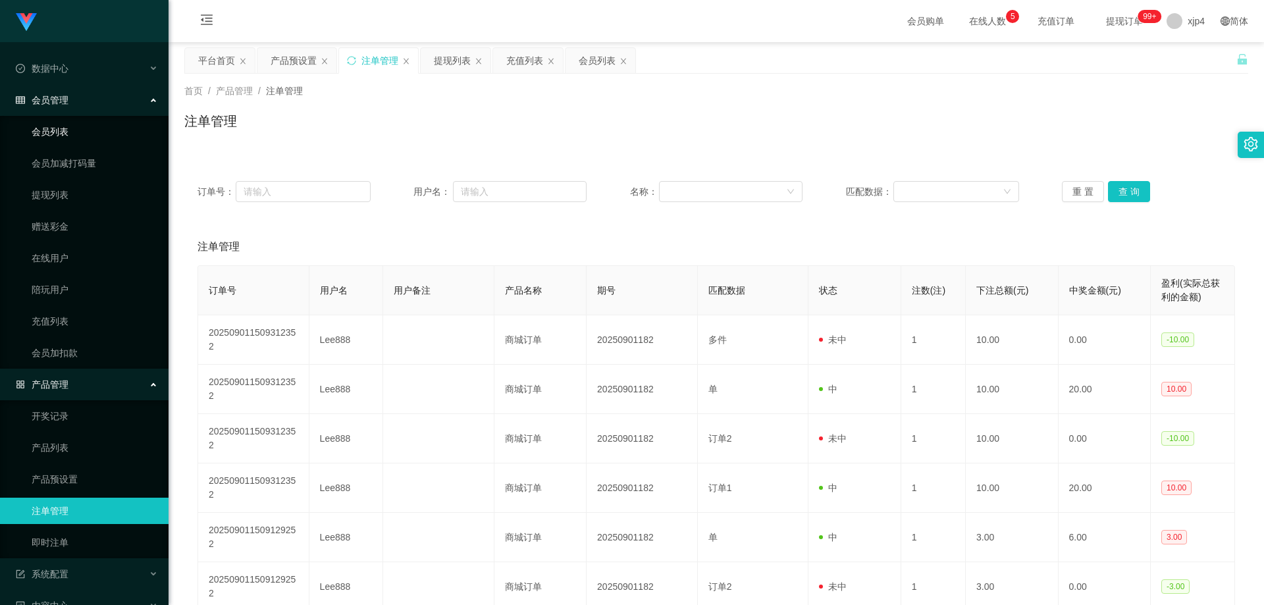
click at [65, 133] on link "会员列表" at bounding box center [95, 132] width 126 height 26
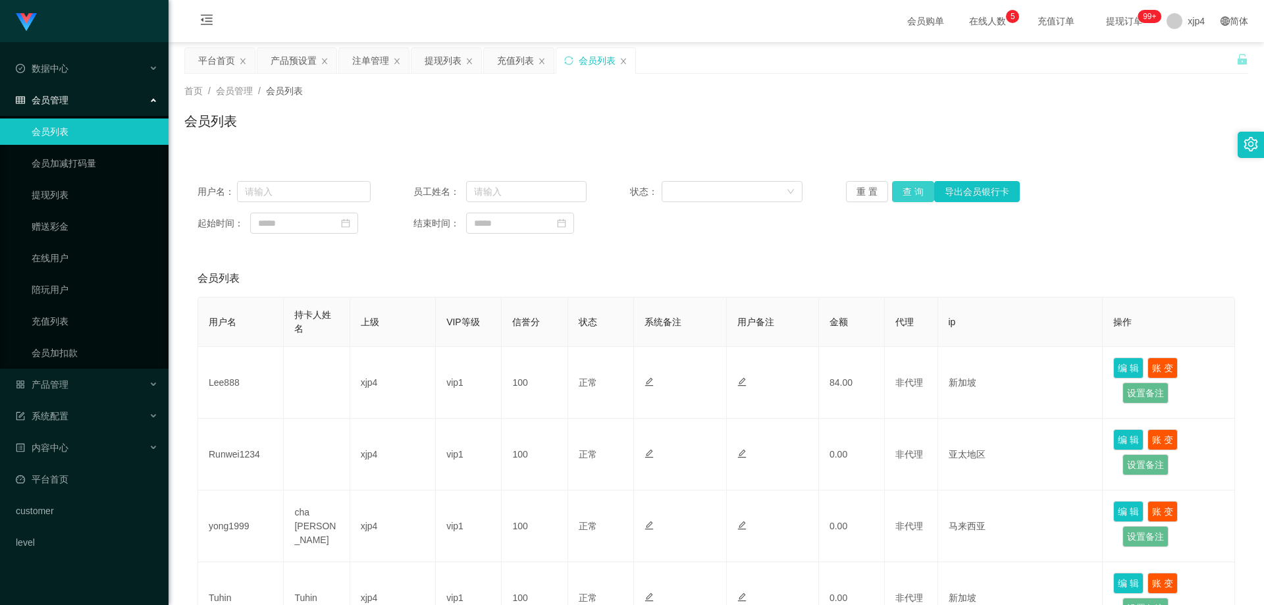
click at [810, 190] on button "查 询" at bounding box center [913, 191] width 42 height 21
click at [810, 190] on div "重 置 查 询 导出会员银行卡" at bounding box center [932, 191] width 173 height 21
click at [61, 396] on div "产品管理" at bounding box center [84, 384] width 169 height 26
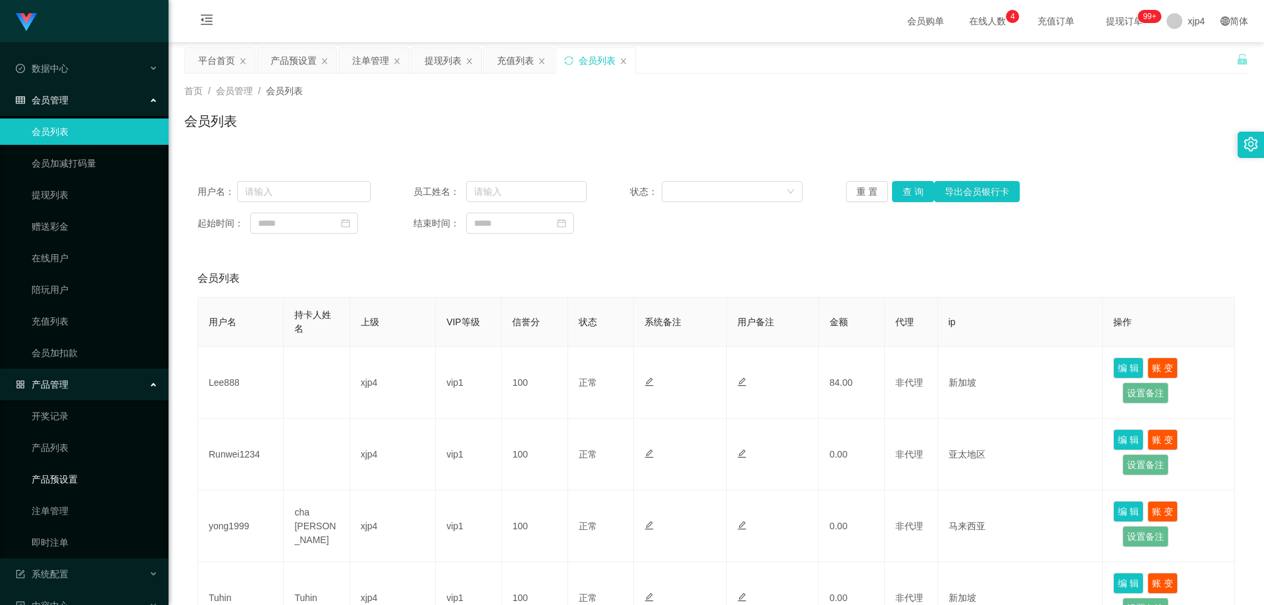
click at [67, 458] on link "产品预设置" at bounding box center [95, 479] width 126 height 26
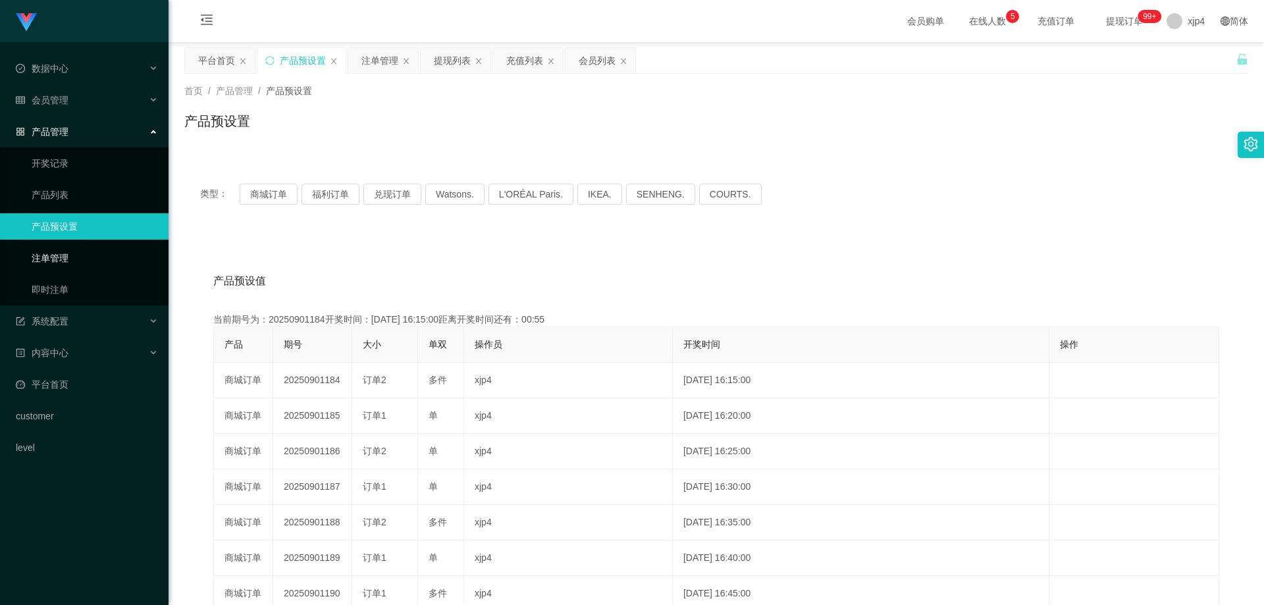
click at [63, 271] on link "注单管理" at bounding box center [95, 258] width 126 height 26
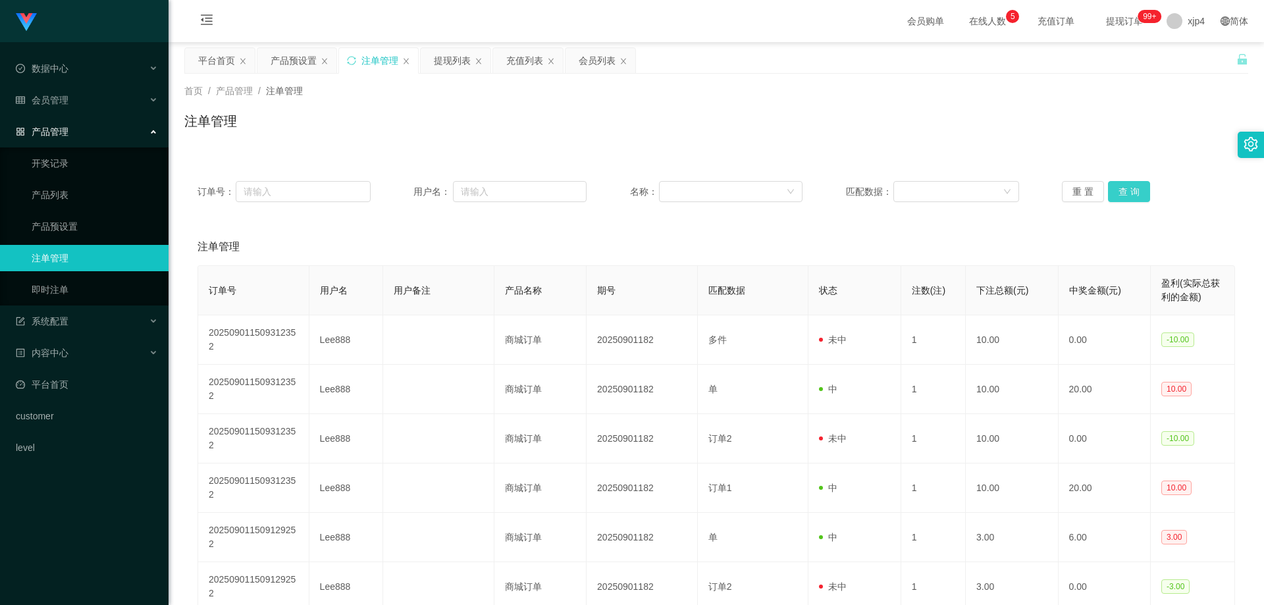
click at [810, 188] on button "查 询" at bounding box center [1129, 191] width 42 height 21
click at [810, 188] on div "重 置 查 询" at bounding box center [1148, 191] width 173 height 21
click at [810, 188] on button "查 询" at bounding box center [1129, 191] width 42 height 21
click at [810, 188] on div "重 置 查 询" at bounding box center [1148, 191] width 173 height 21
click at [810, 188] on button "查 询" at bounding box center [1129, 191] width 42 height 21
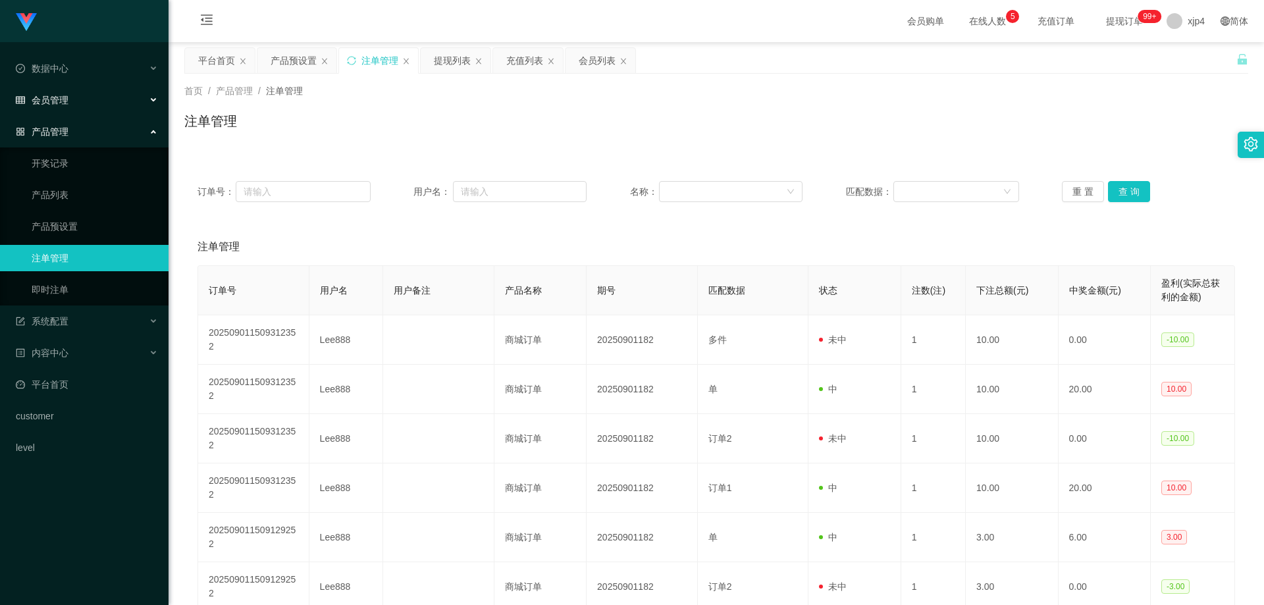
click at [68, 99] on span "会员管理" at bounding box center [42, 100] width 53 height 11
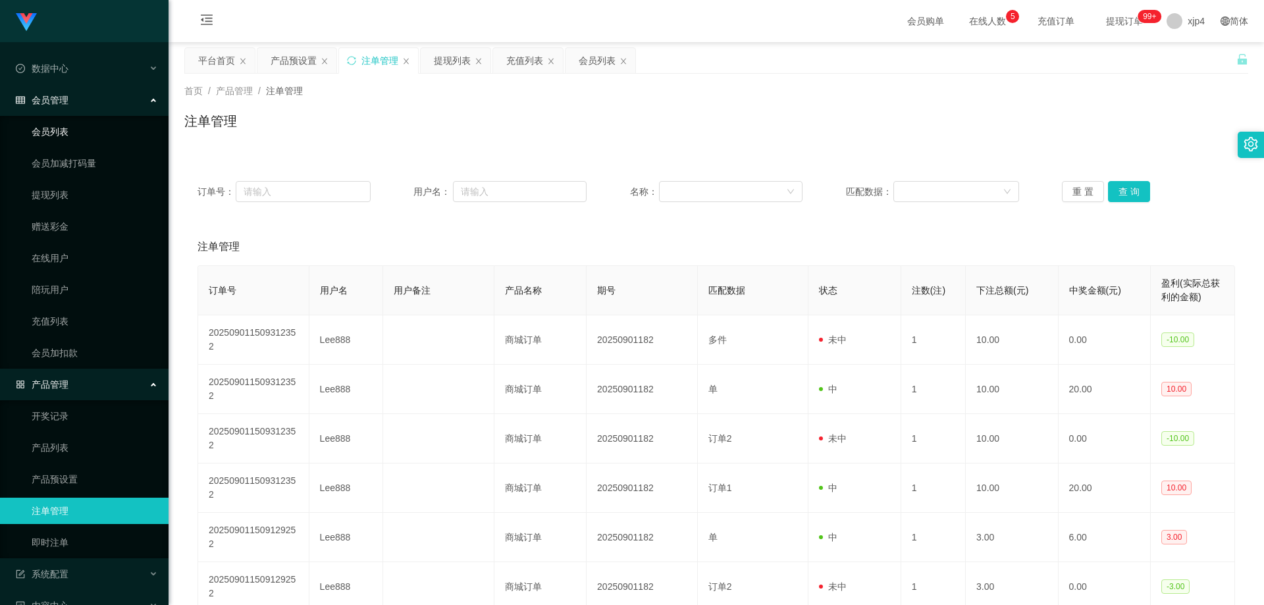
click at [69, 122] on link "会员列表" at bounding box center [95, 132] width 126 height 26
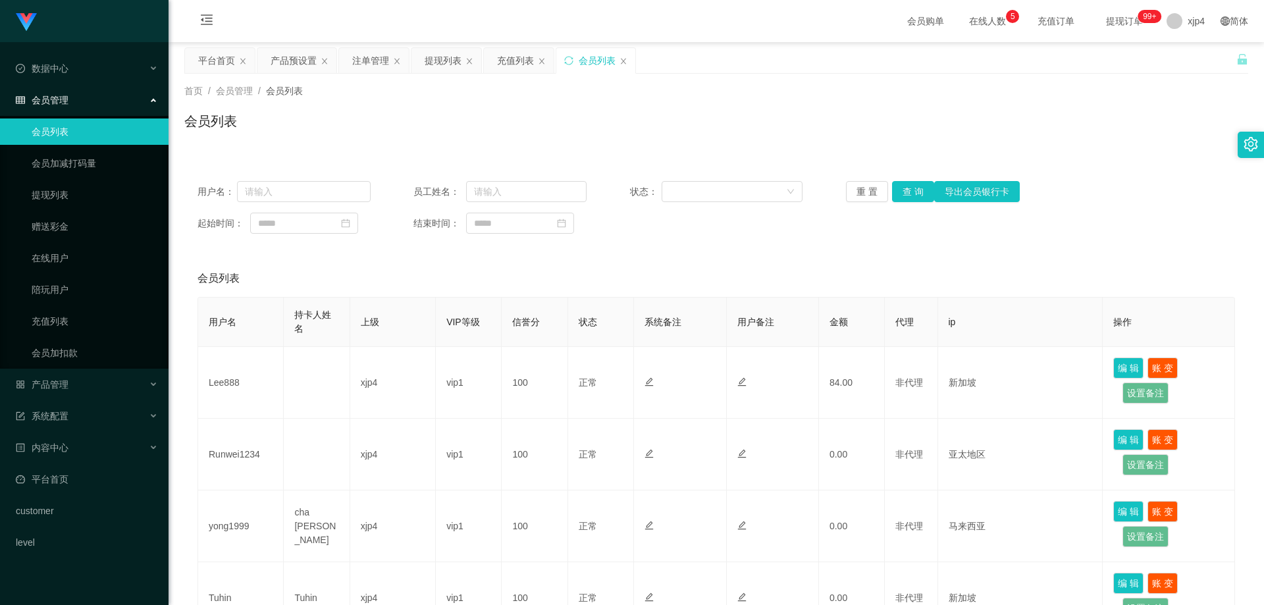
click at [68, 129] on link "会员列表" at bounding box center [95, 132] width 126 height 26
click at [810, 196] on button "查 询" at bounding box center [913, 191] width 42 height 21
click at [810, 196] on div "重 置 查 询 导出会员银行卡" at bounding box center [932, 191] width 173 height 21
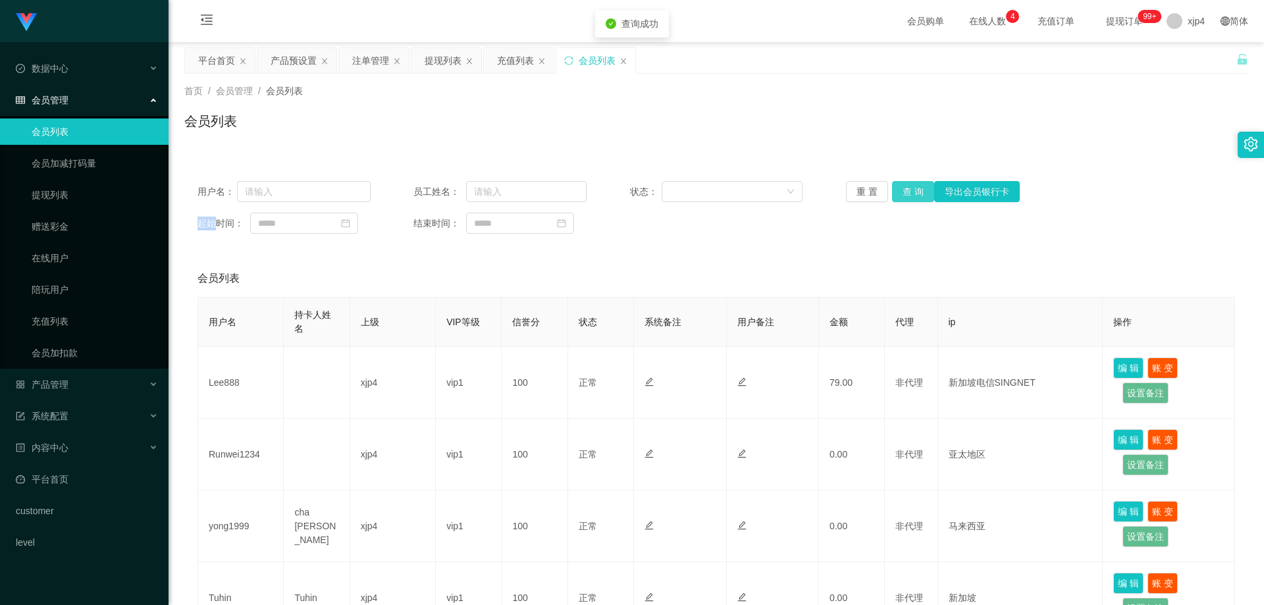
click at [810, 196] on button "查 询" at bounding box center [913, 191] width 42 height 21
click at [810, 196] on div "重 置 查 询 导出会员银行卡" at bounding box center [932, 191] width 173 height 21
click at [73, 383] on div "产品管理" at bounding box center [84, 384] width 169 height 26
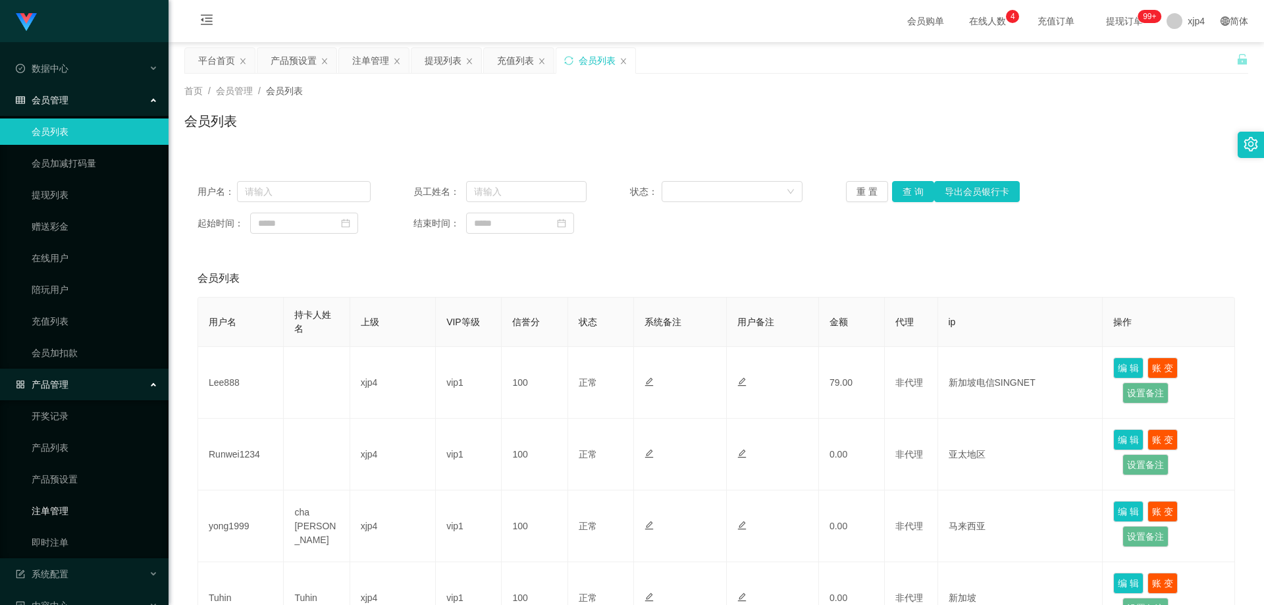
click at [69, 458] on link "注单管理" at bounding box center [95, 511] width 126 height 26
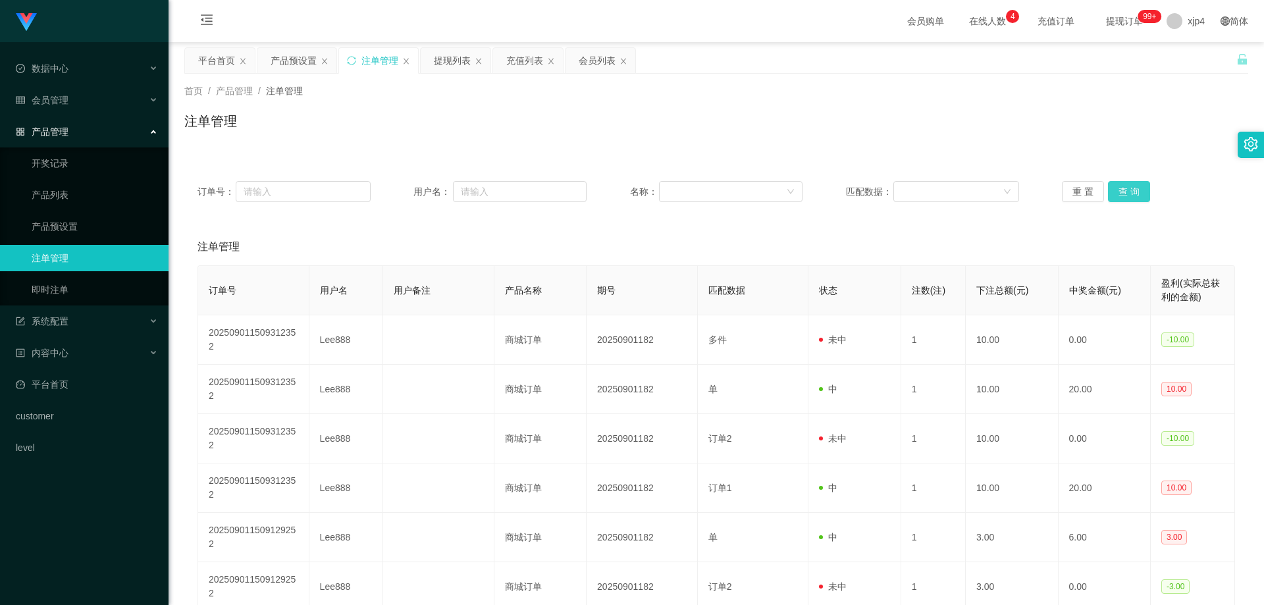
click at [810, 196] on button "查 询" at bounding box center [1129, 191] width 42 height 21
click at [810, 196] on div "重 置 查 询" at bounding box center [1148, 191] width 173 height 21
click at [810, 196] on button "查 询" at bounding box center [1129, 191] width 42 height 21
click at [84, 94] on div "会员管理" at bounding box center [84, 100] width 169 height 26
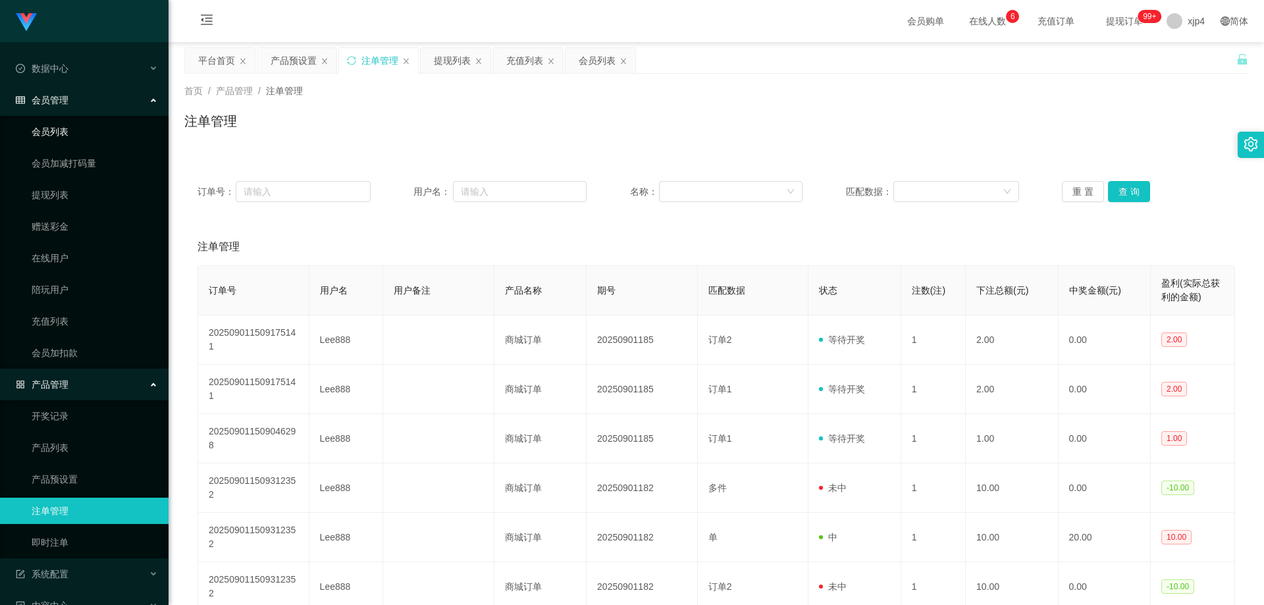
click at [75, 132] on link "会员列表" at bounding box center [95, 132] width 126 height 26
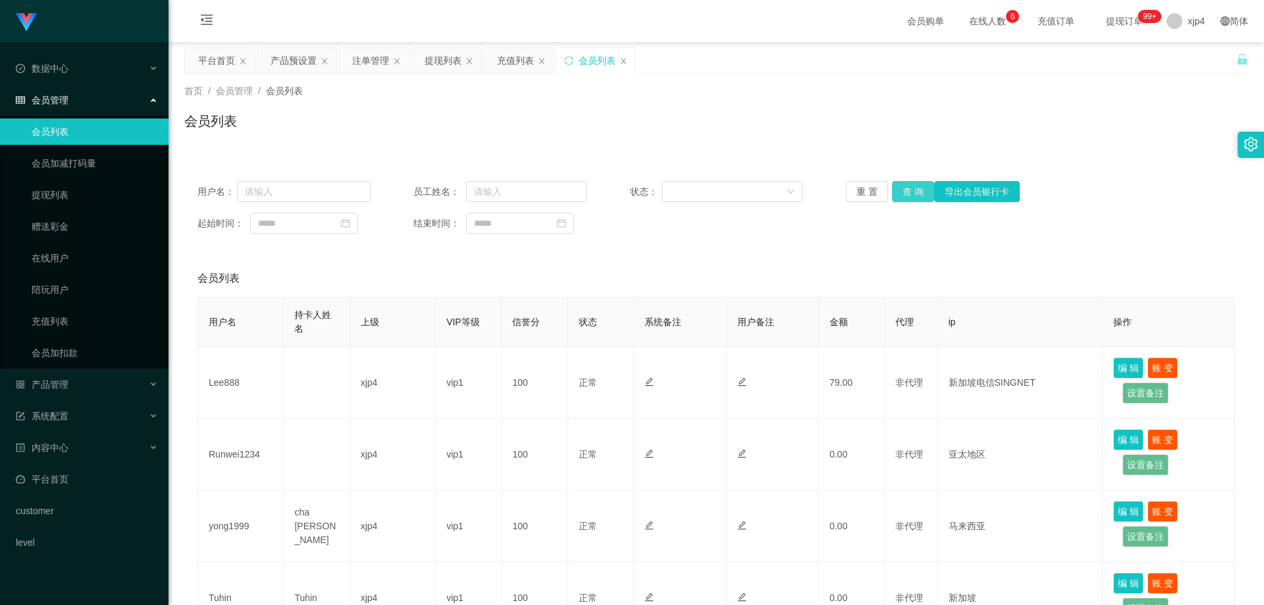
click at [810, 188] on button "查 询" at bounding box center [913, 191] width 42 height 21
click at [810, 188] on div "重 置 查 询 导出会员银行卡" at bounding box center [932, 191] width 173 height 21
click at [810, 188] on button "查 询" at bounding box center [913, 191] width 42 height 21
click at [810, 188] on div "重 置 查 询 导出会员银行卡" at bounding box center [932, 191] width 173 height 21
click at [810, 188] on button "查 询" at bounding box center [913, 191] width 42 height 21
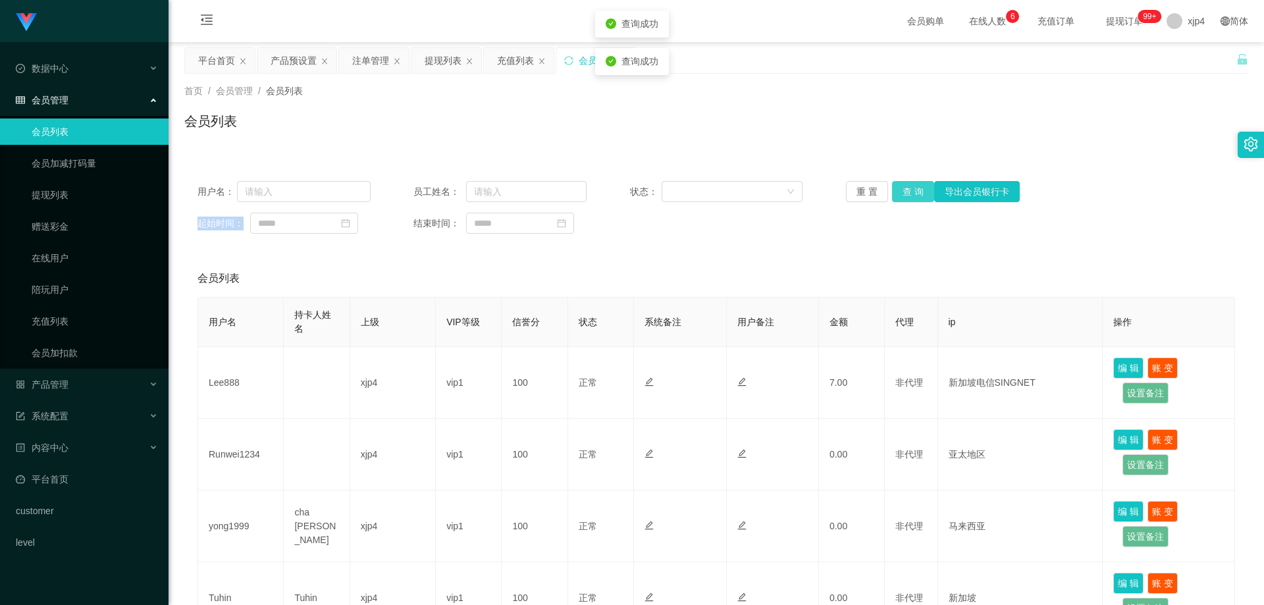
click at [810, 188] on div "重 置 查 询 导出会员银行卡" at bounding box center [932, 191] width 173 height 21
click at [57, 381] on span "产品管理" at bounding box center [42, 384] width 53 height 11
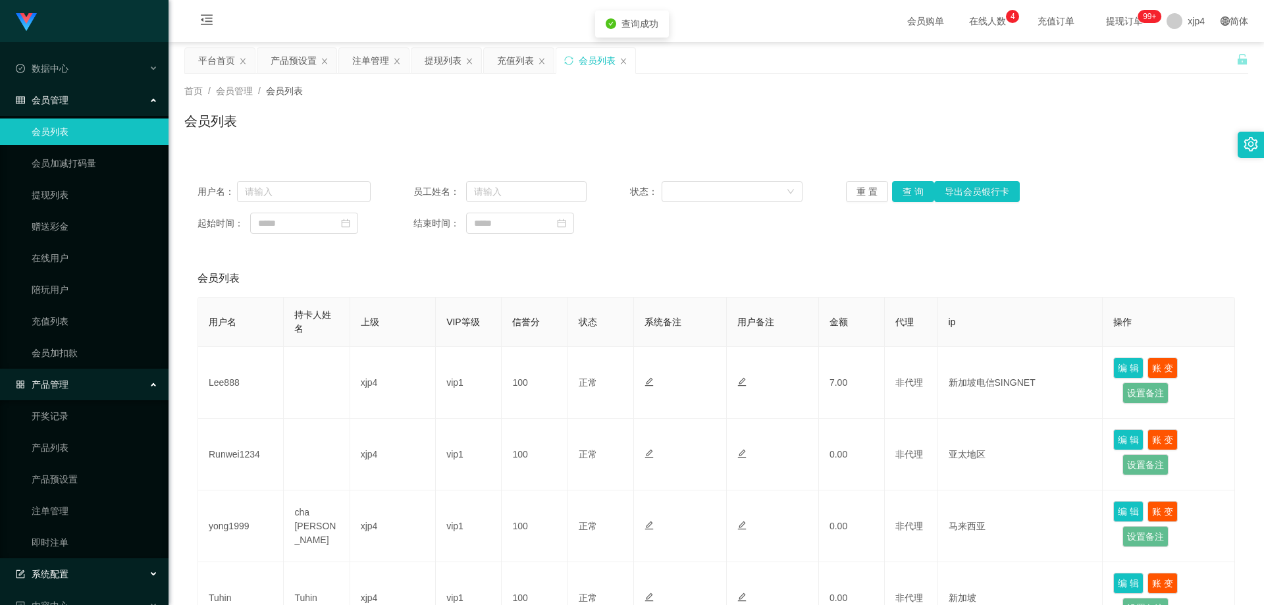
click at [59, 458] on div "系统配置" at bounding box center [84, 574] width 169 height 26
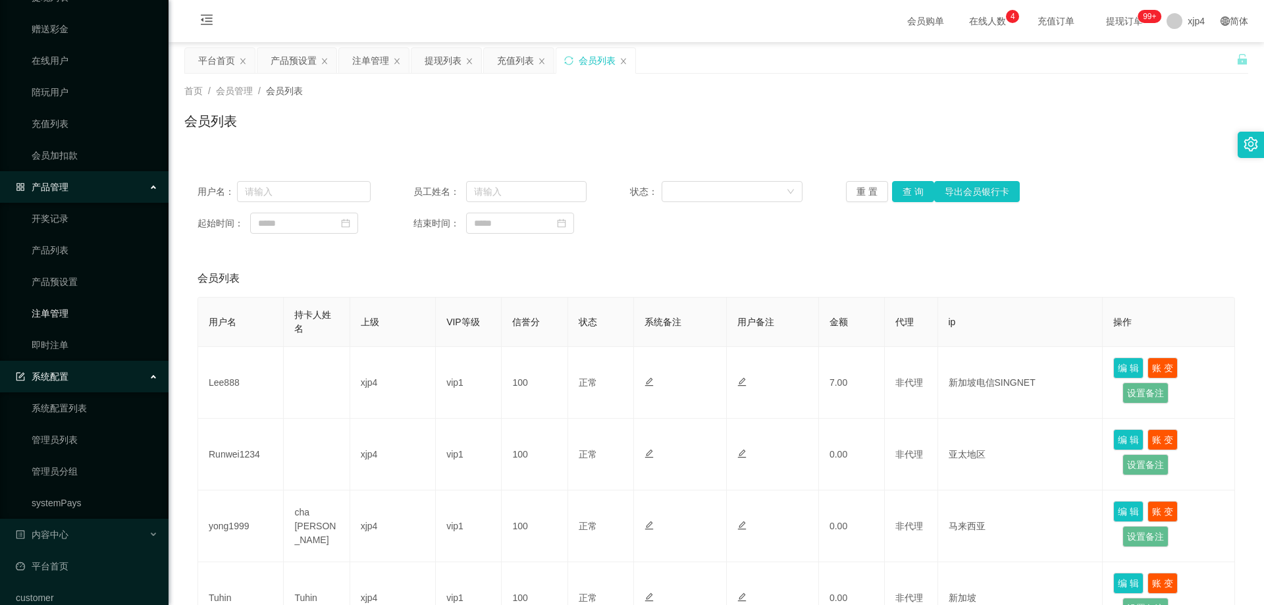
click at [65, 313] on link "注单管理" at bounding box center [95, 313] width 126 height 26
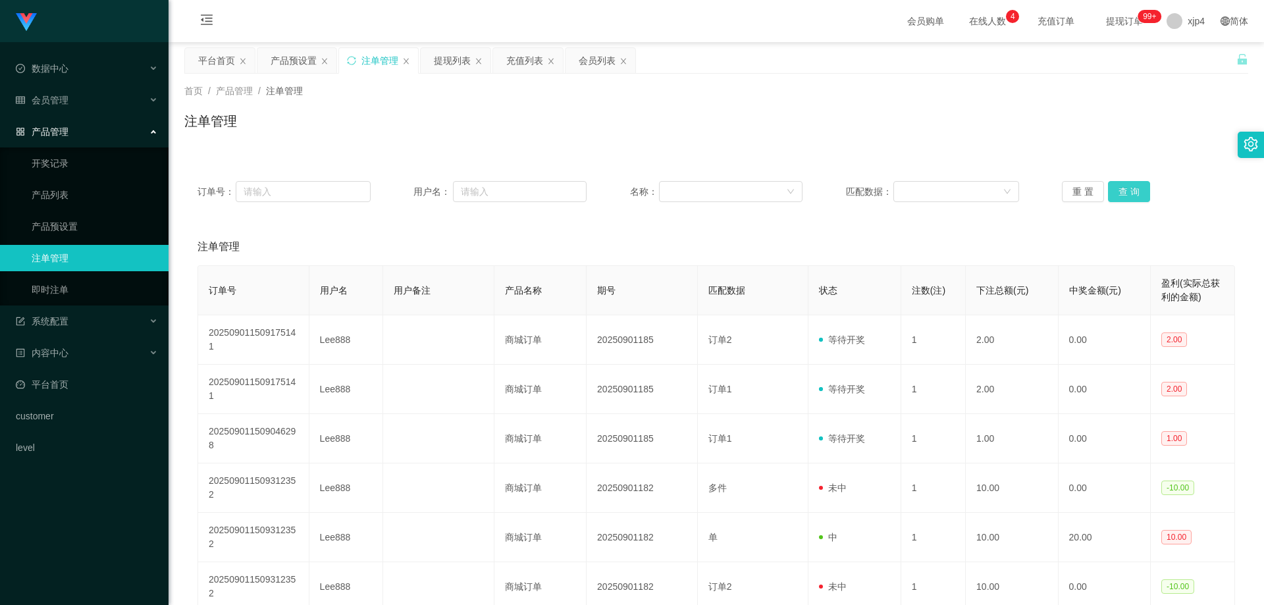
click at [810, 193] on button "查 询" at bounding box center [1129, 191] width 42 height 21
click at [810, 193] on div "重 置 查 询" at bounding box center [1148, 191] width 173 height 21
click at [810, 193] on button "查 询" at bounding box center [1129, 191] width 42 height 21
click at [810, 193] on div "重 置 查 询" at bounding box center [1148, 191] width 173 height 21
click at [810, 193] on button "查 询" at bounding box center [1129, 191] width 42 height 21
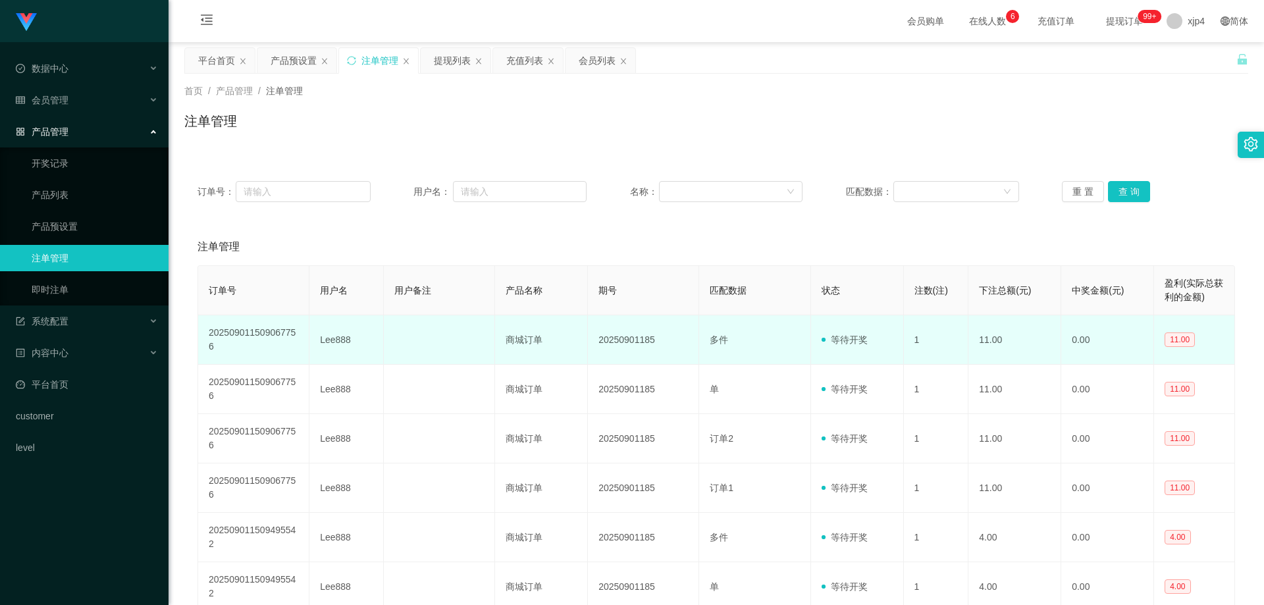
click at [343, 339] on td "Lee888" at bounding box center [346, 339] width 74 height 49
copy td "Lee888"
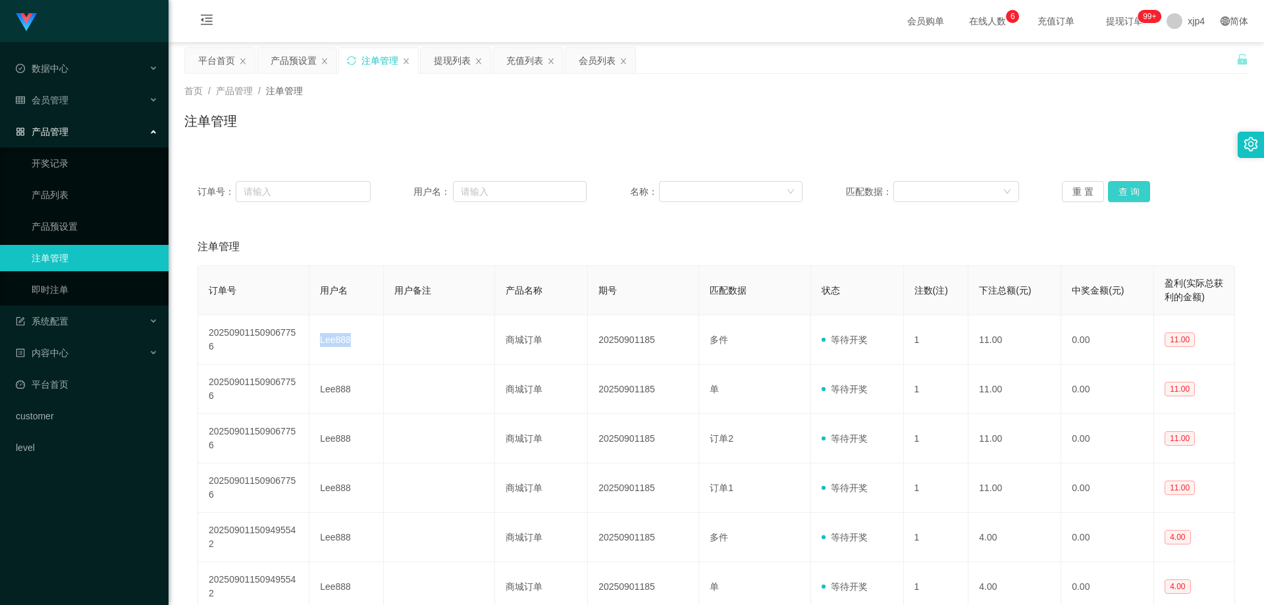
click at [810, 201] on button "查 询" at bounding box center [1129, 191] width 42 height 21
click at [810, 201] on div "重 置 查 询" at bounding box center [1148, 191] width 173 height 21
click at [810, 201] on button "查 询" at bounding box center [1129, 191] width 42 height 21
click at [810, 201] on div "重 置 查 询" at bounding box center [1148, 191] width 173 height 21
click at [810, 201] on button "查 询" at bounding box center [1129, 191] width 42 height 21
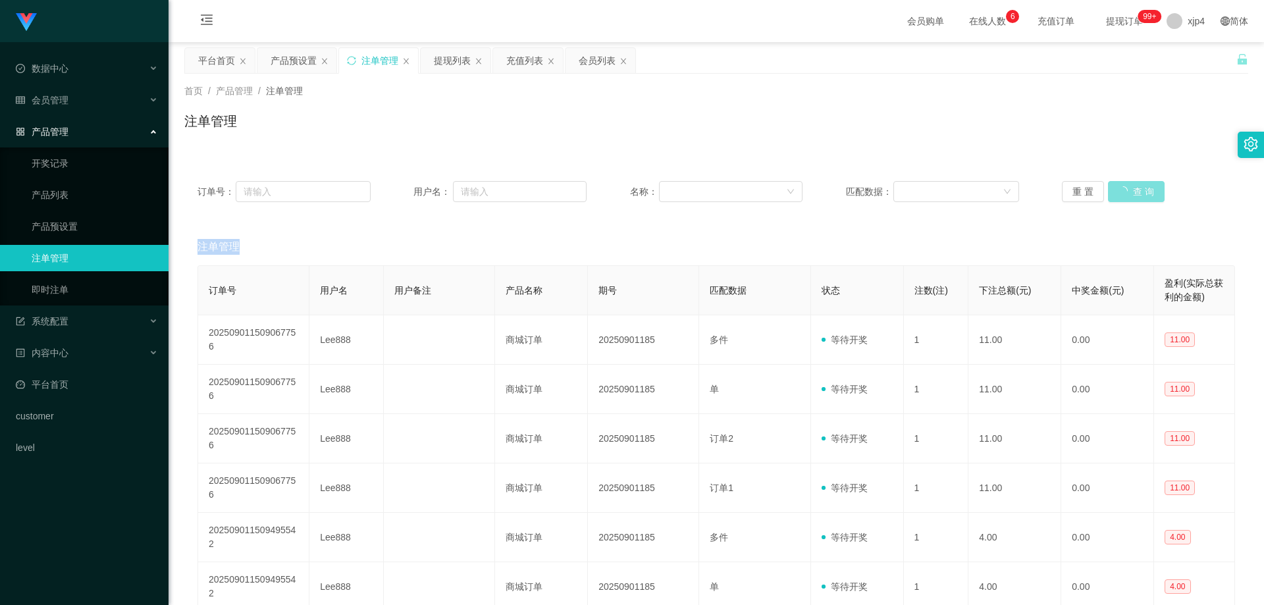
click at [810, 201] on div "重 置 查 询" at bounding box center [1148, 191] width 173 height 21
click at [810, 201] on button "查 询" at bounding box center [1129, 191] width 42 height 21
click at [810, 190] on button "查 询" at bounding box center [1129, 191] width 42 height 21
click at [810, 190] on div "重 置 查 询" at bounding box center [1148, 191] width 173 height 21
click at [810, 190] on button "查 询" at bounding box center [1129, 191] width 42 height 21
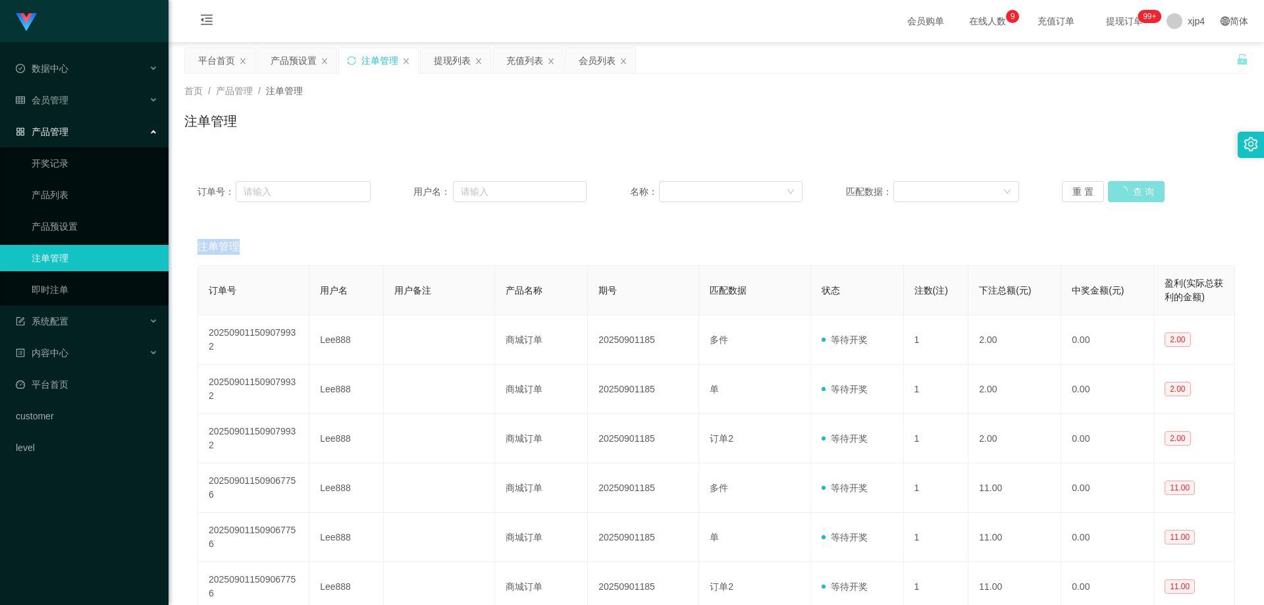
click at [810, 190] on div "重 置 查 询" at bounding box center [1148, 191] width 173 height 21
click at [810, 190] on button "查 询" at bounding box center [1129, 191] width 42 height 21
click at [810, 186] on button "查 询" at bounding box center [1129, 191] width 42 height 21
click at [810, 186] on div "重 置 查 询" at bounding box center [1148, 191] width 173 height 21
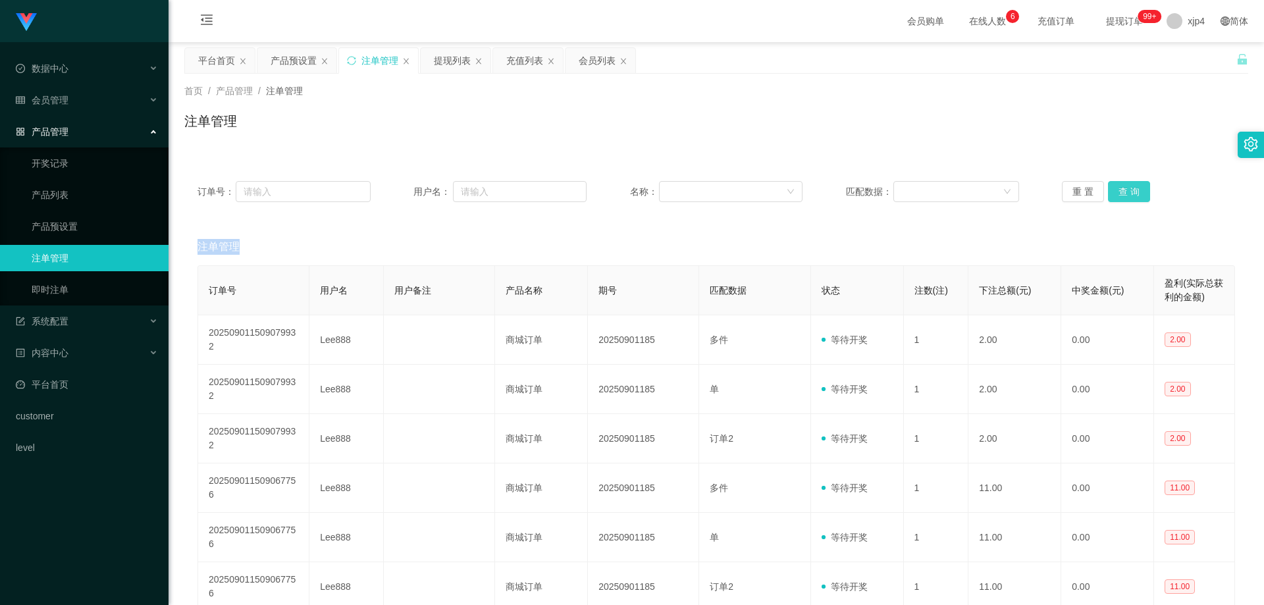
click at [810, 186] on button "查 询" at bounding box center [1129, 191] width 42 height 21
click at [810, 186] on div "重 置 查 询" at bounding box center [1148, 191] width 173 height 21
click at [810, 186] on button "查 询" at bounding box center [1129, 191] width 42 height 21
drag, startPoint x: 1129, startPoint y: 186, endPoint x: 539, endPoint y: 122, distance: 593.4
click at [810, 186] on div "重 置 查 询" at bounding box center [1148, 191] width 173 height 21
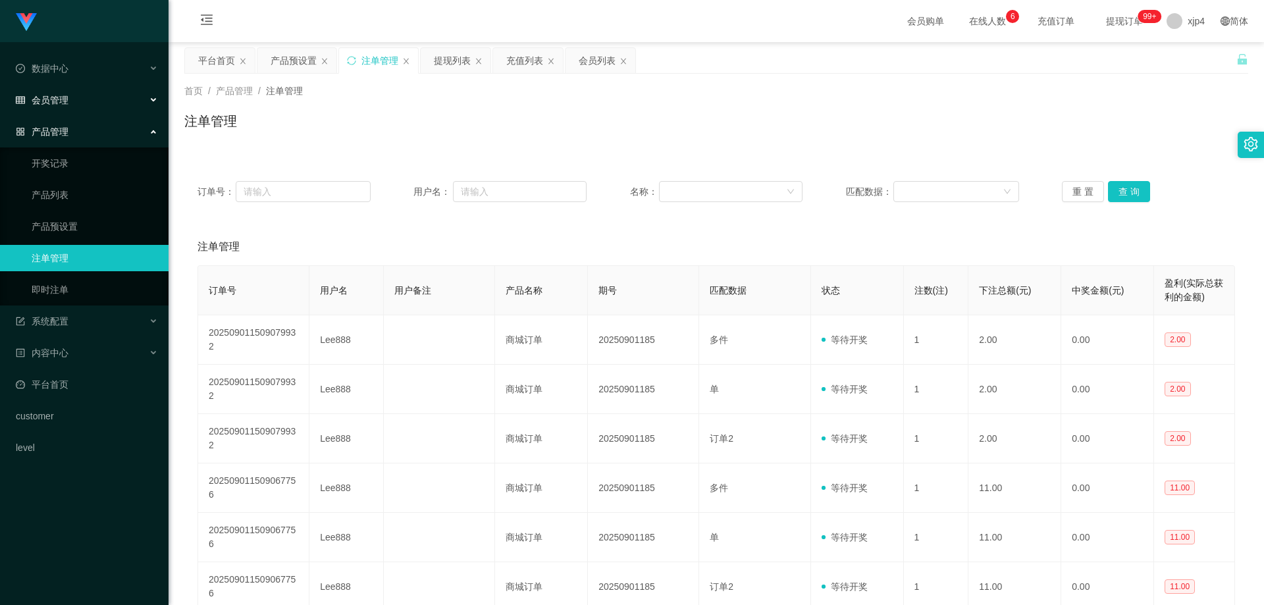
click at [90, 109] on div "会员管理" at bounding box center [84, 100] width 169 height 26
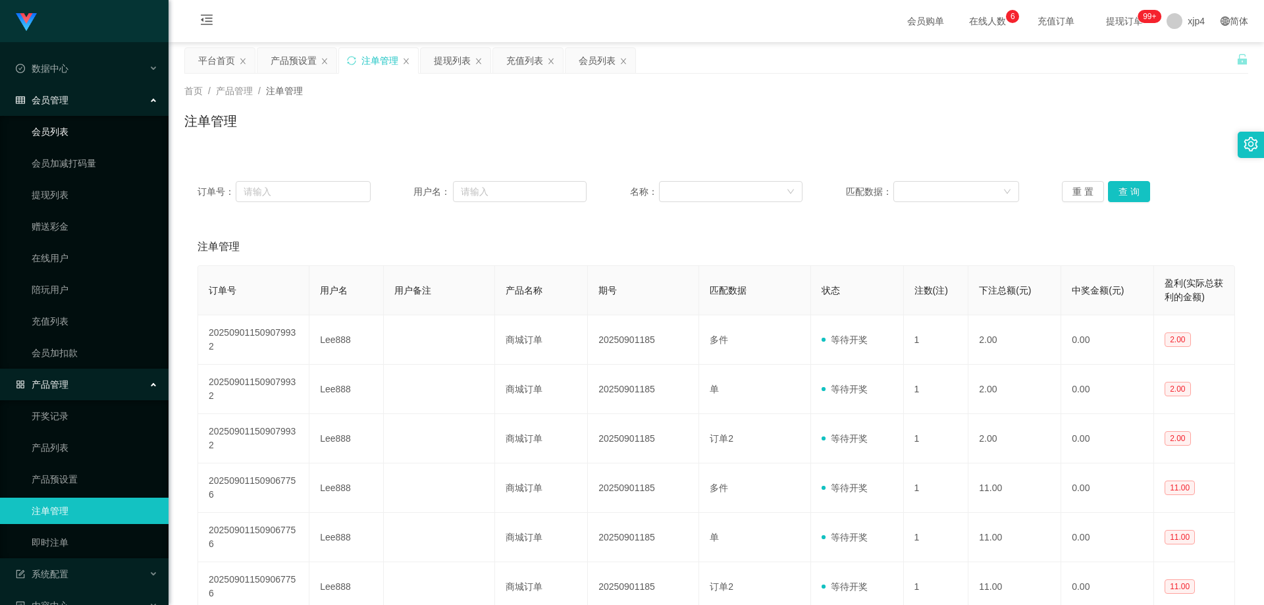
click at [85, 127] on link "会员列表" at bounding box center [95, 132] width 126 height 26
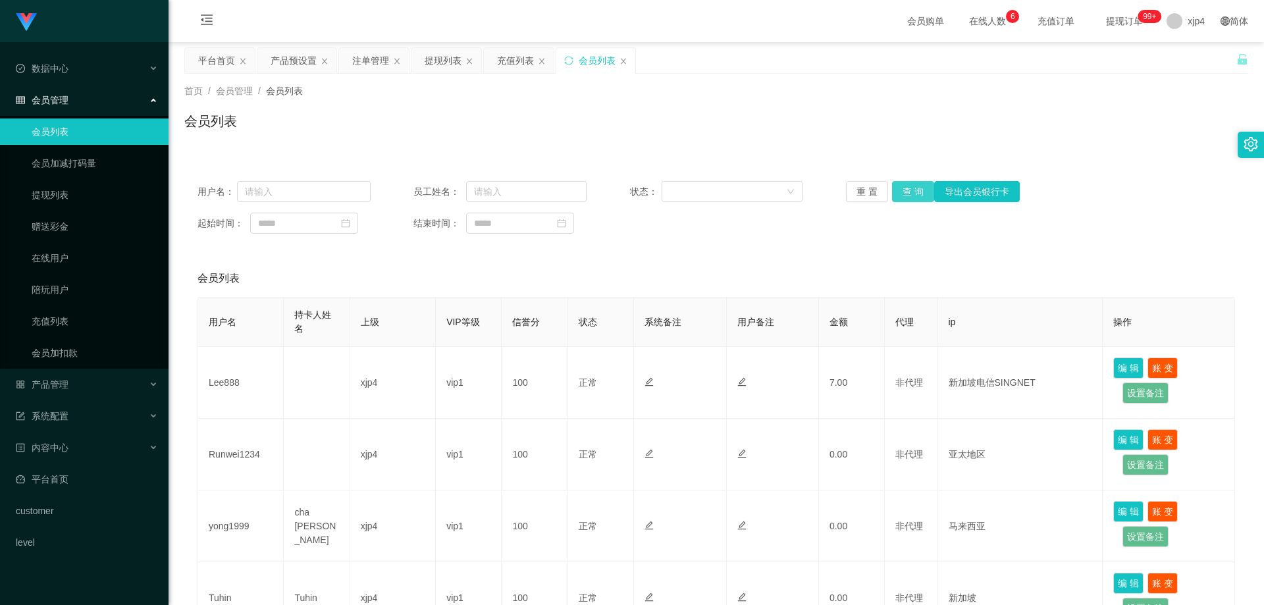
click at [810, 193] on button "查 询" at bounding box center [913, 191] width 42 height 21
click at [810, 193] on div "重 置 查 询 导出会员银行卡" at bounding box center [932, 191] width 173 height 21
click at [810, 193] on button "查 询" at bounding box center [913, 191] width 42 height 21
click at [810, 193] on div "重 置 查 询 导出会员银行卡" at bounding box center [932, 191] width 173 height 21
click at [810, 193] on button "查 询" at bounding box center [913, 191] width 42 height 21
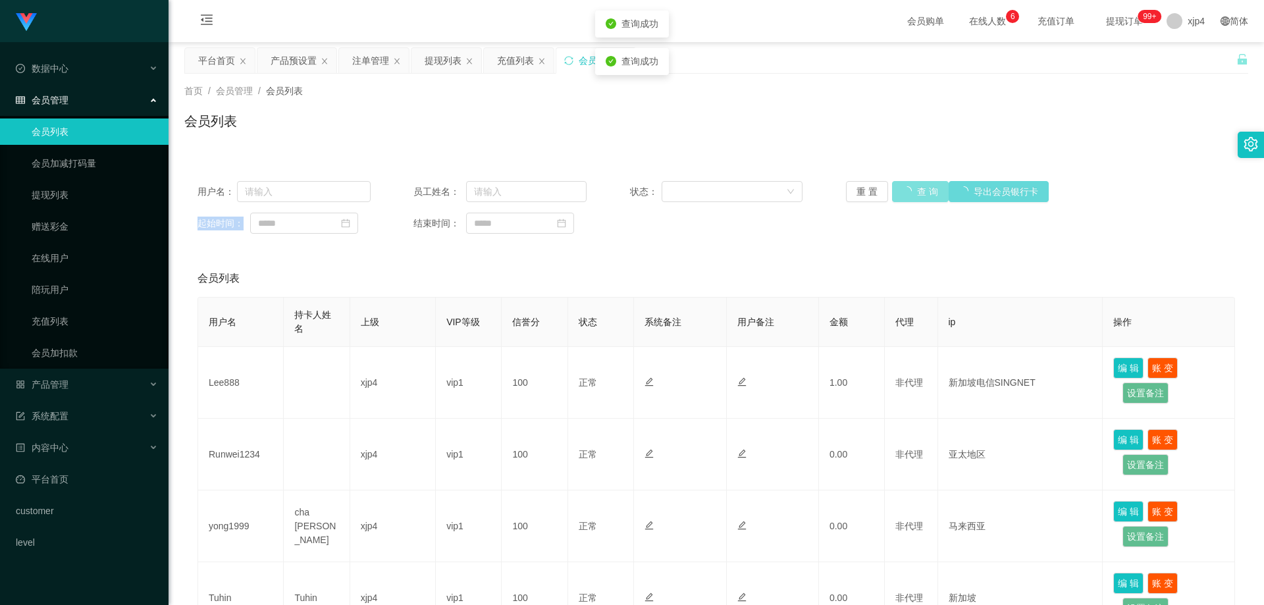
click at [810, 193] on div "重 置 查 询 导出会员银行卡" at bounding box center [932, 191] width 173 height 21
click at [810, 193] on button "查 询" at bounding box center [913, 191] width 42 height 21
click at [810, 193] on div "重 置 查 询 导出会员银行卡" at bounding box center [932, 191] width 173 height 21
click at [810, 193] on button "查 询" at bounding box center [913, 191] width 42 height 21
click at [810, 193] on div "重 置 查 询 导出会员银行卡" at bounding box center [932, 191] width 173 height 21
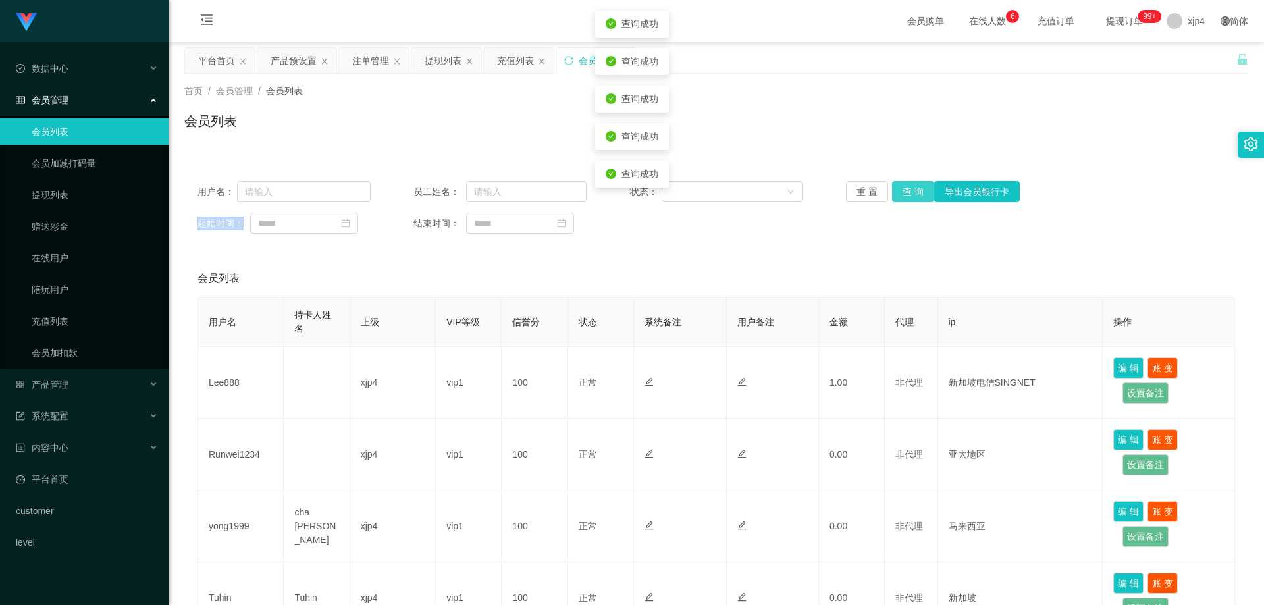
click at [810, 193] on button "查 询" at bounding box center [913, 191] width 42 height 21
click at [810, 193] on div "重 置 查 询 导出会员银行卡" at bounding box center [932, 191] width 173 height 21
click at [810, 193] on button "查 询" at bounding box center [913, 191] width 42 height 21
click at [810, 193] on div "重 置 查 询 导出会员银行卡" at bounding box center [932, 191] width 173 height 21
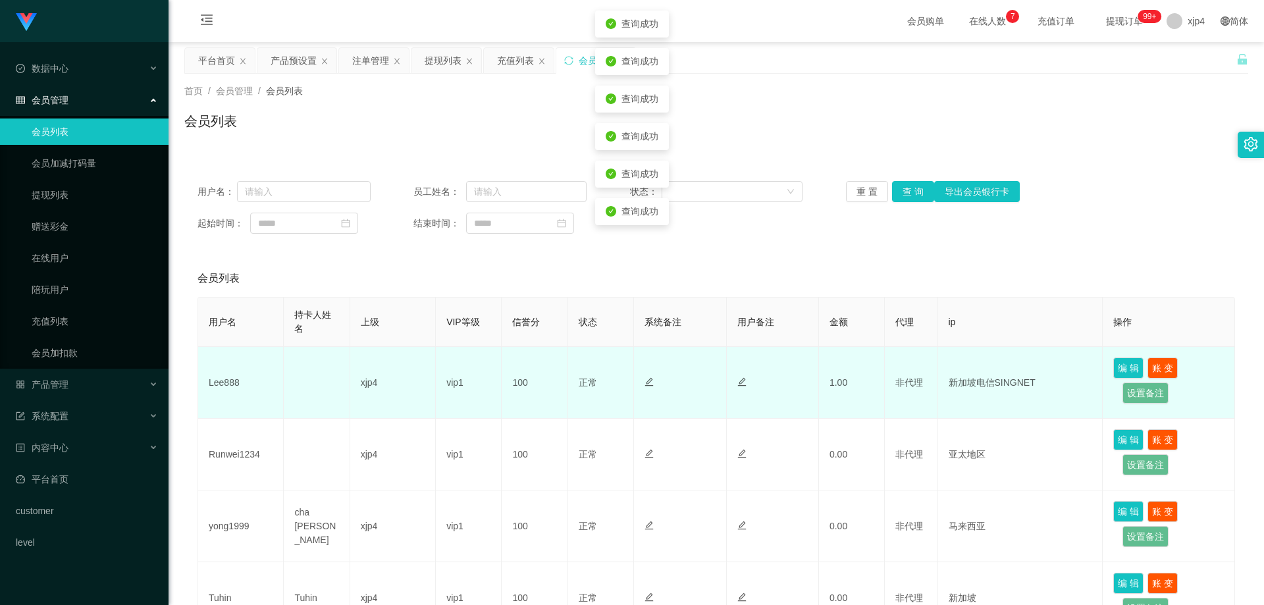
click at [228, 385] on td "Lee888" at bounding box center [241, 383] width 86 height 72
click at [228, 384] on td "Lee888" at bounding box center [241, 383] width 86 height 72
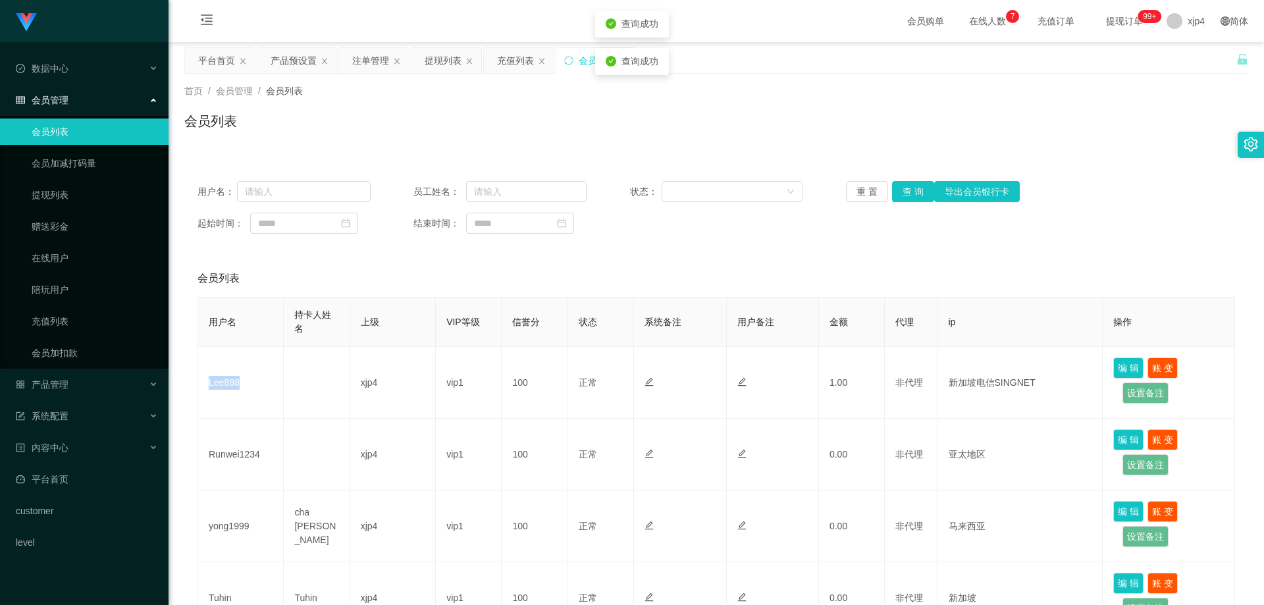
copy td "Lee888"
click at [54, 384] on span "产品管理" at bounding box center [42, 384] width 53 height 11
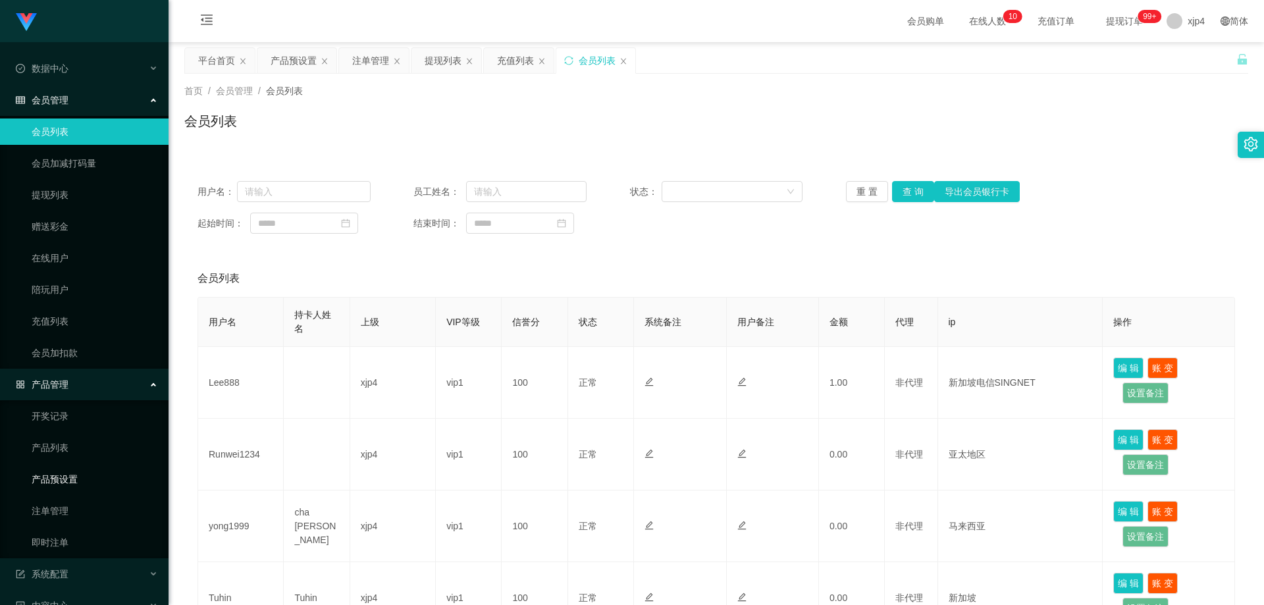
click at [67, 458] on link "产品预设置" at bounding box center [95, 479] width 126 height 26
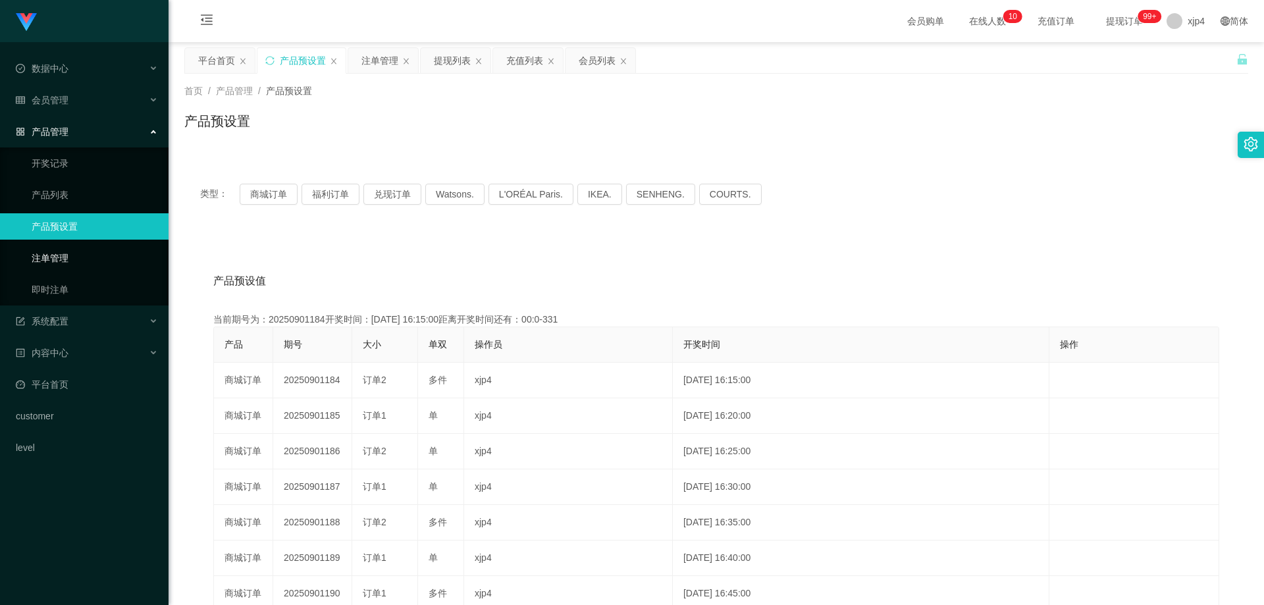
click at [88, 254] on link "注单管理" at bounding box center [95, 258] width 126 height 26
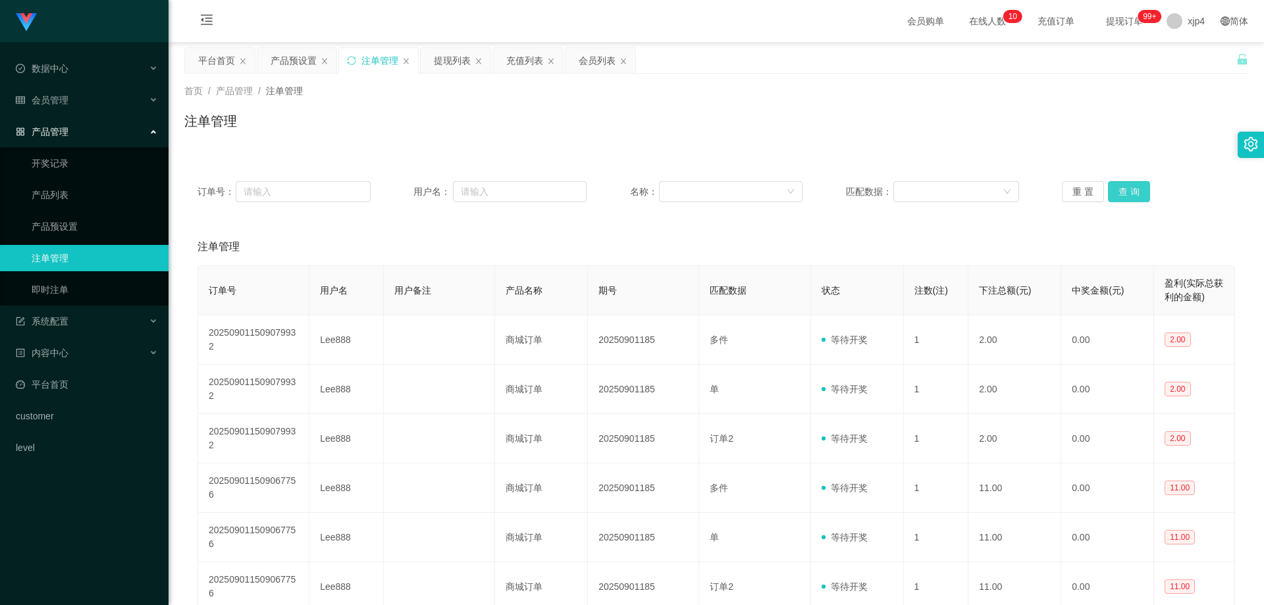
click at [810, 191] on button "查 询" at bounding box center [1129, 191] width 42 height 21
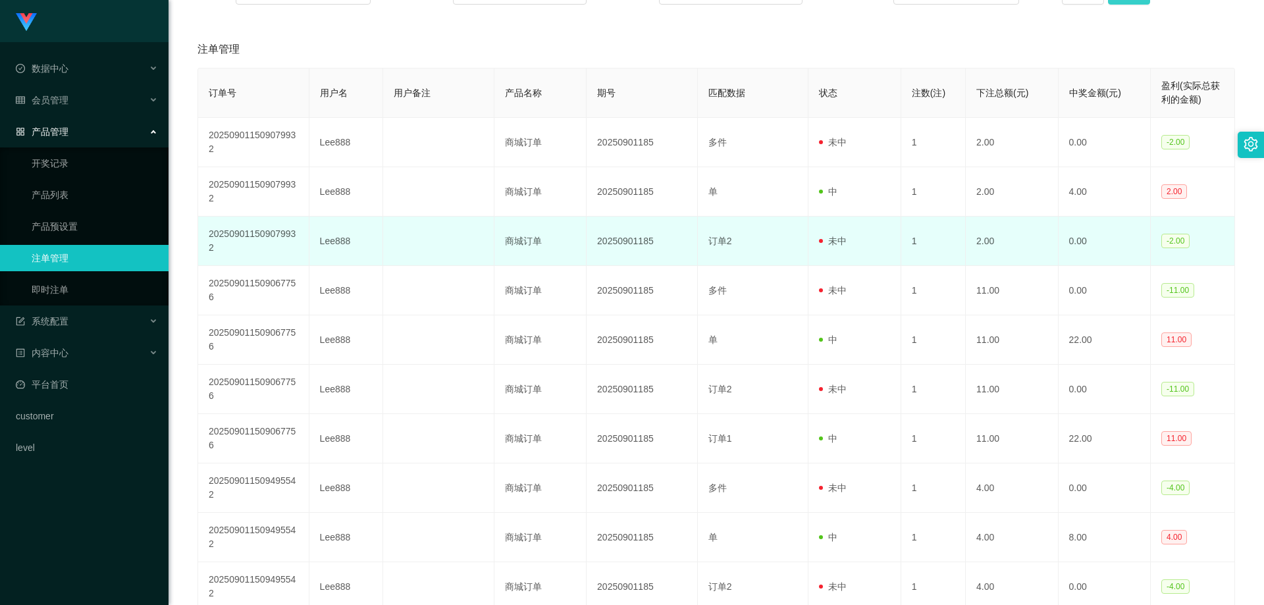
scroll to position [307, 0]
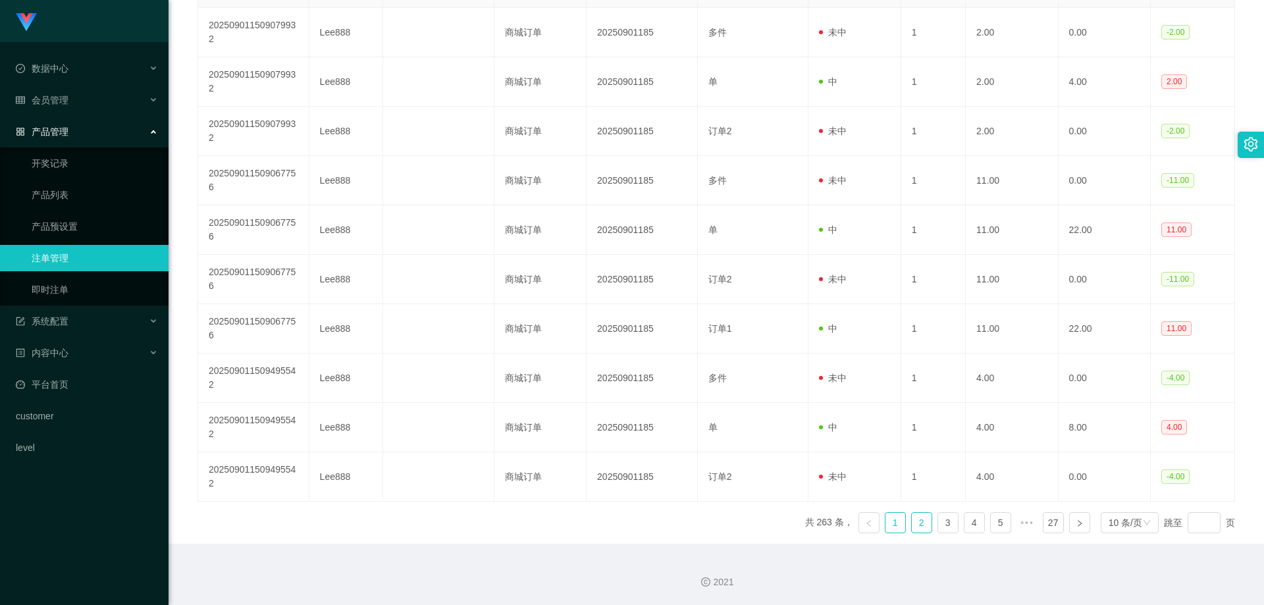
click at [810, 458] on link "2" at bounding box center [922, 523] width 20 height 20
click at [810, 458] on link "1" at bounding box center [896, 523] width 20 height 20
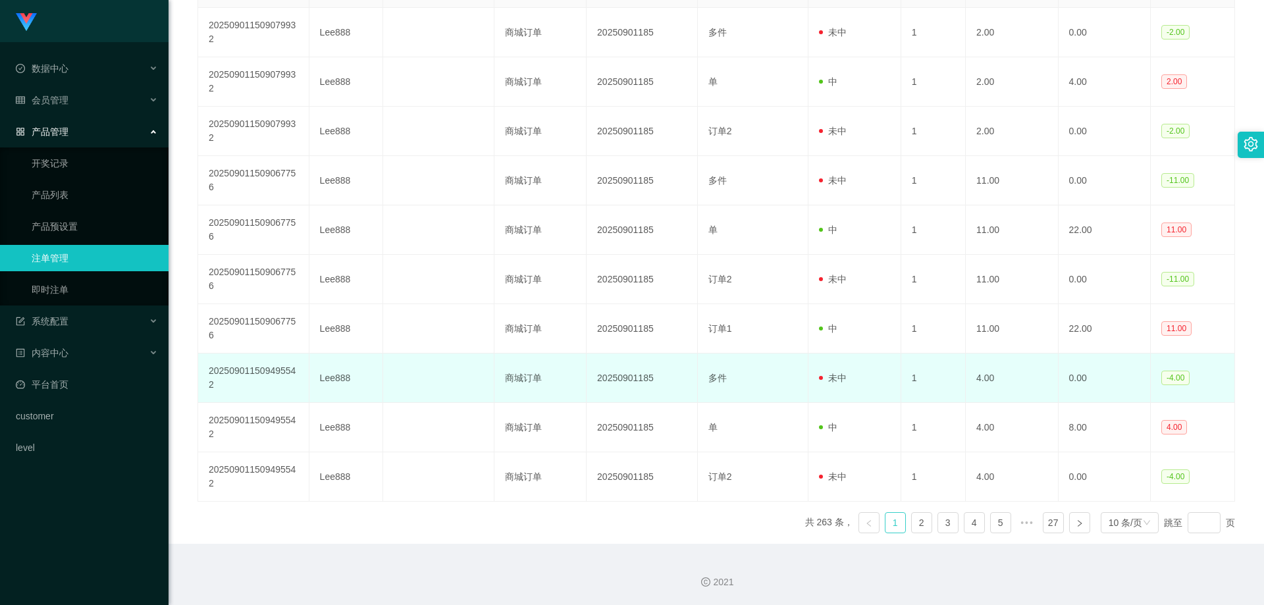
scroll to position [44, 0]
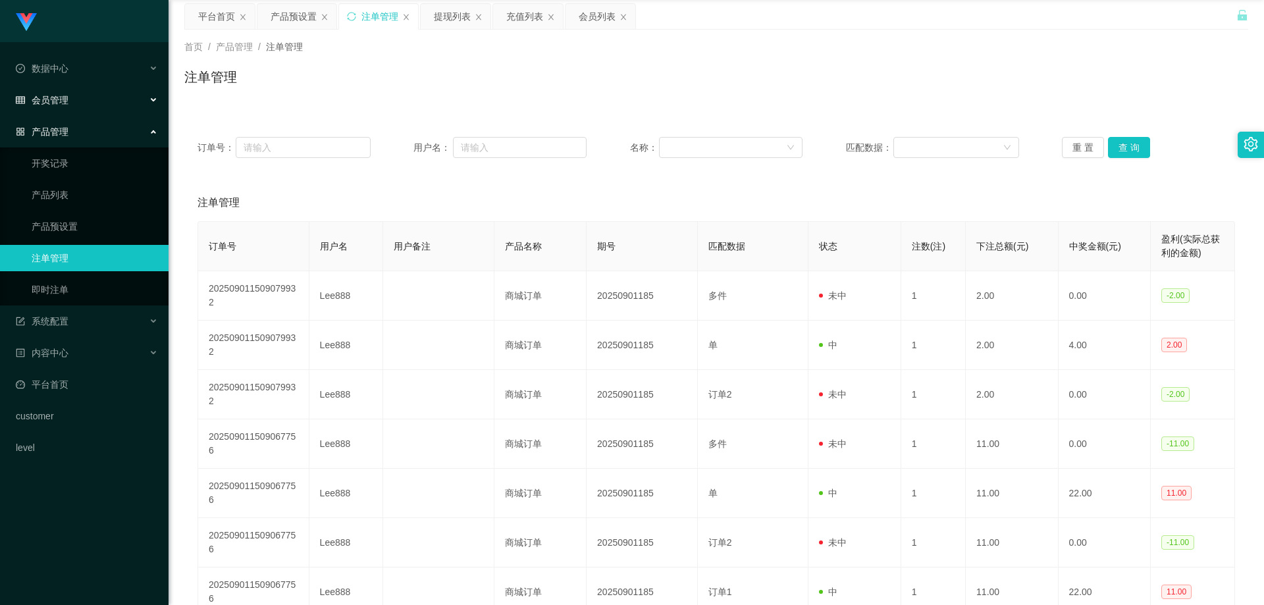
click at [67, 104] on span "会员管理" at bounding box center [42, 100] width 53 height 11
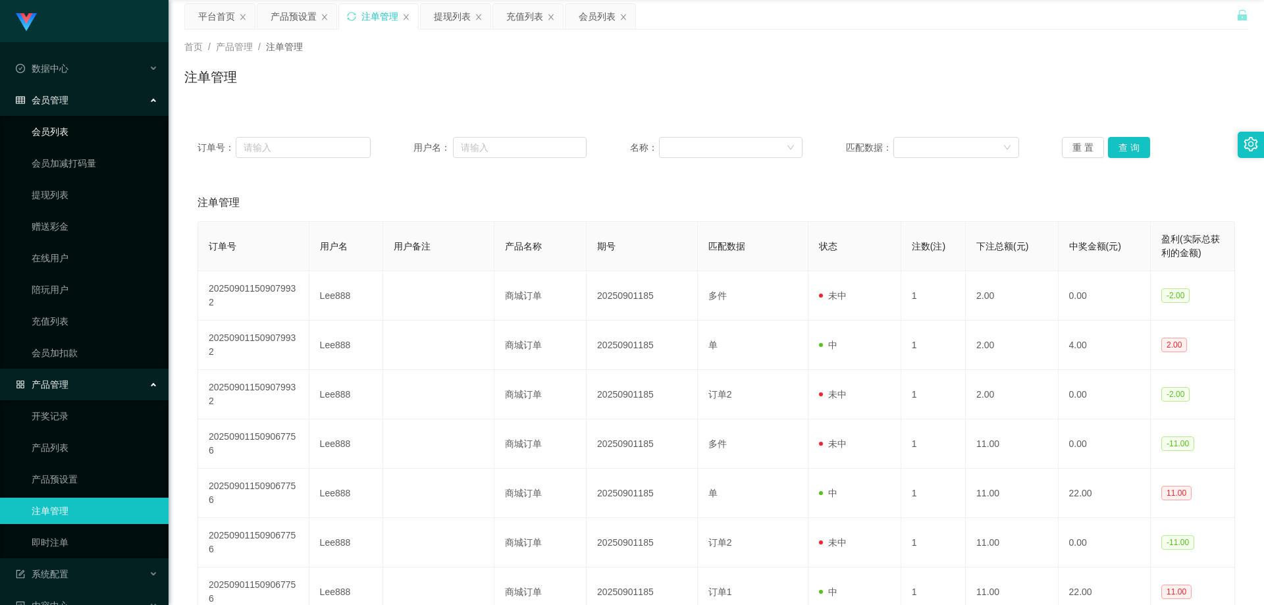
click at [65, 138] on link "会员列表" at bounding box center [95, 132] width 126 height 26
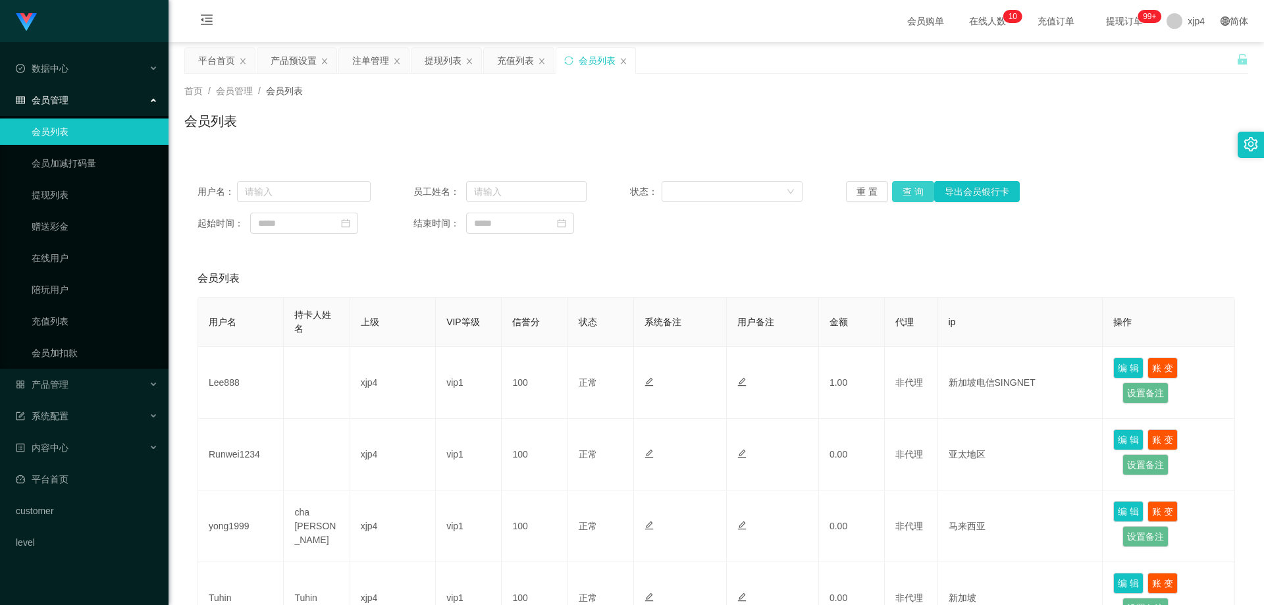
click at [810, 189] on button "查 询" at bounding box center [913, 191] width 42 height 21
click at [810, 189] on div "重 置 查 询 导出会员银行卡" at bounding box center [932, 191] width 173 height 21
click at [810, 189] on button "查 询" at bounding box center [913, 191] width 42 height 21
click at [810, 192] on button "查 询" at bounding box center [913, 191] width 42 height 21
click at [810, 192] on div "重 置 查 询 导出会员银行卡" at bounding box center [932, 191] width 173 height 21
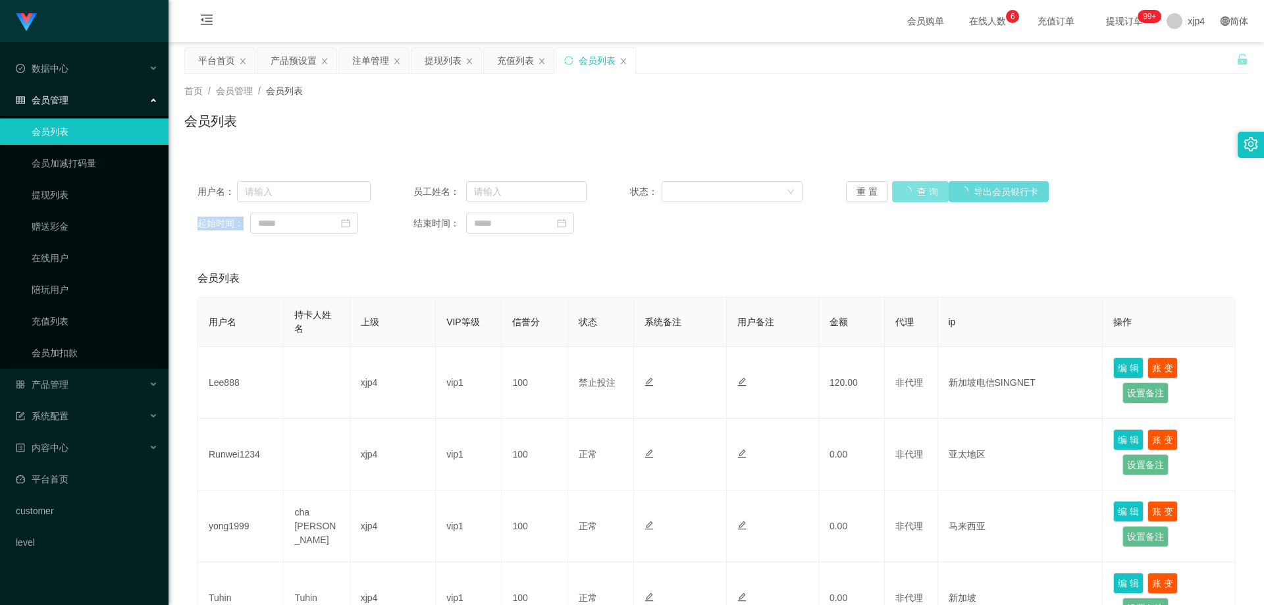
click at [810, 192] on div "重 置 查 询 导出会员银行卡" at bounding box center [932, 191] width 173 height 21
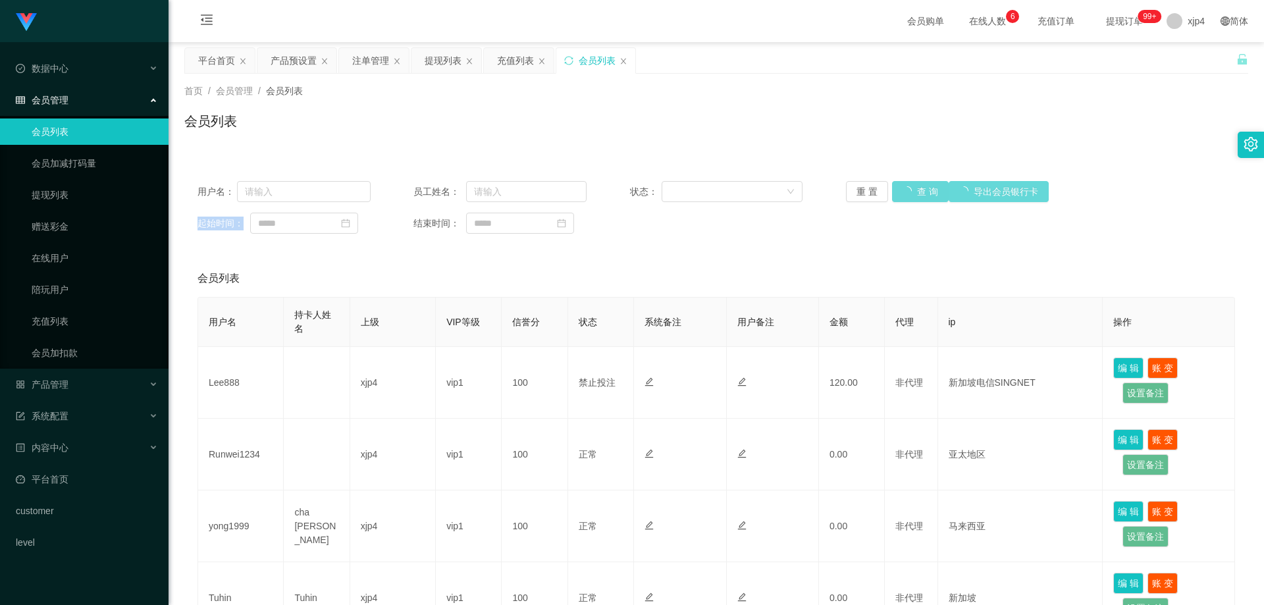
click at [810, 192] on div "重 置 查 询 导出会员银行卡" at bounding box center [932, 191] width 173 height 21
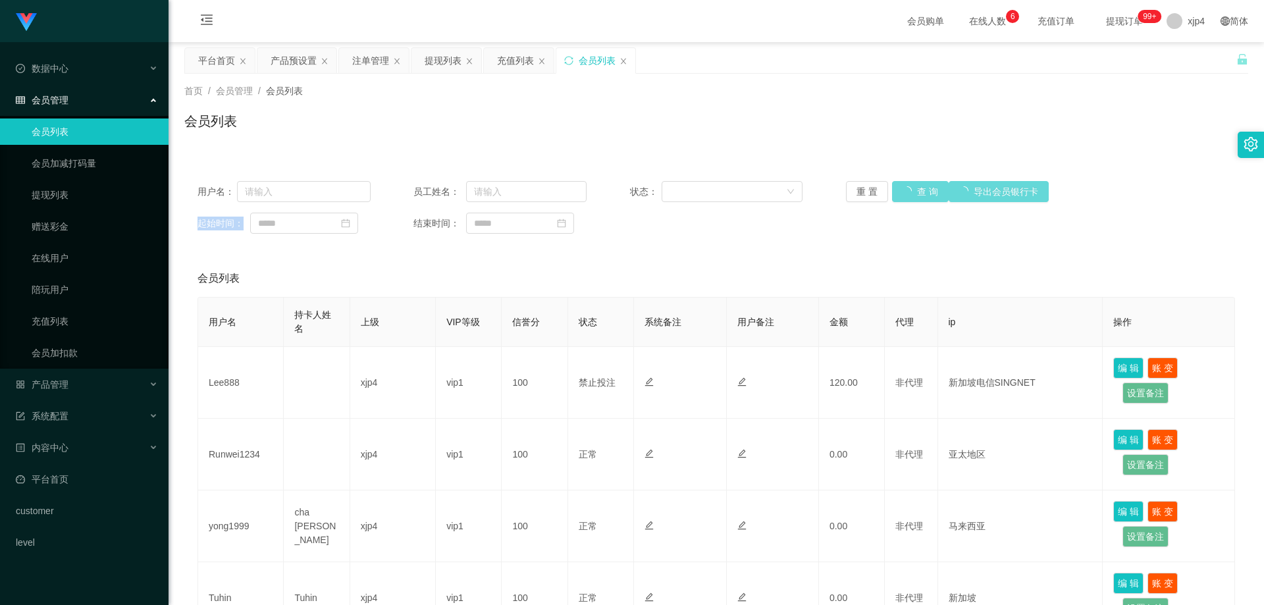
click at [810, 192] on div "重 置 查 询 导出会员银行卡" at bounding box center [932, 191] width 173 height 21
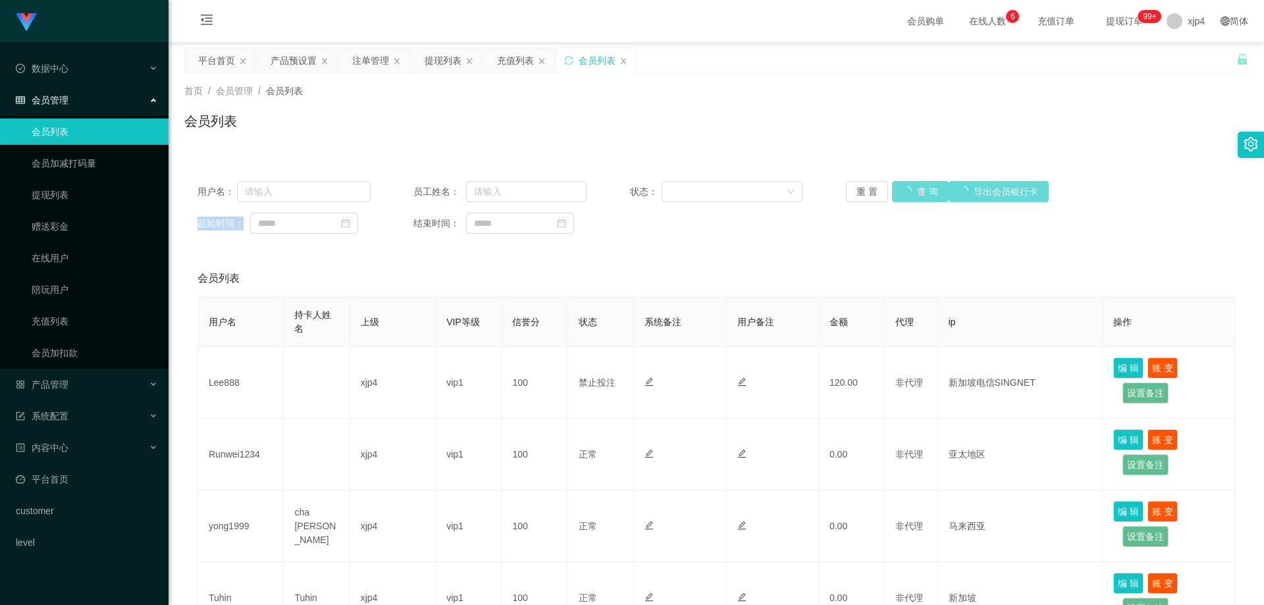
click at [810, 192] on div "重 置 查 询 导出会员银行卡" at bounding box center [932, 191] width 173 height 21
click at [810, 196] on button "查 询" at bounding box center [913, 191] width 42 height 21
click at [810, 196] on div "重 置 查 询 导出会员银行卡" at bounding box center [932, 191] width 173 height 21
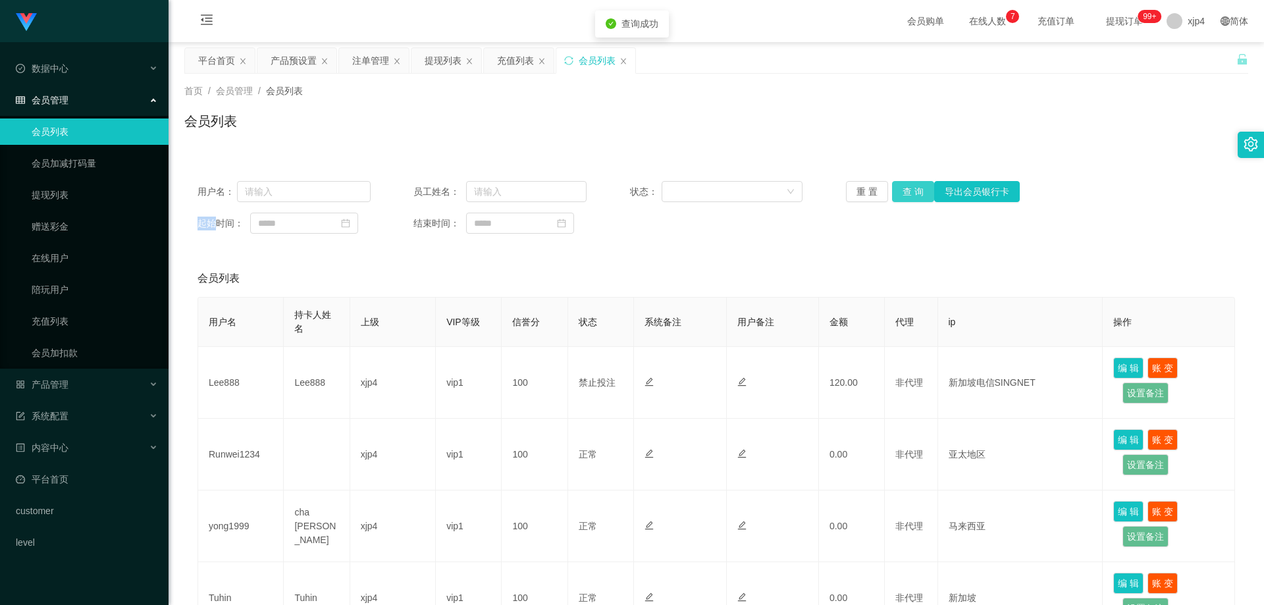
click at [810, 196] on button "查 询" at bounding box center [913, 191] width 42 height 21
click at [810, 196] on div "重 置 查 询 导出会员银行卡" at bounding box center [932, 191] width 173 height 21
click at [810, 196] on button "查 询" at bounding box center [913, 191] width 42 height 21
click at [810, 196] on div "重 置 查 询 导出会员银行卡" at bounding box center [932, 191] width 173 height 21
click at [810, 196] on button "查 询" at bounding box center [920, 191] width 57 height 21
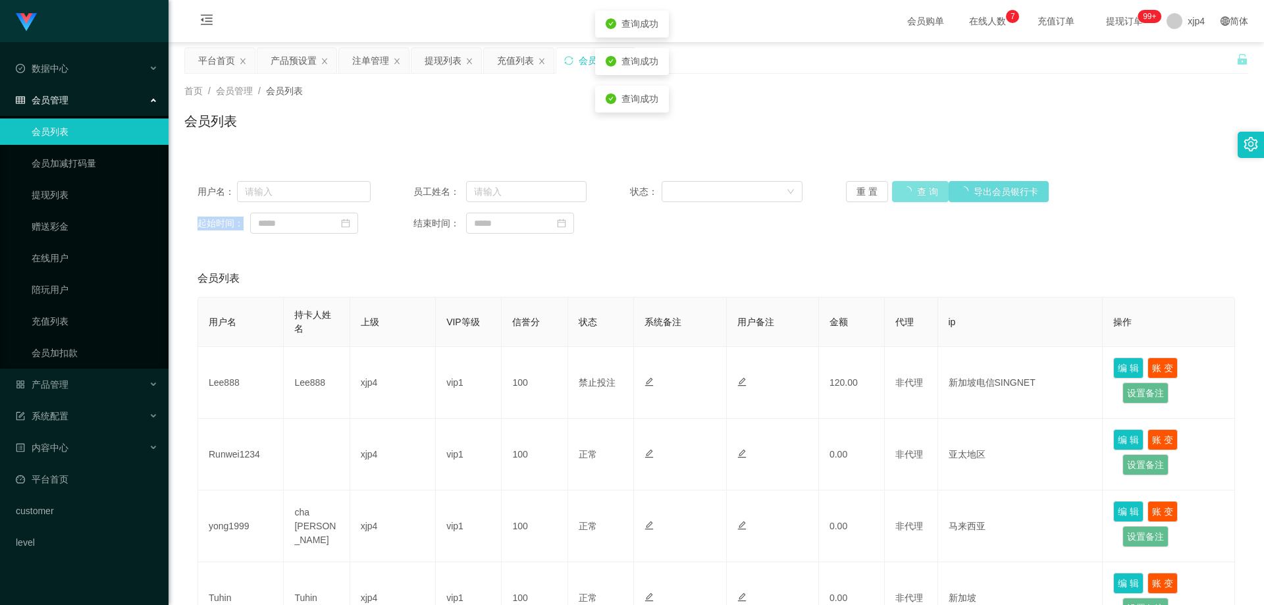
click at [810, 196] on div "重 置 查 询 导出会员银行卡" at bounding box center [932, 191] width 173 height 21
click at [810, 196] on button "查 询" at bounding box center [913, 191] width 42 height 21
click at [810, 196] on div "重 置 查 询 导出会员银行卡" at bounding box center [932, 191] width 173 height 21
click at [810, 196] on button "查 询" at bounding box center [913, 191] width 42 height 21
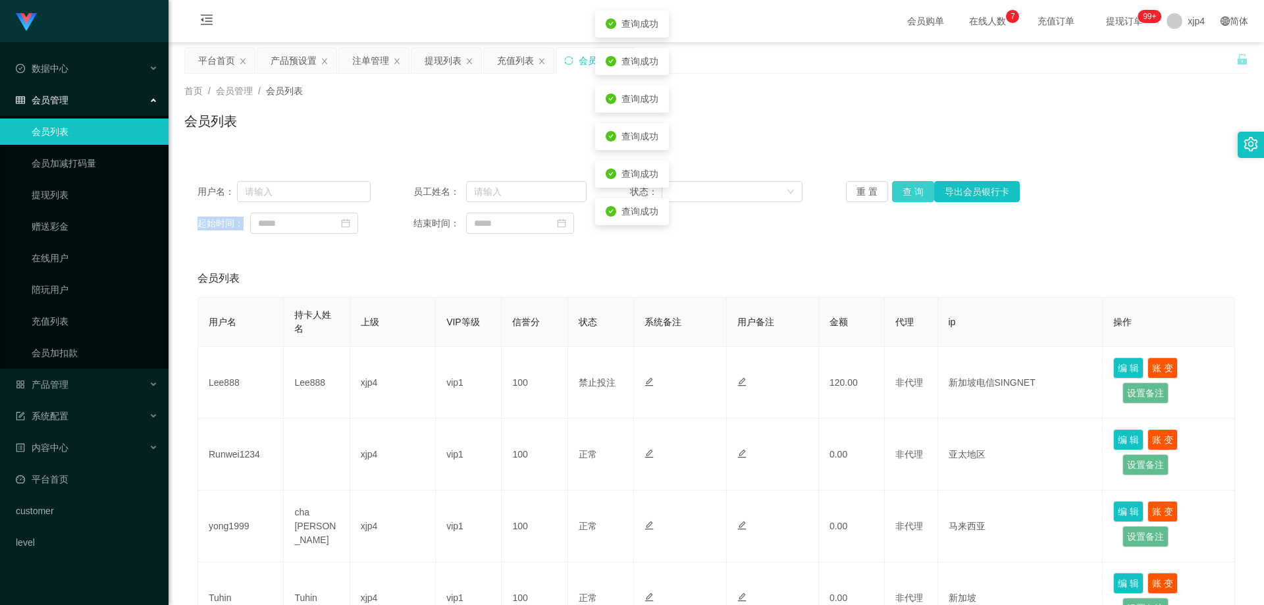
click at [810, 196] on div "重 置 查 询 导出会员银行卡" at bounding box center [932, 191] width 173 height 21
click at [810, 196] on button "查 询" at bounding box center [913, 191] width 42 height 21
click at [810, 191] on button "查 询" at bounding box center [913, 191] width 42 height 21
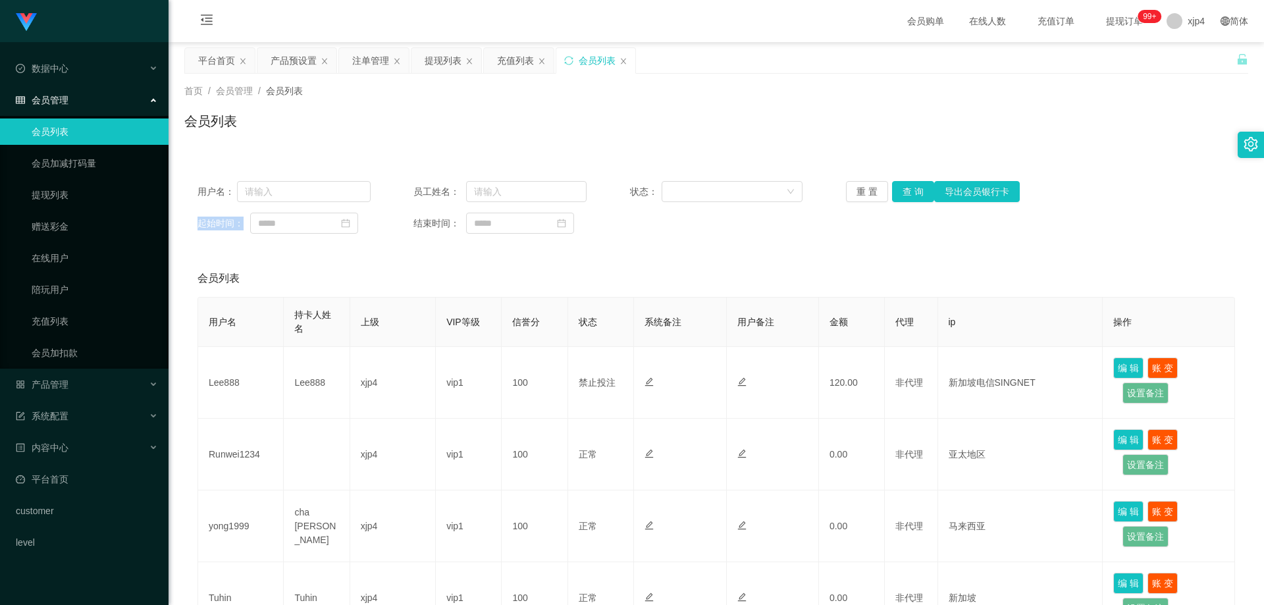
click at [810, 191] on div "重 置 查 询 导出会员银行卡" at bounding box center [932, 191] width 173 height 21
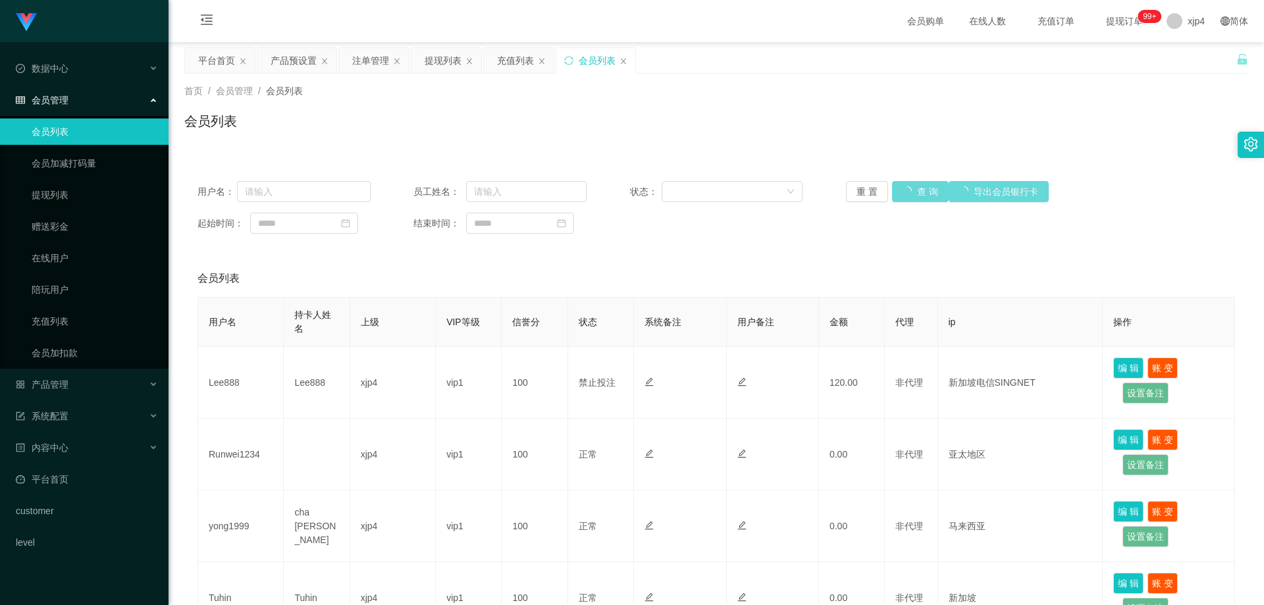
click at [810, 193] on div "重 置 查 询 导出会员银行卡" at bounding box center [932, 191] width 173 height 21
click at [810, 192] on div "重 置 查 询 导出会员银行卡" at bounding box center [932, 191] width 173 height 21
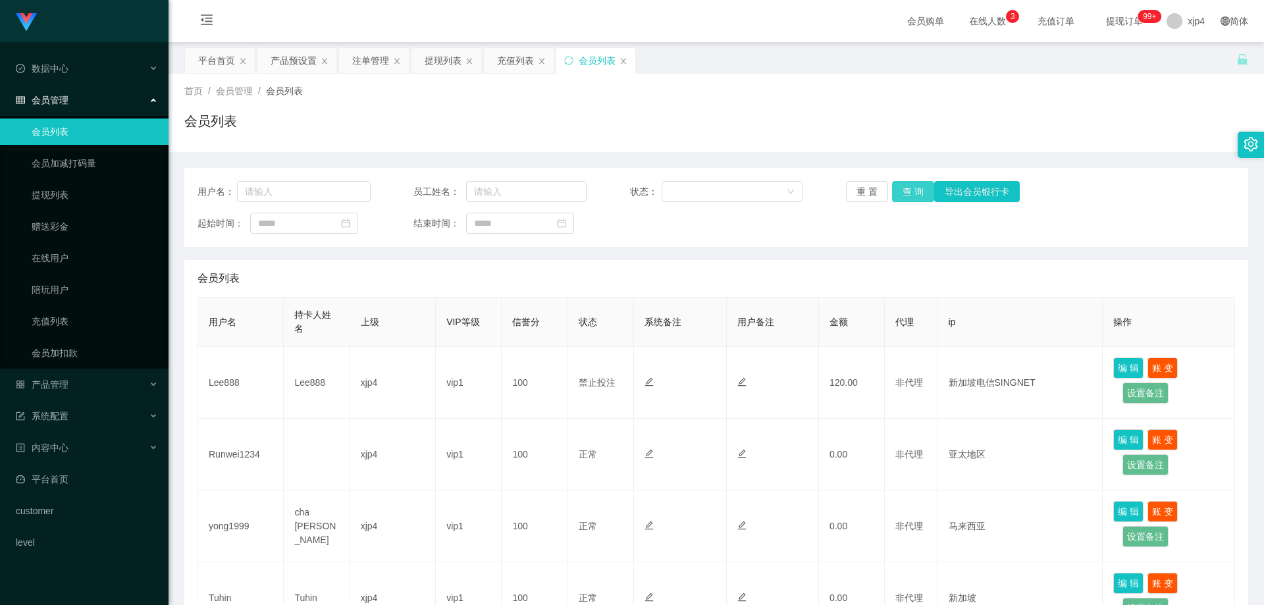
click at [902, 190] on button "查 询" at bounding box center [913, 191] width 42 height 21
click at [903, 190] on div "重 置 查 询 导出会员银行卡" at bounding box center [932, 191] width 173 height 21
click at [63, 191] on link "提现列表" at bounding box center [95, 195] width 126 height 26
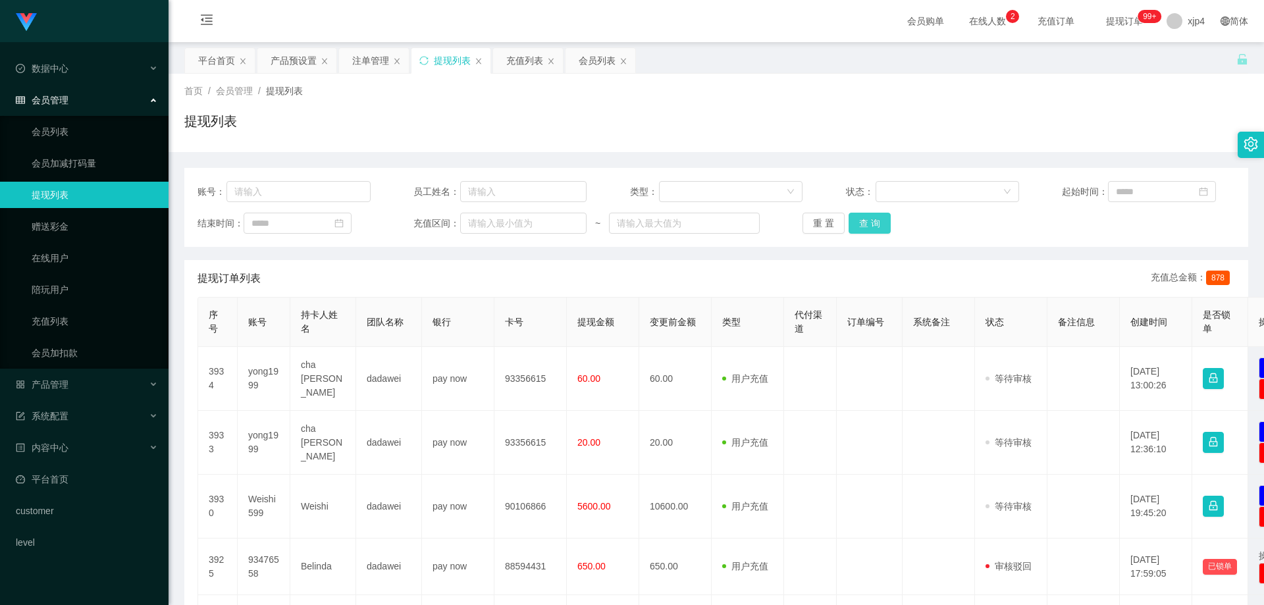
click at [872, 223] on button "查 询" at bounding box center [870, 223] width 42 height 21
click at [874, 216] on button "查 询" at bounding box center [870, 223] width 42 height 21
click at [874, 216] on div "重 置 查 询" at bounding box center [889, 223] width 173 height 21
click at [874, 216] on button "查 询" at bounding box center [877, 223] width 57 height 21
click at [874, 216] on div "重 置 查 询" at bounding box center [889, 223] width 173 height 21
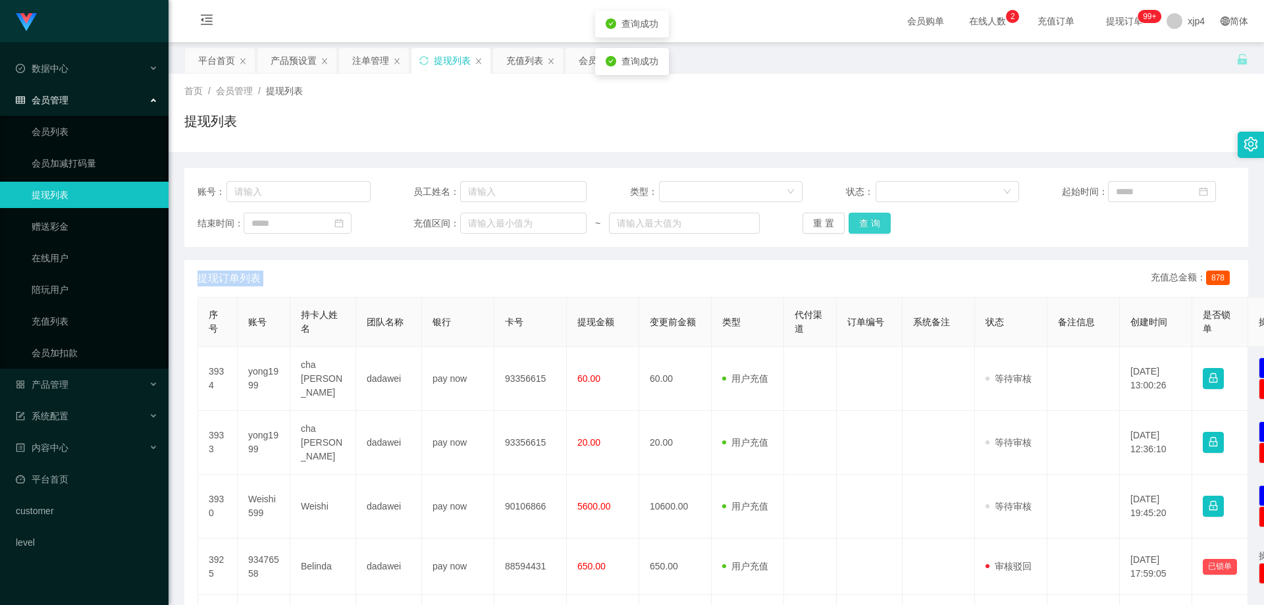
click at [874, 216] on button "查 询" at bounding box center [870, 223] width 42 height 21
click at [874, 216] on div "重 置 查 询" at bounding box center [889, 223] width 173 height 21
click at [874, 216] on button "查 询" at bounding box center [870, 223] width 42 height 21
click at [874, 216] on div "重 置 查 询" at bounding box center [889, 223] width 173 height 21
click at [874, 216] on button "查 询" at bounding box center [870, 223] width 42 height 21
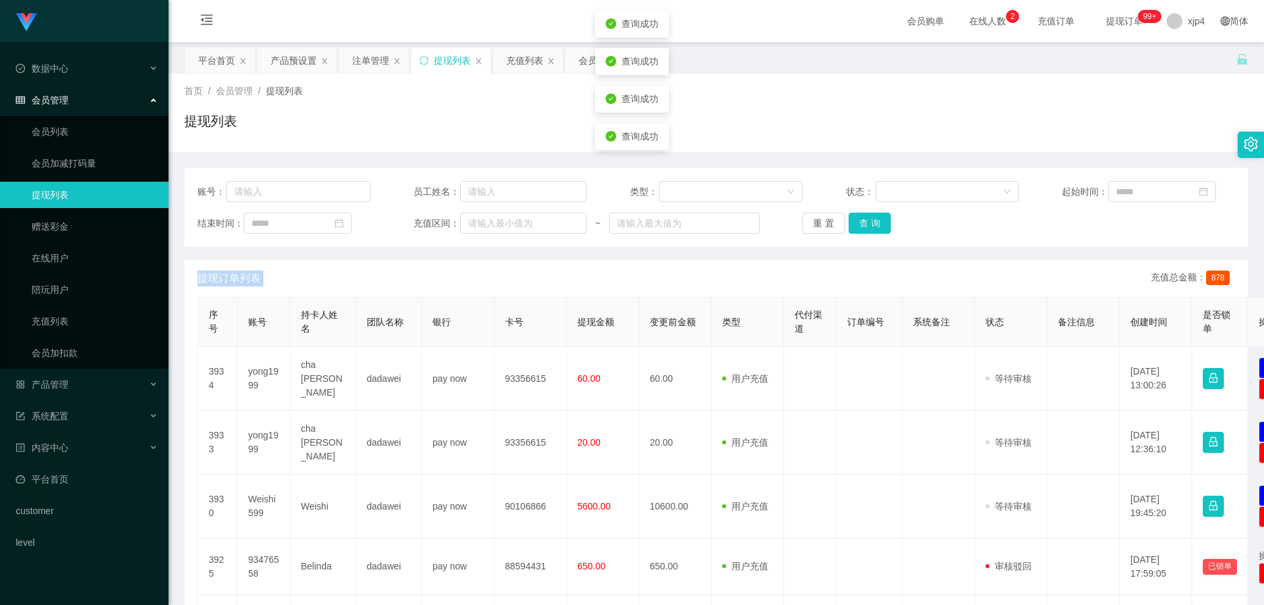
click at [874, 216] on div "重 置 查 询" at bounding box center [889, 223] width 173 height 21
click at [874, 216] on button "查 询" at bounding box center [870, 223] width 42 height 21
click at [874, 216] on div "重 置 查 询" at bounding box center [889, 223] width 173 height 21
click at [874, 216] on button "查 询" at bounding box center [870, 223] width 42 height 21
click at [874, 216] on div "重 置 查 询" at bounding box center [889, 223] width 173 height 21
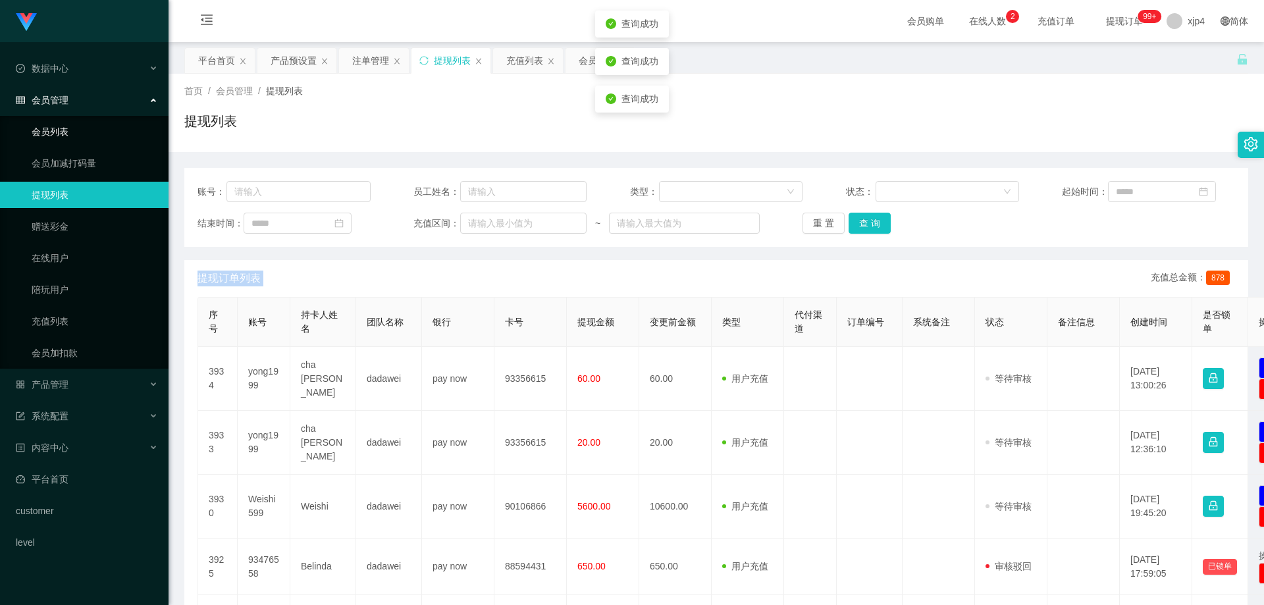
click at [65, 138] on link "会员列表" at bounding box center [95, 132] width 126 height 26
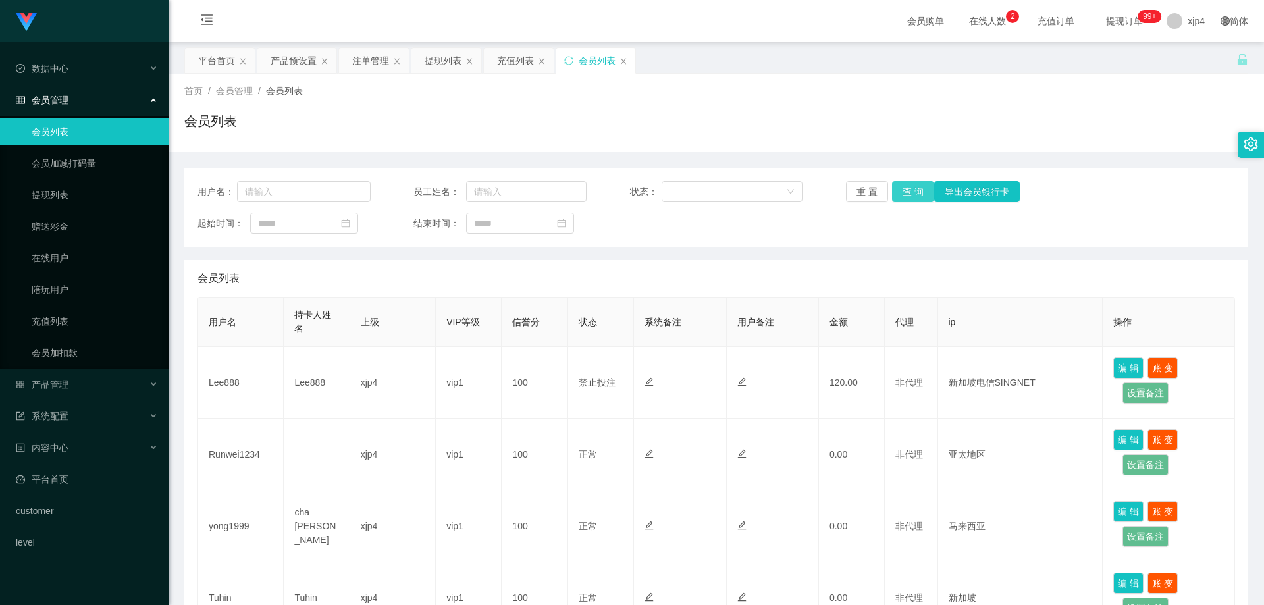
click at [920, 195] on button "查 询" at bounding box center [913, 191] width 42 height 21
click at [920, 194] on button "查 询" at bounding box center [913, 191] width 42 height 21
click at [920, 194] on button "查 询" at bounding box center [920, 191] width 57 height 21
click at [63, 201] on link "提现列表" at bounding box center [95, 195] width 126 height 26
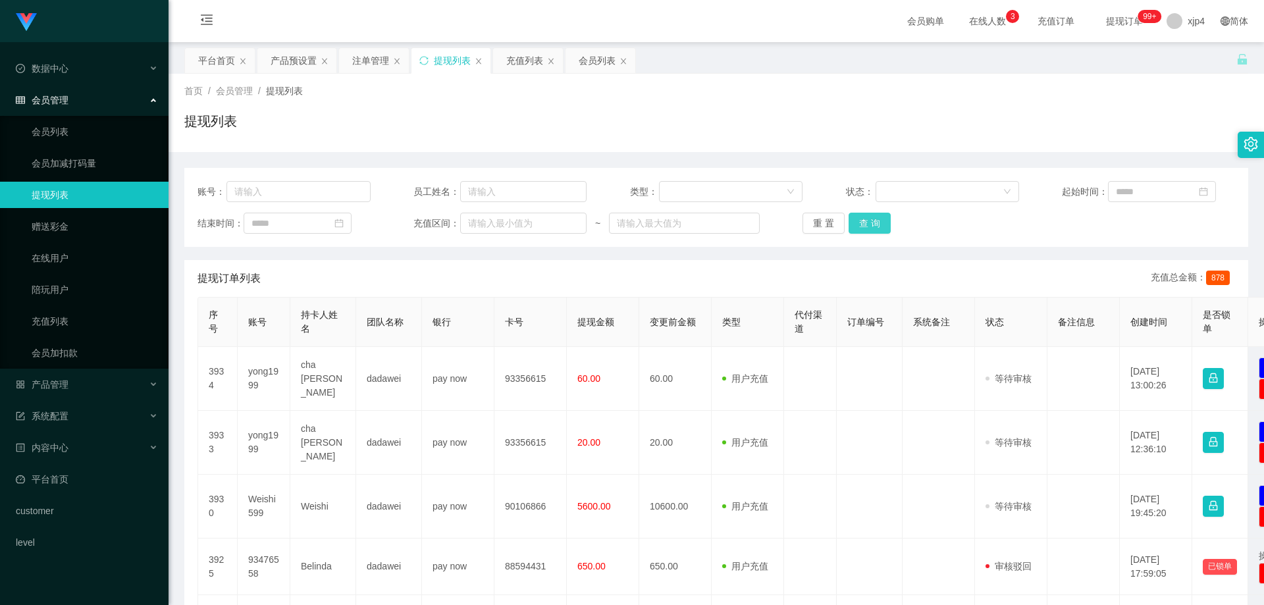
click at [876, 225] on button "查 询" at bounding box center [870, 223] width 42 height 21
click at [876, 225] on div "重 置 查 询" at bounding box center [889, 223] width 173 height 21
click at [876, 225] on button "查 询" at bounding box center [877, 223] width 57 height 21
click at [876, 225] on div "重 置 查 询" at bounding box center [889, 223] width 173 height 21
click at [876, 225] on button "查 询" at bounding box center [870, 223] width 42 height 21
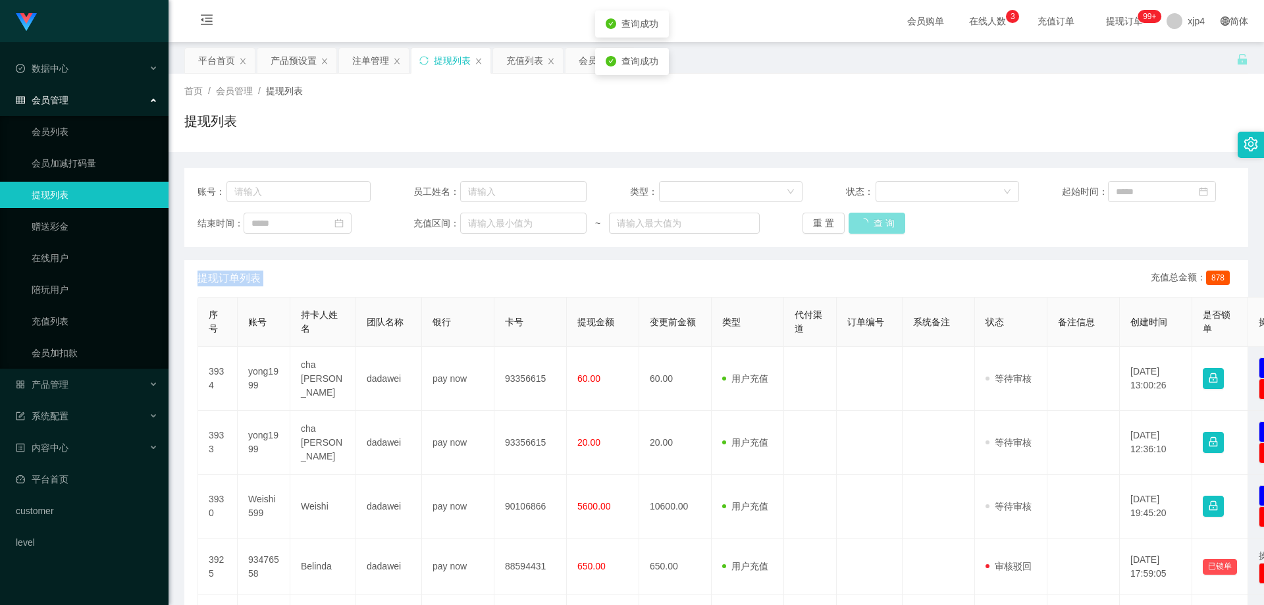
click at [876, 225] on div "重 置 查 询" at bounding box center [889, 223] width 173 height 21
click at [49, 138] on link "会员列表" at bounding box center [95, 132] width 126 height 26
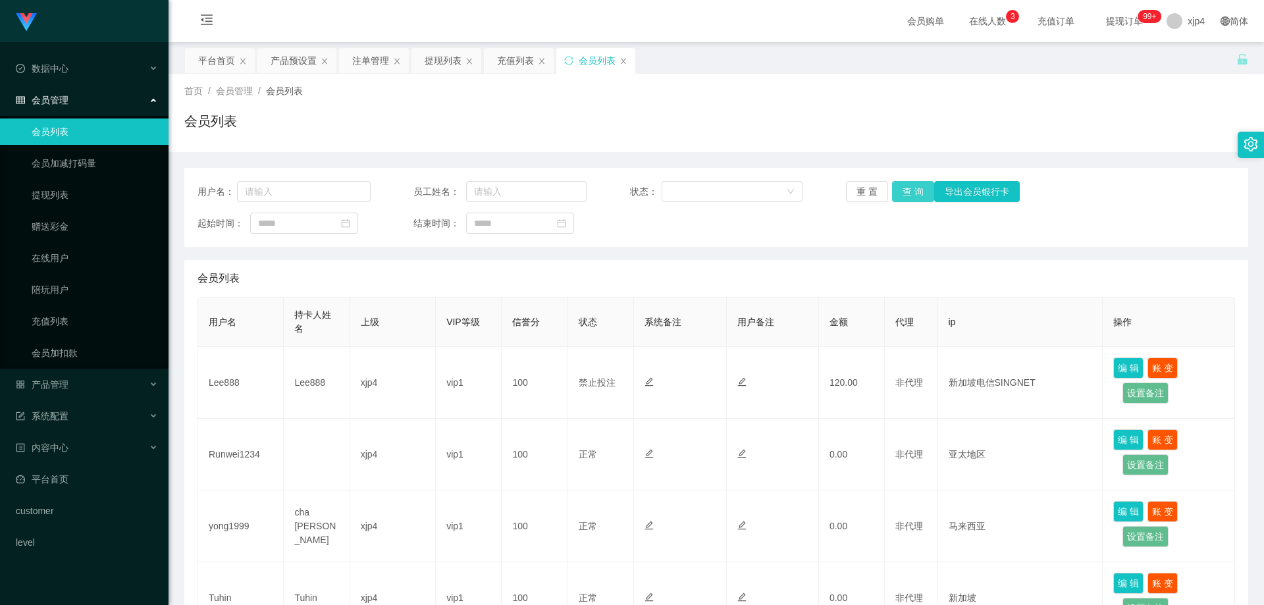
click at [915, 196] on button "查 询" at bounding box center [913, 191] width 42 height 21
click at [915, 196] on div "重 置 查 询 导出会员银行卡" at bounding box center [932, 191] width 173 height 21
click at [915, 196] on button "查 询" at bounding box center [913, 191] width 42 height 21
click at [915, 196] on div "重 置 查 询 导出会员银行卡" at bounding box center [932, 191] width 173 height 21
click at [915, 196] on button "查 询" at bounding box center [913, 191] width 42 height 21
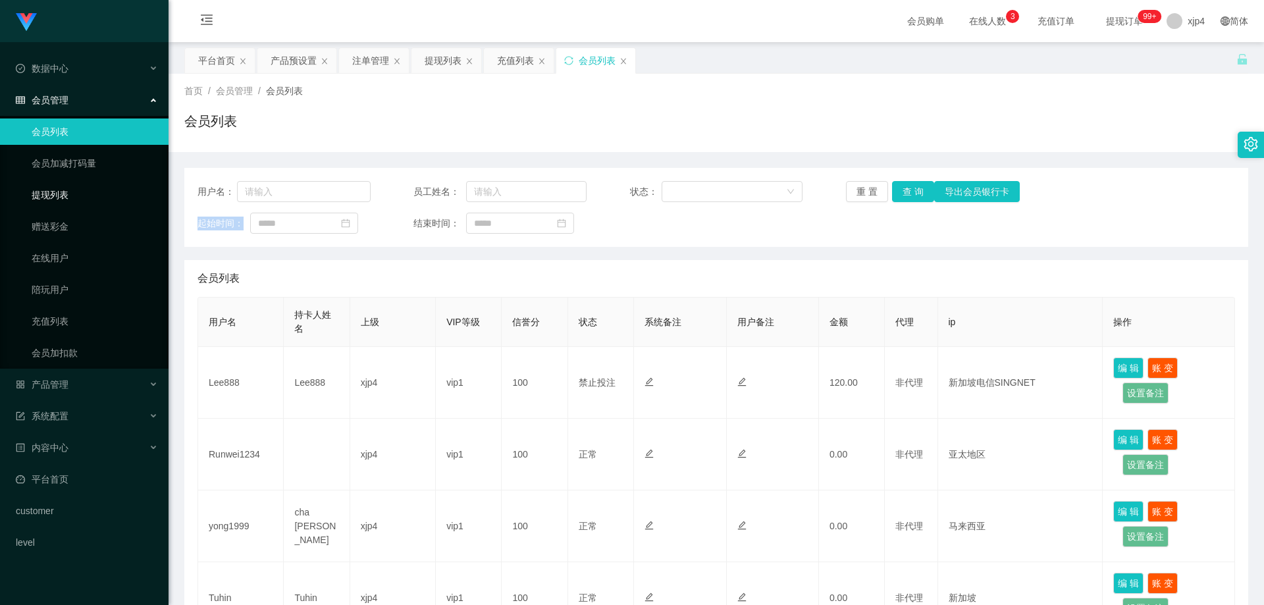
click at [62, 196] on link "提现列表" at bounding box center [95, 195] width 126 height 26
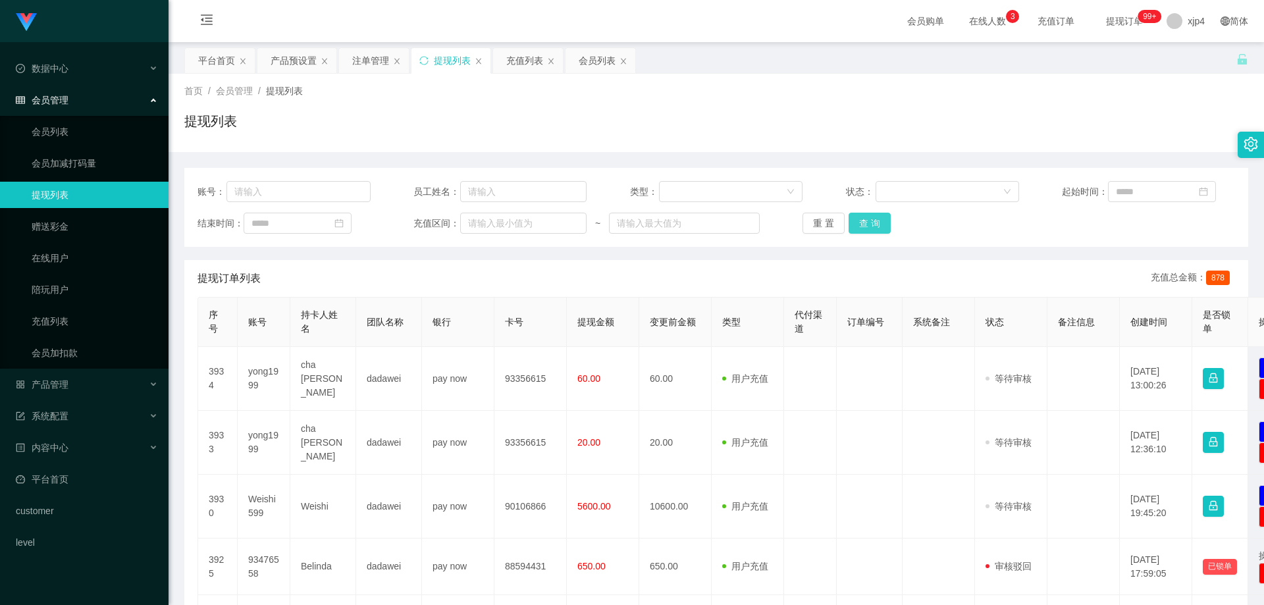
click at [872, 217] on button "查 询" at bounding box center [870, 223] width 42 height 21
click at [872, 217] on div "重 置 查 询" at bounding box center [889, 223] width 173 height 21
click at [872, 217] on button "查 询" at bounding box center [870, 223] width 42 height 21
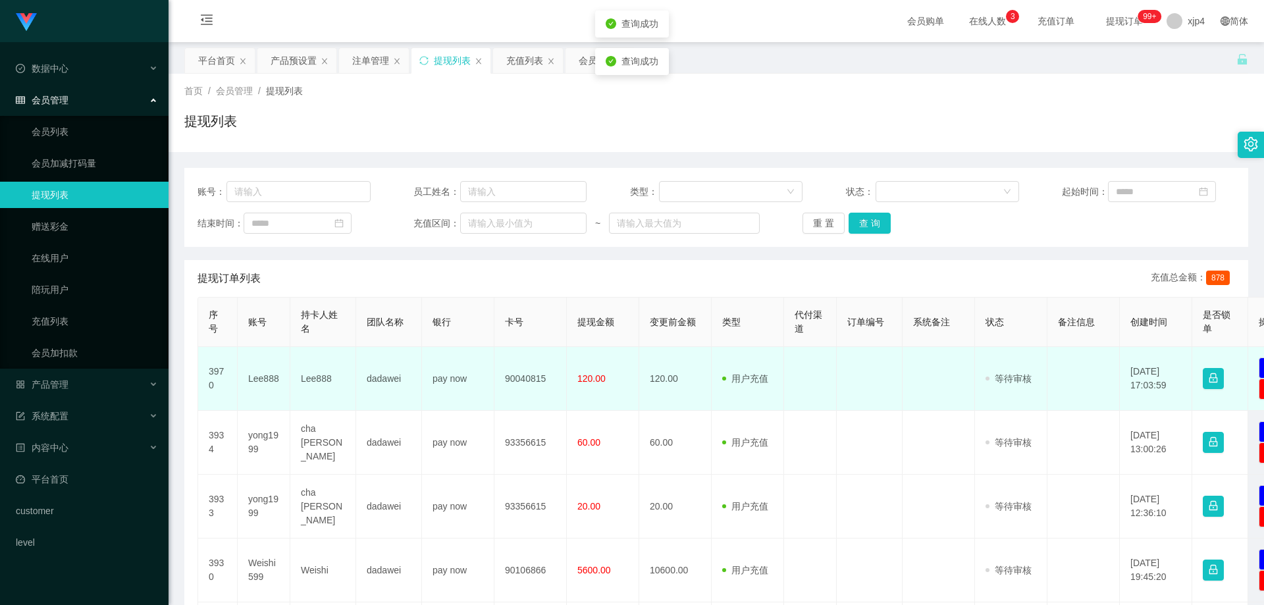
click at [255, 372] on td "Lee888" at bounding box center [264, 379] width 53 height 64
click at [255, 375] on td "Lee888" at bounding box center [264, 379] width 53 height 64
copy td "Lee888"
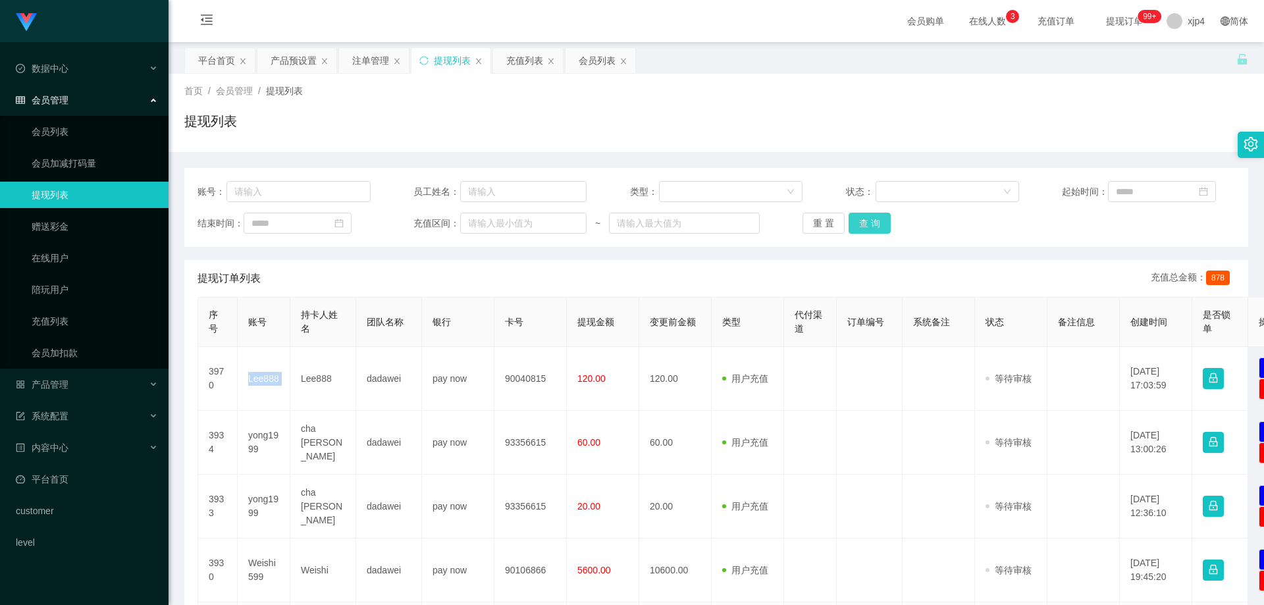
click at [861, 223] on button "查 询" at bounding box center [870, 223] width 42 height 21
click at [861, 223] on div "重 置 查 询" at bounding box center [889, 223] width 173 height 21
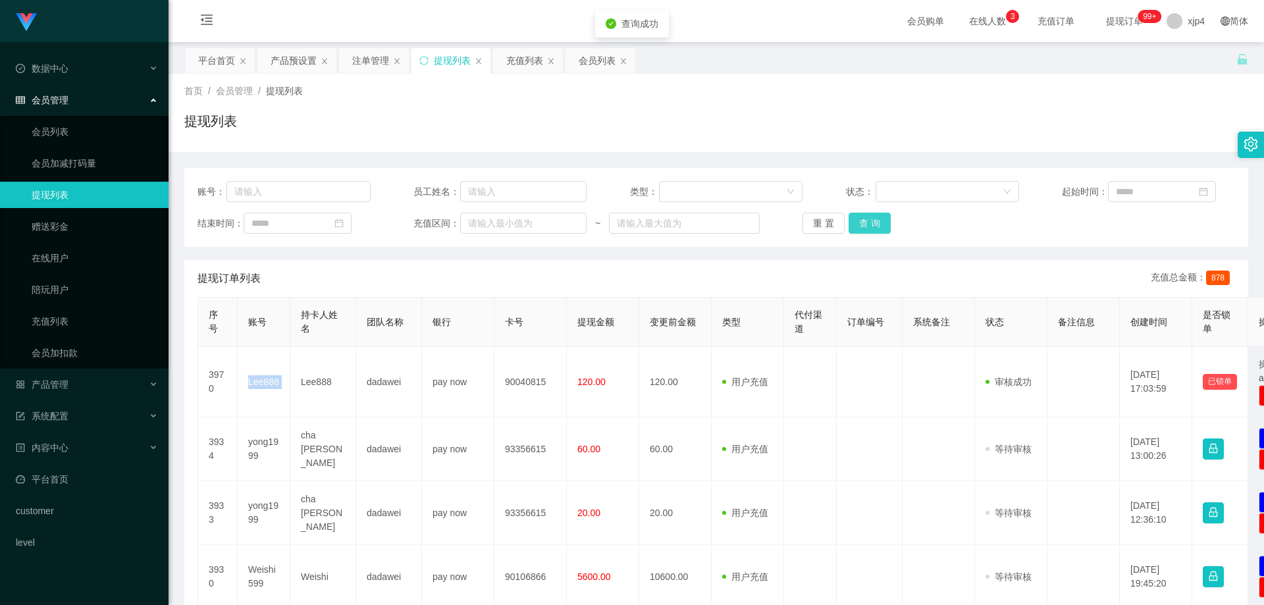
click at [861, 223] on button "查 询" at bounding box center [870, 223] width 42 height 21
click at [63, 388] on span "产品管理" at bounding box center [42, 384] width 53 height 11
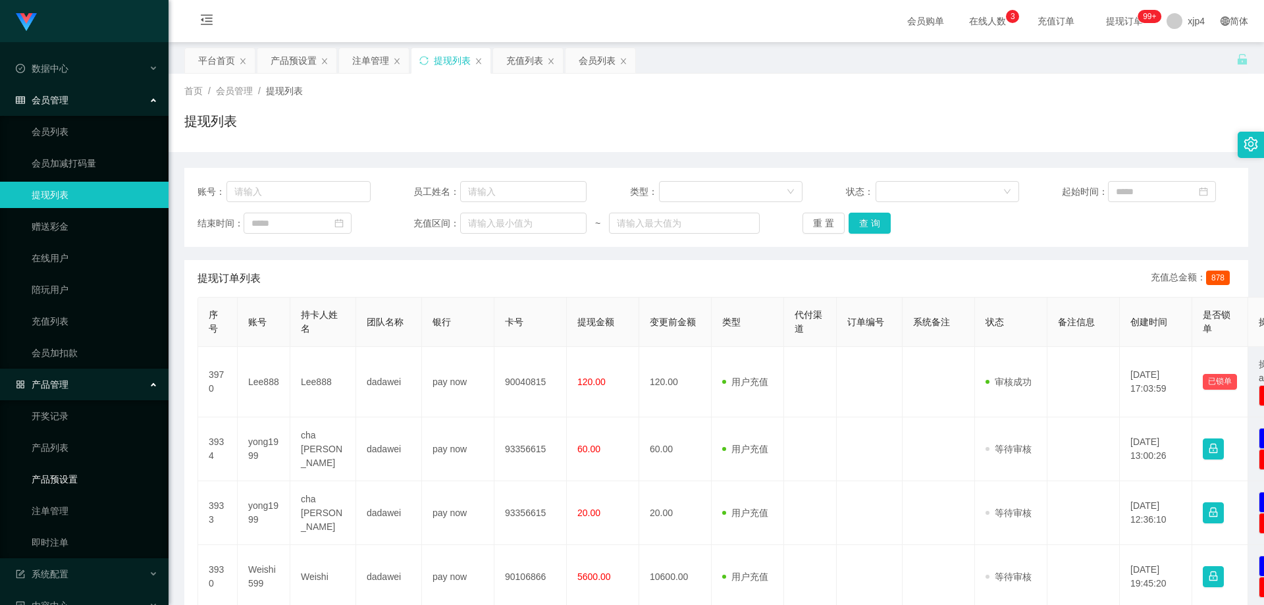
click at [68, 486] on link "产品预设置" at bounding box center [95, 479] width 126 height 26
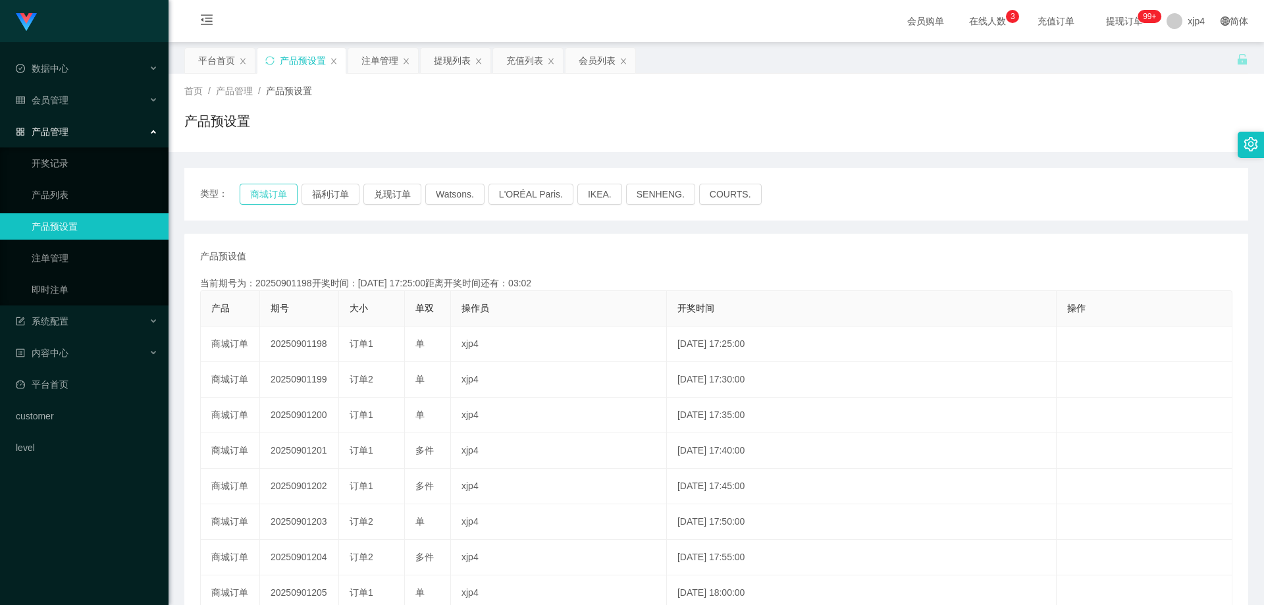
click at [275, 188] on button "商城订单" at bounding box center [269, 194] width 58 height 21
click at [381, 190] on button "兑现订单" at bounding box center [392, 194] width 58 height 21
